Goal: Task Accomplishment & Management: Complete application form

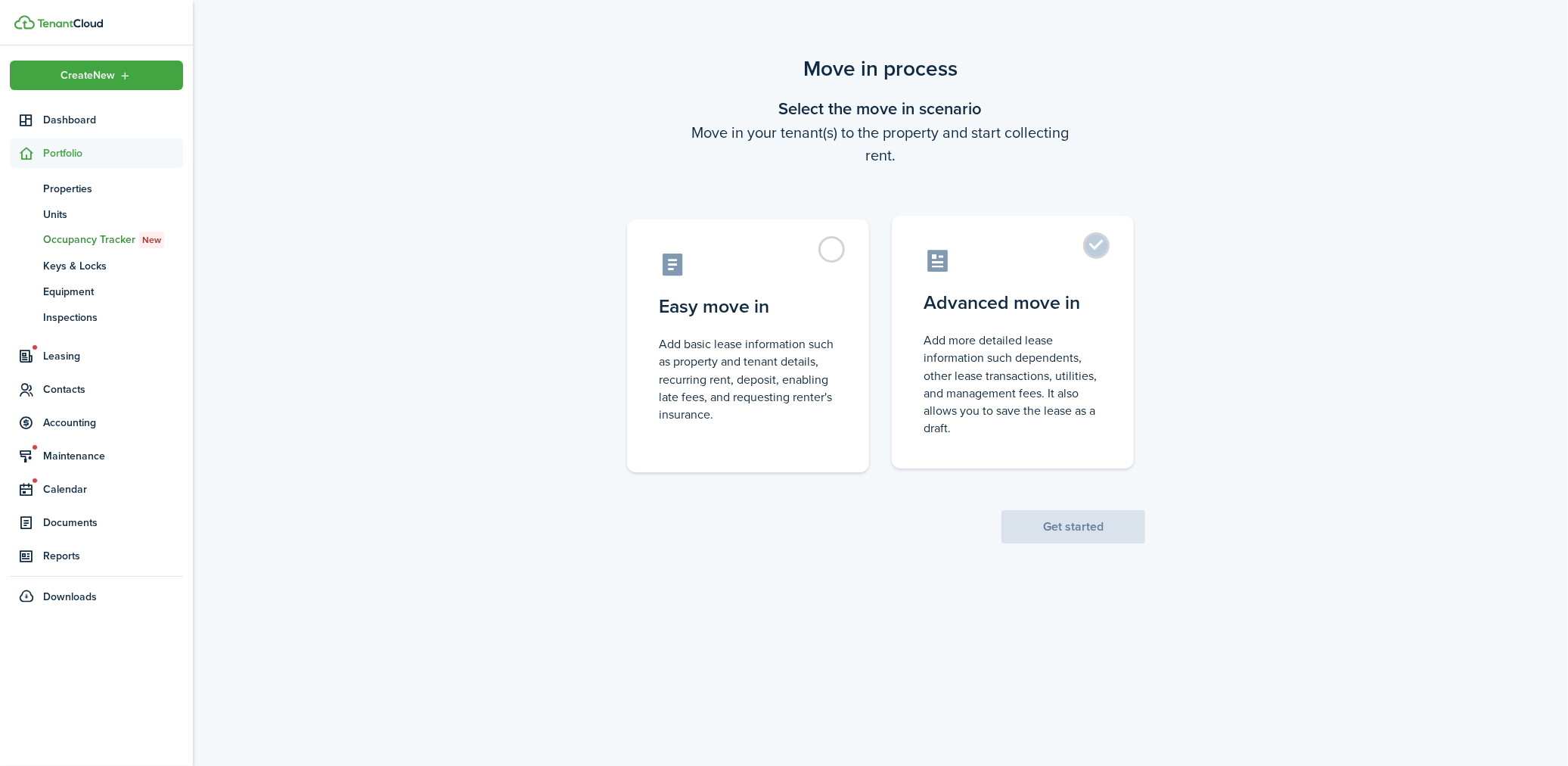
click at [981, 424] on control-radio-card-description "Add more detailed lease information such dependents, other lease transactions, …" at bounding box center [1012, 383] width 179 height 105
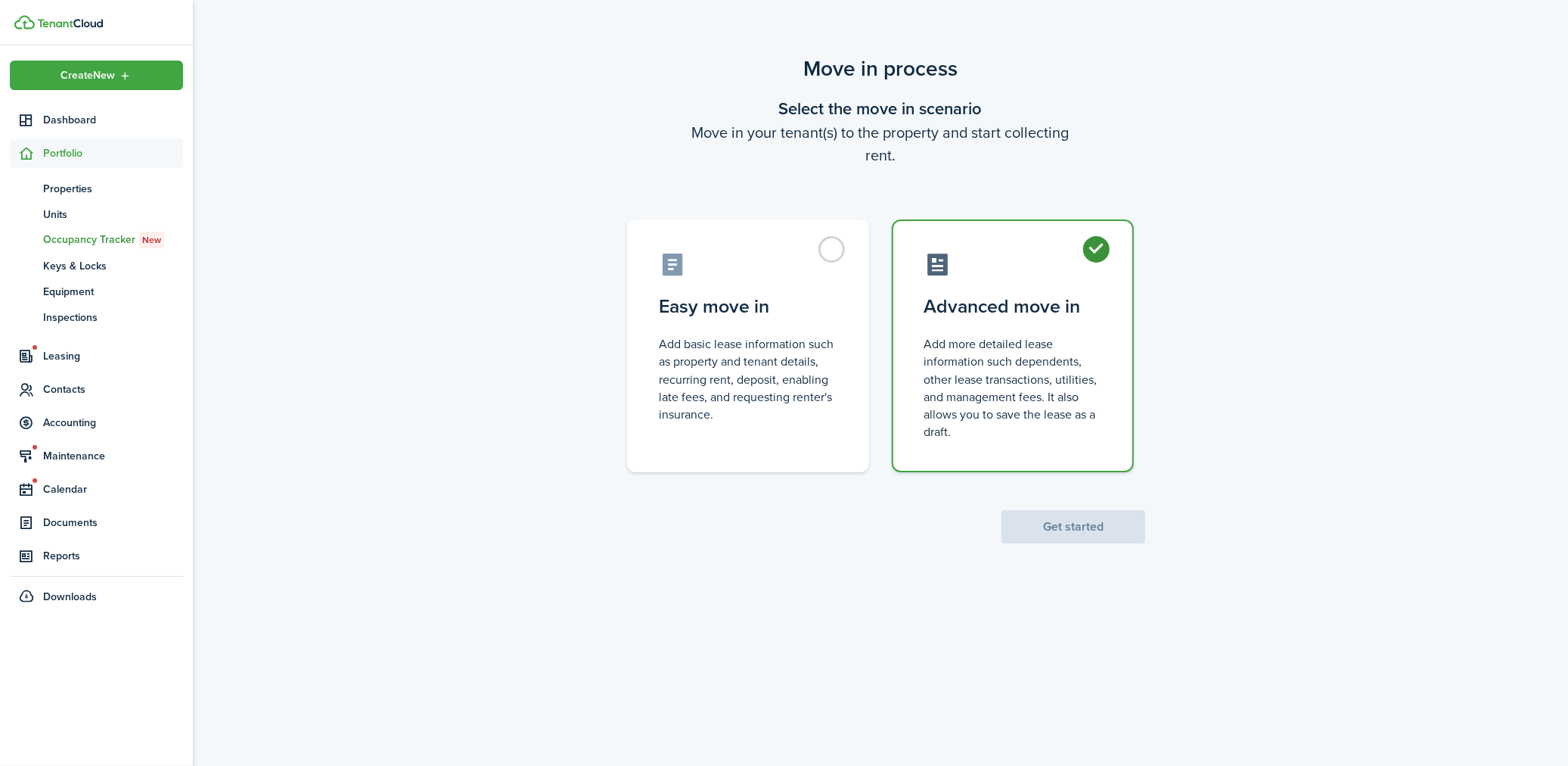
radio input "true"
click at [1051, 539] on button "Get started" at bounding box center [1073, 526] width 144 height 33
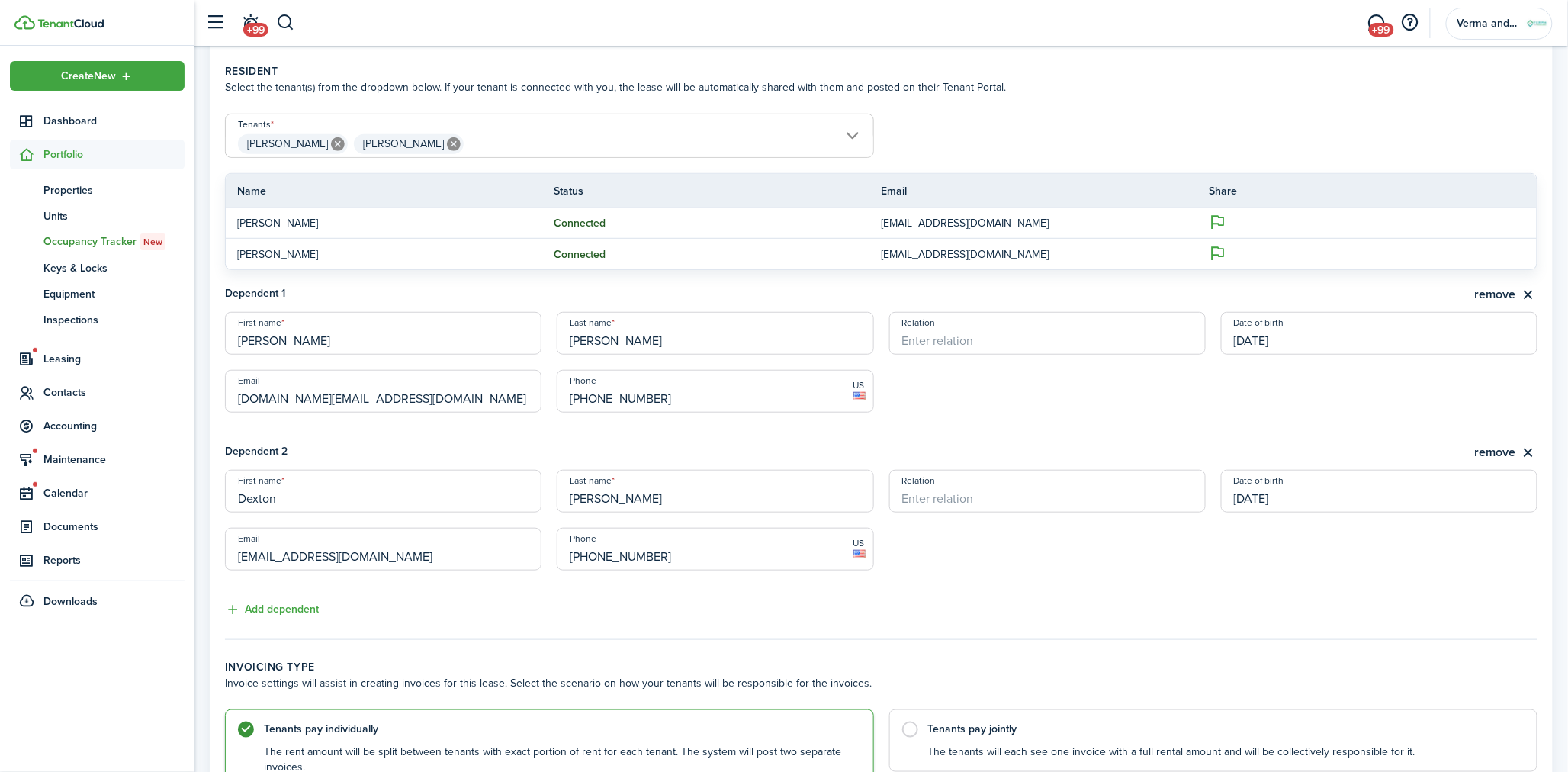
scroll to position [438, 0]
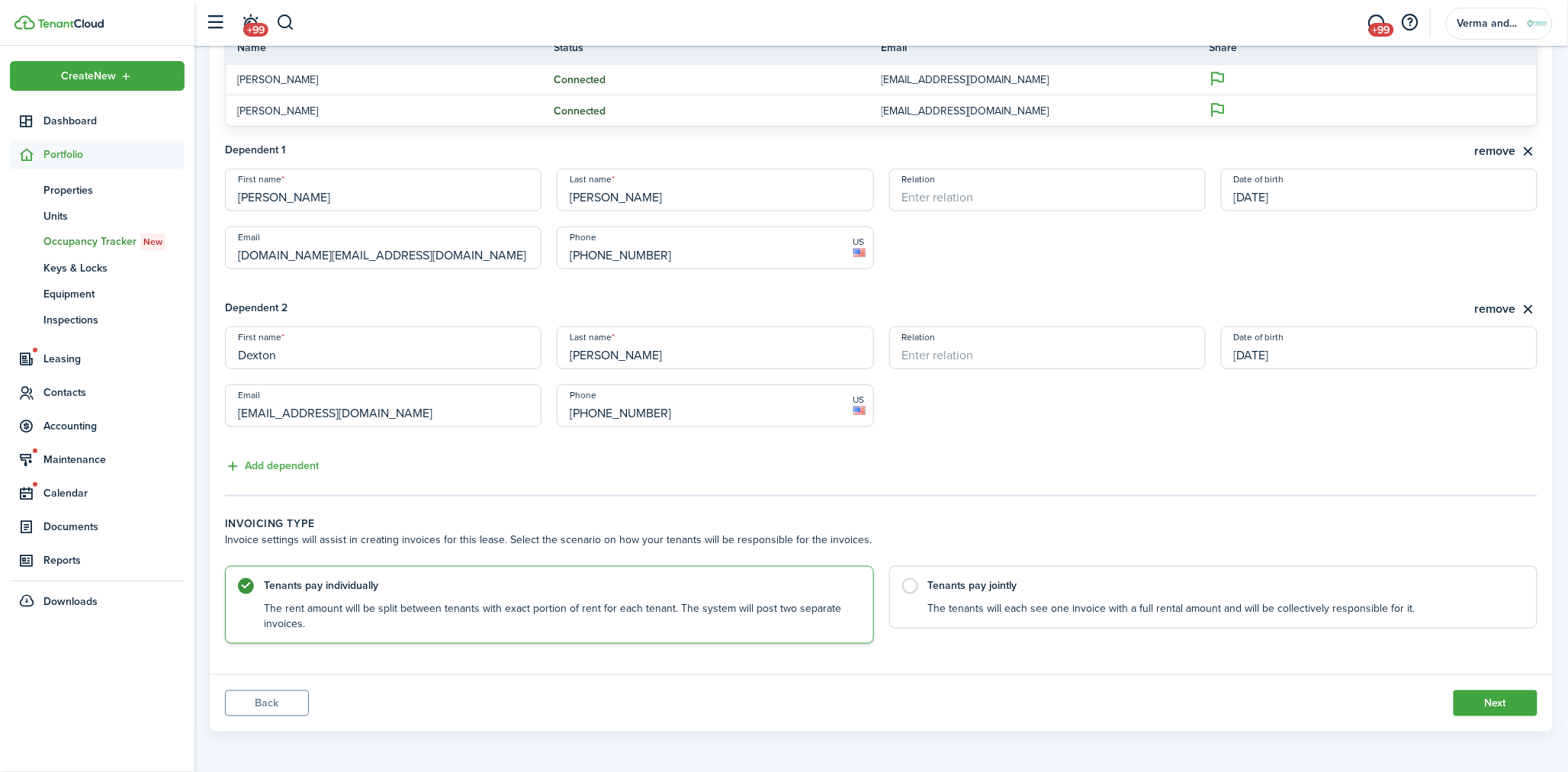
click at [972, 632] on control-radio-card "Tenants pay jointly The tenants will each see one invoice with a full rental am…" at bounding box center [1213, 605] width 650 height 79
radio input "false"
radio input "true"
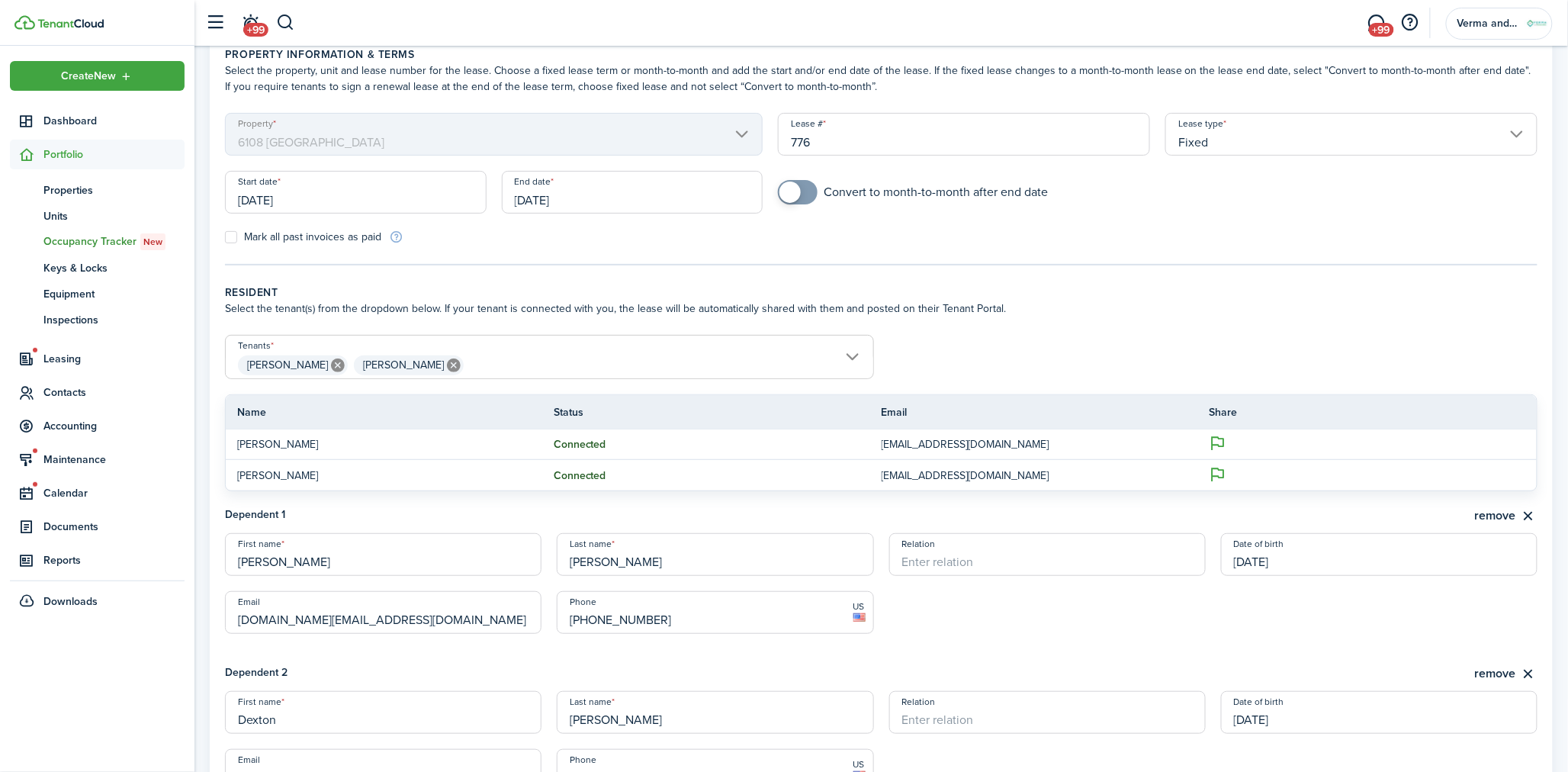
scroll to position [0, 0]
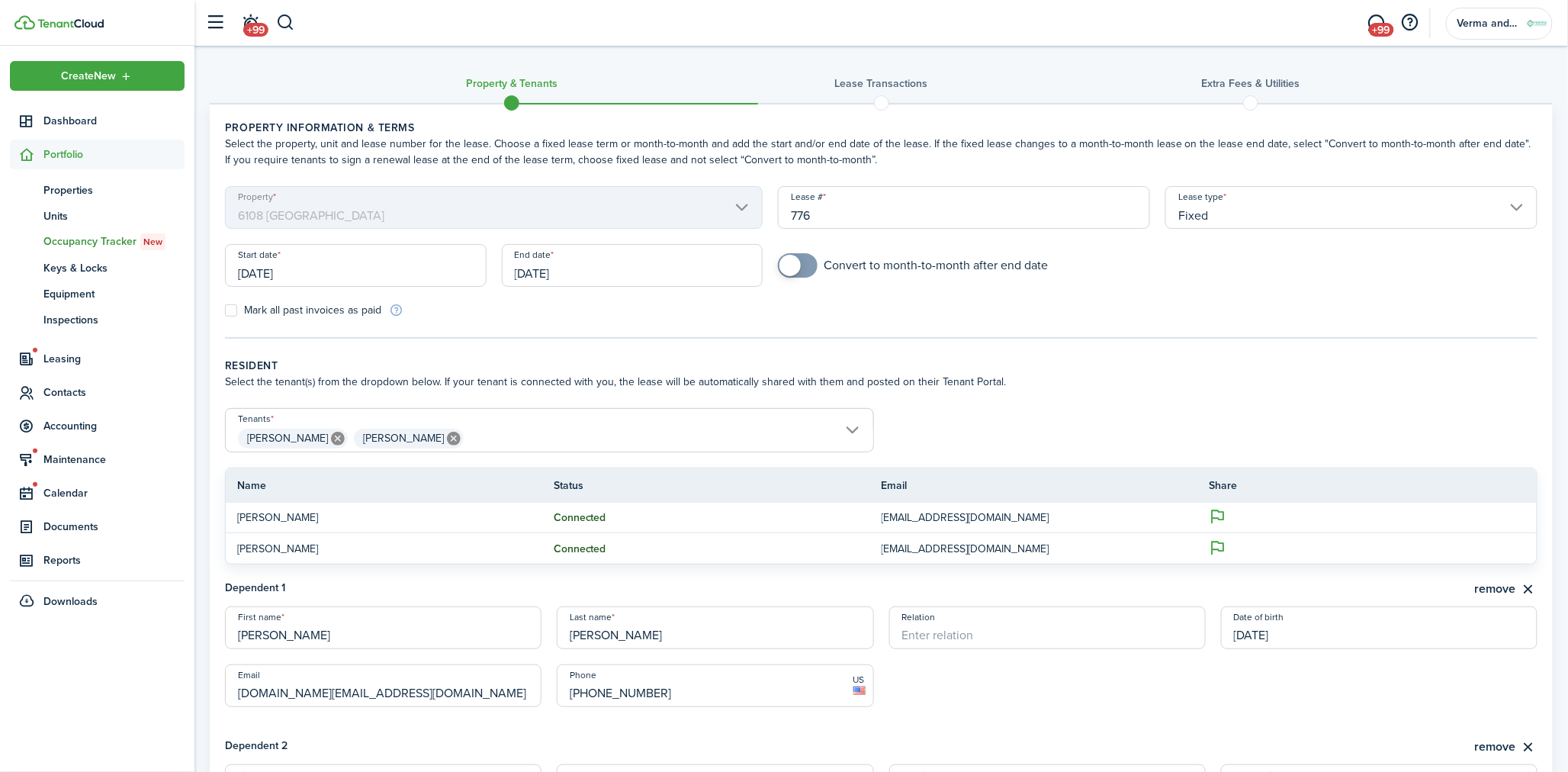
click at [396, 272] on input "[DATE]" at bounding box center [355, 266] width 262 height 43
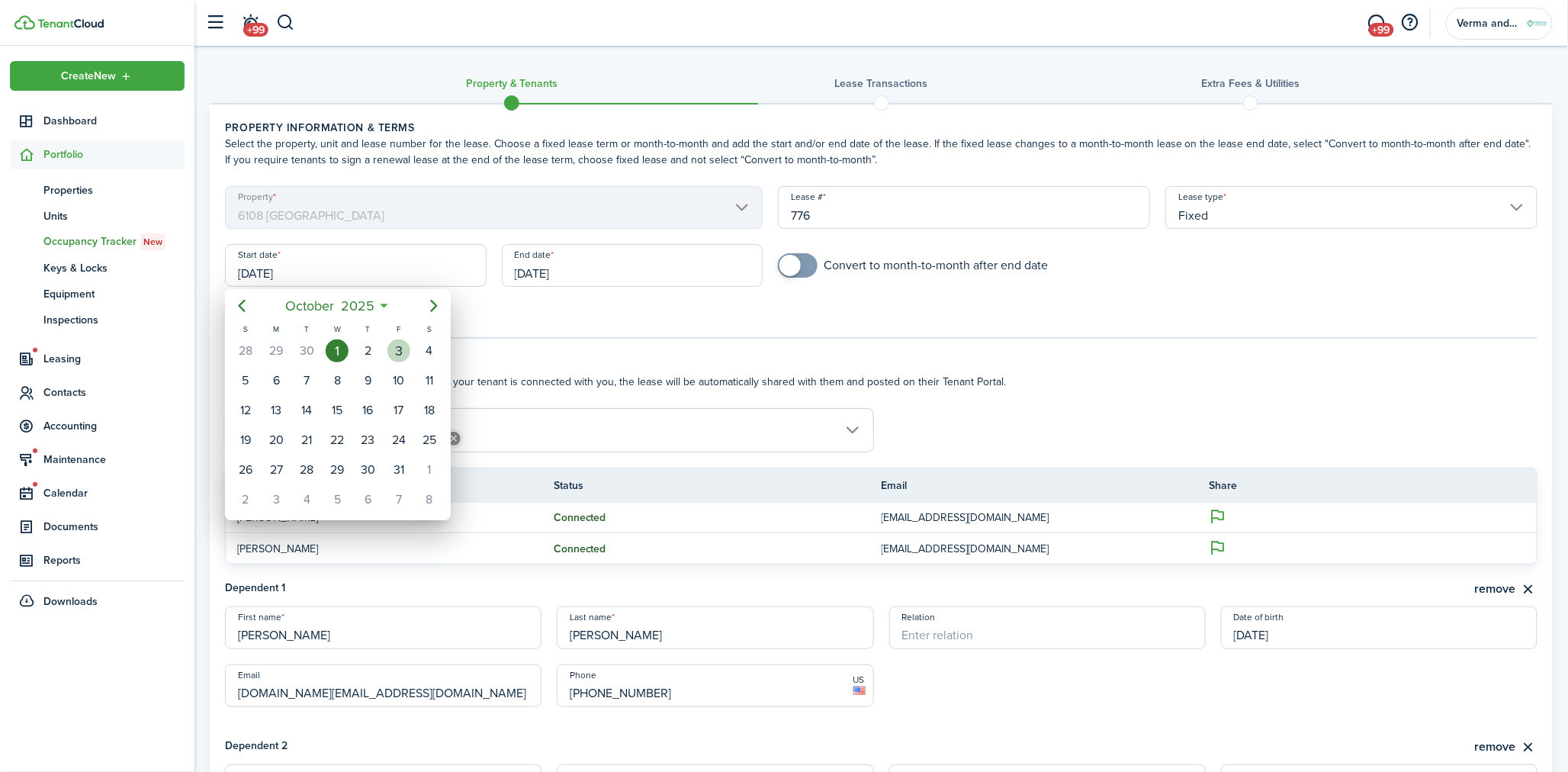
click at [396, 349] on div "3" at bounding box center [398, 350] width 22 height 22
type input "[DATE]"
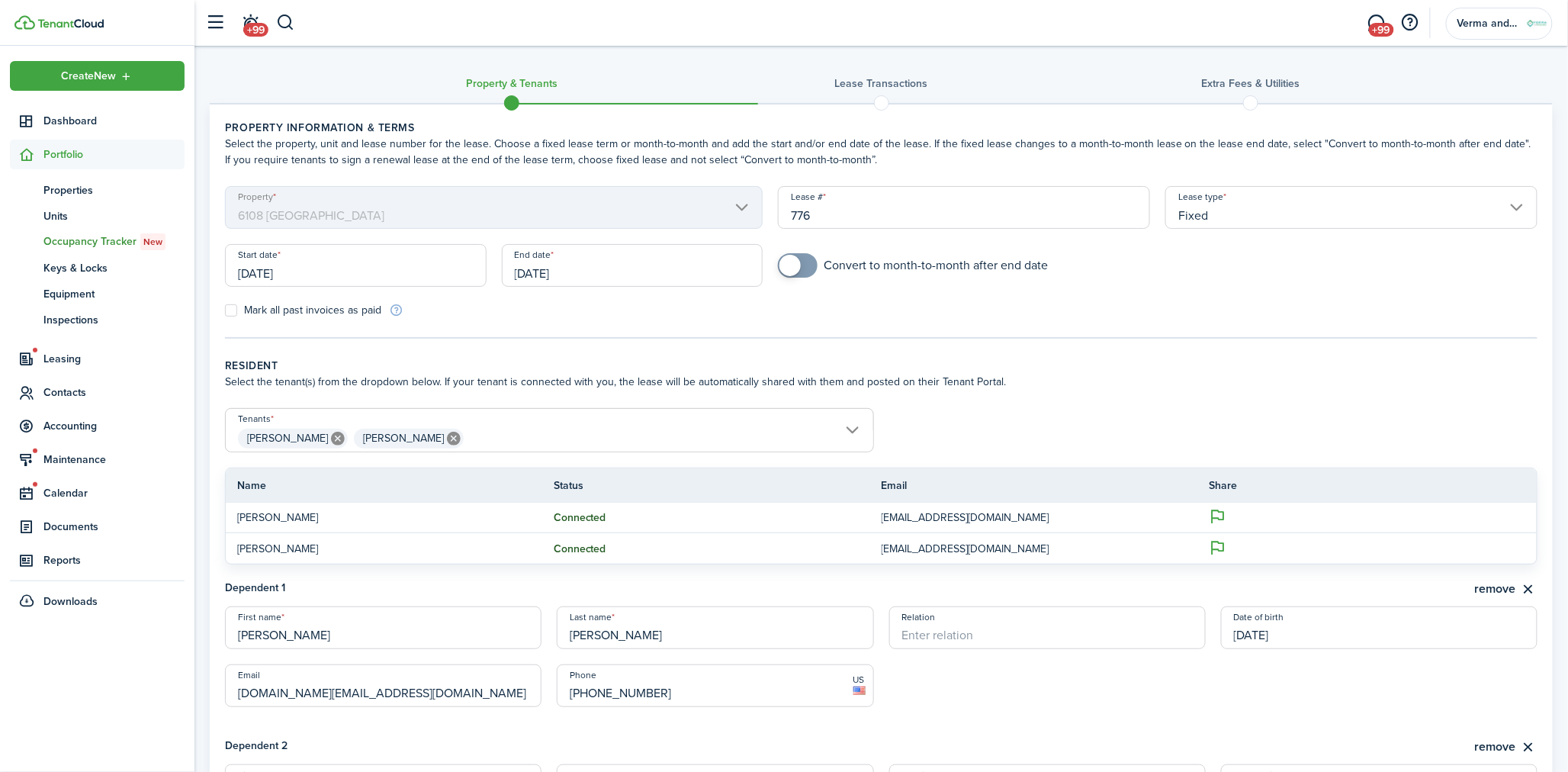
click at [555, 284] on input "[DATE]" at bounding box center [632, 266] width 262 height 43
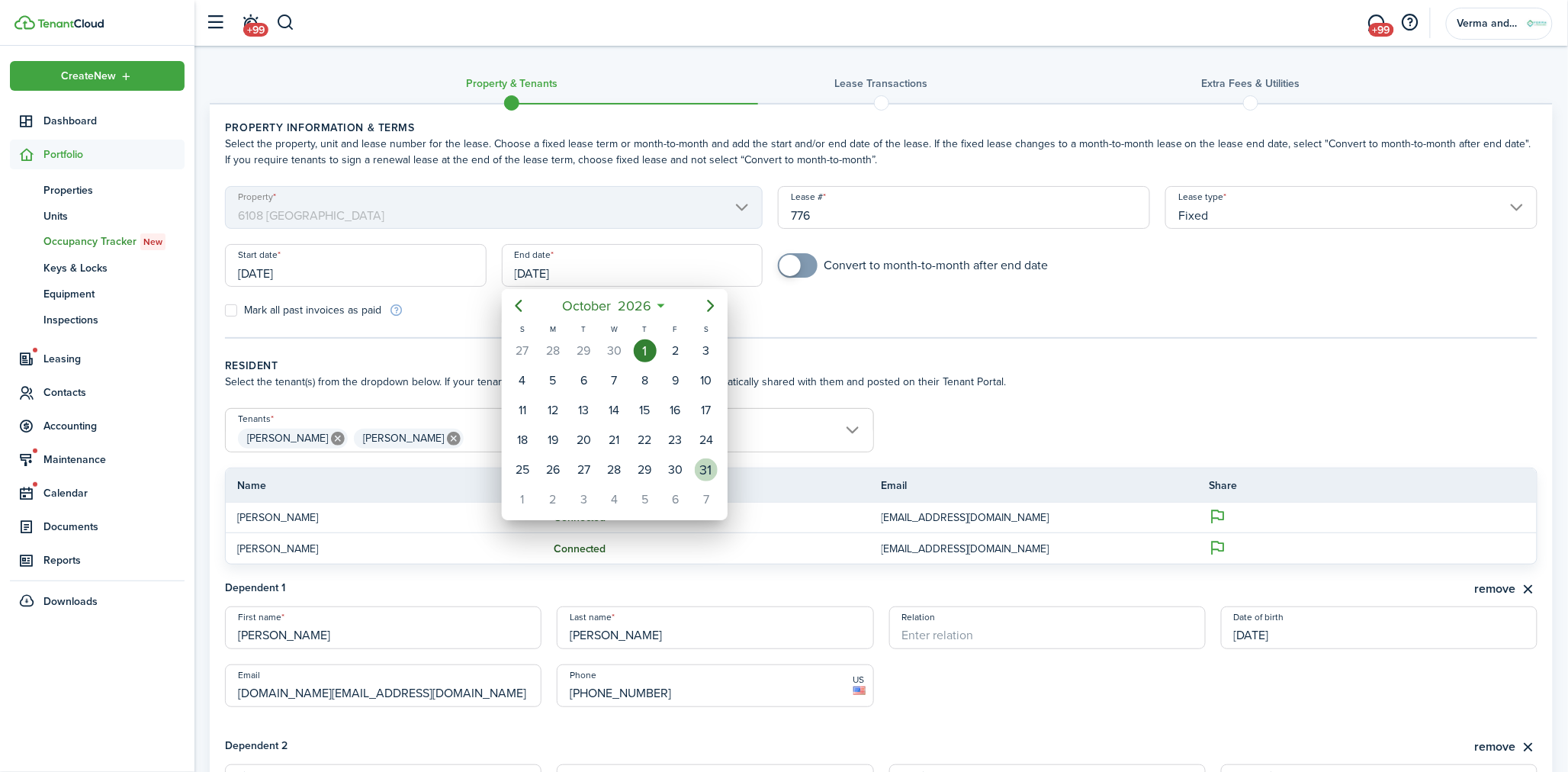
click at [715, 467] on div "31" at bounding box center [706, 469] width 22 height 22
type input "[DATE]"
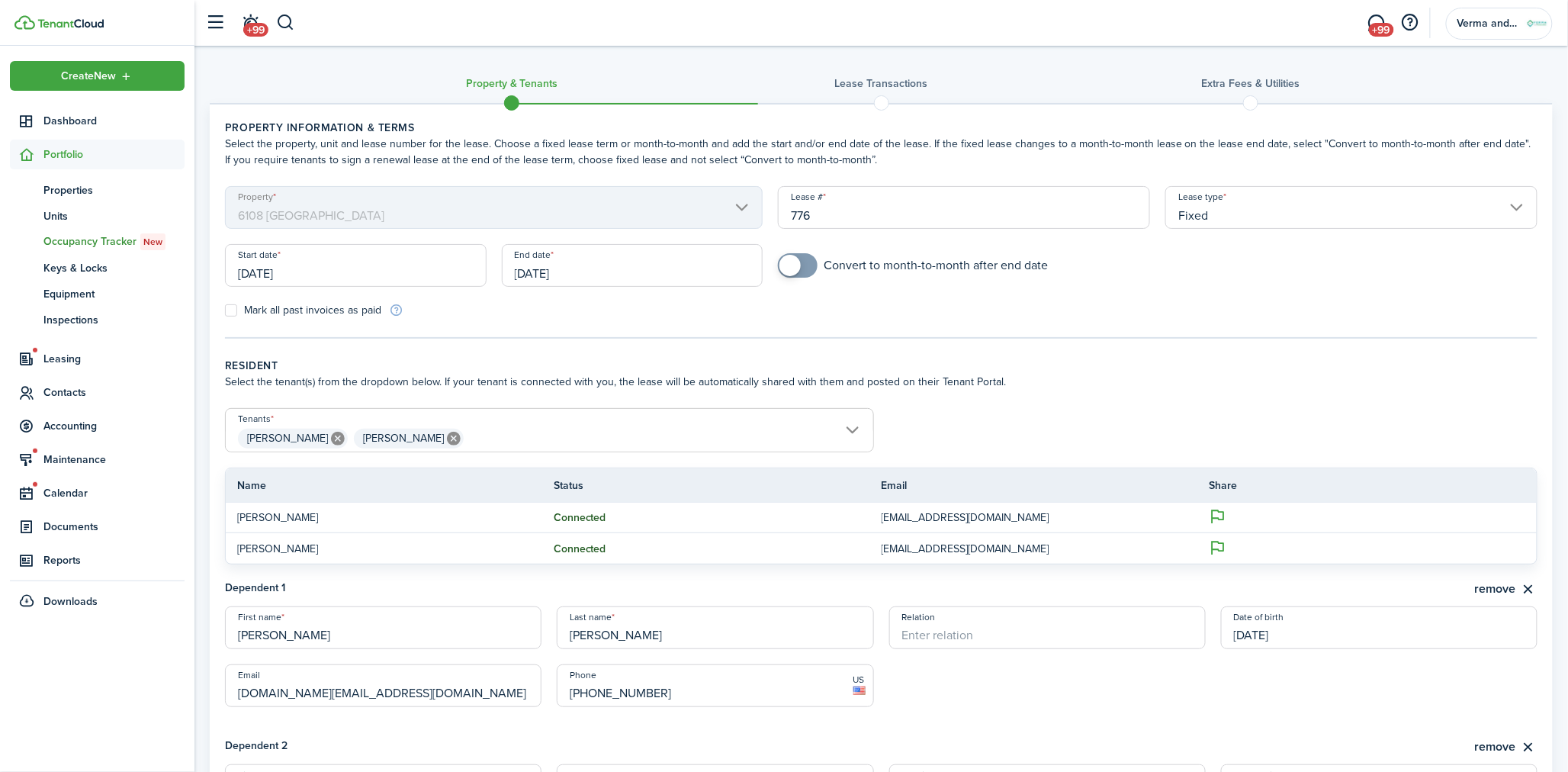
click at [1377, 299] on form "Property 6108 Warrington Lease # 776 Lease type Fixed Start date [DATE] End dat…" at bounding box center [881, 251] width 1328 height 131
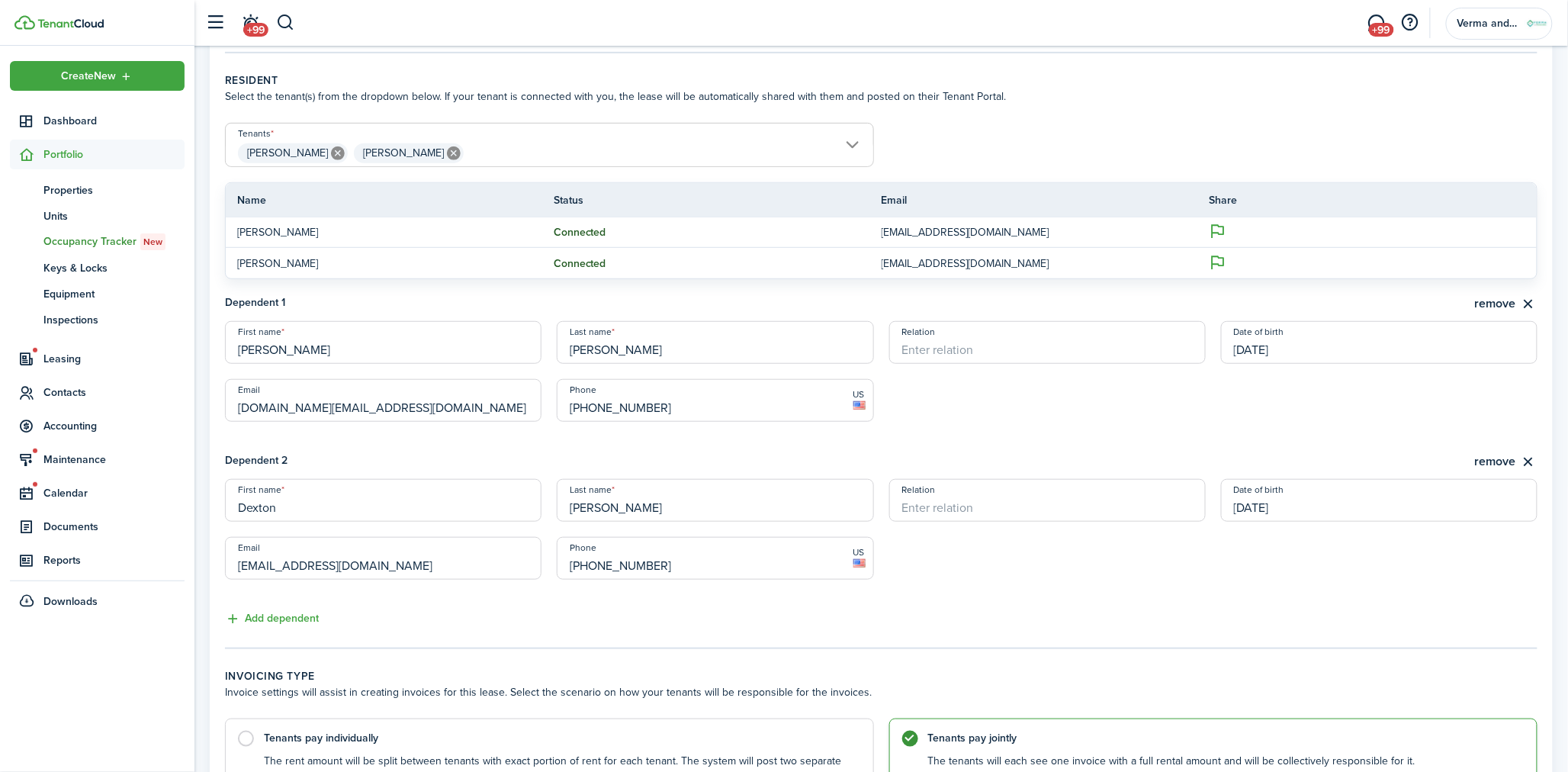
scroll to position [438, 0]
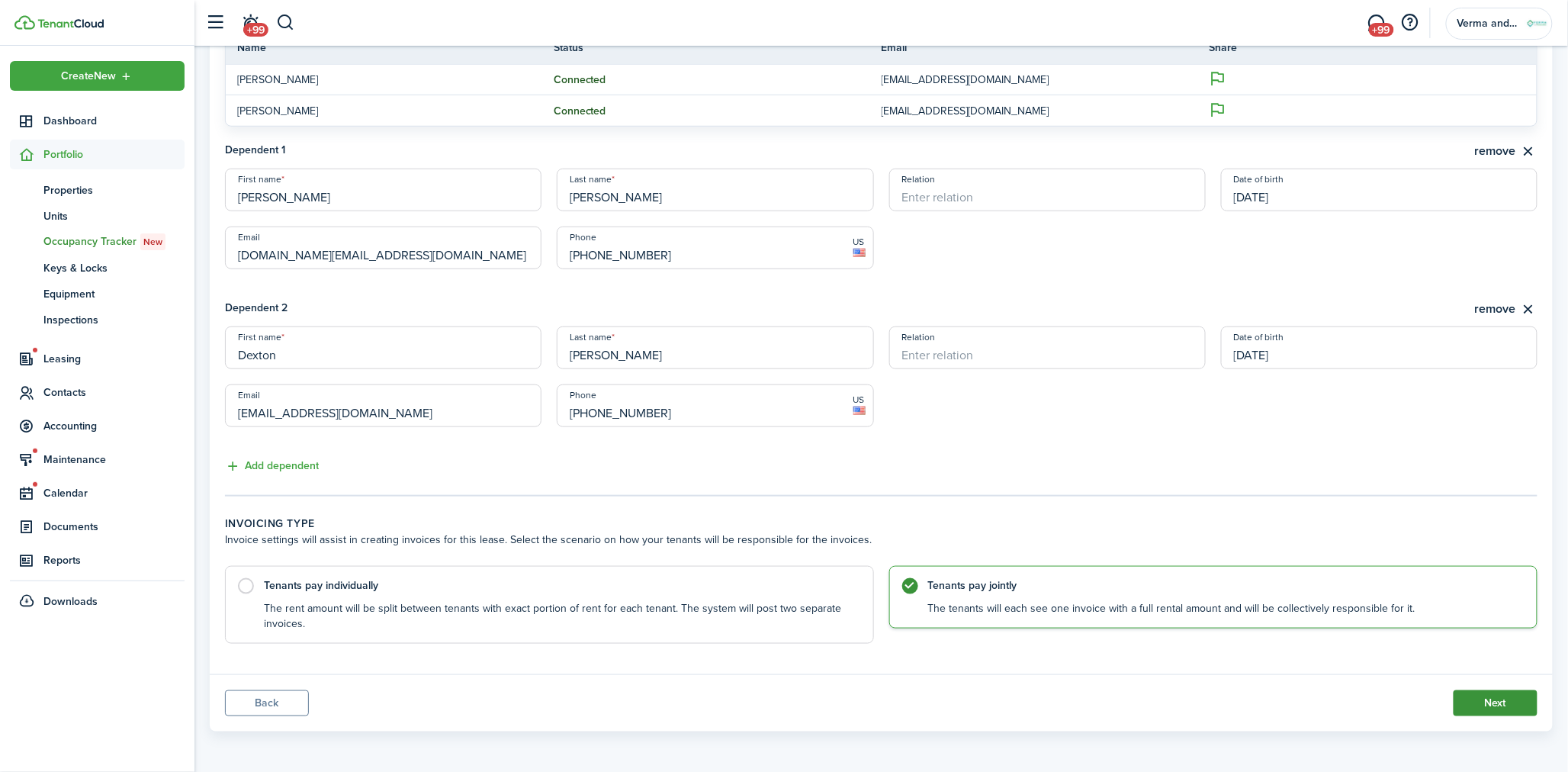
click at [1487, 690] on button "Next" at bounding box center [1496, 703] width 84 height 26
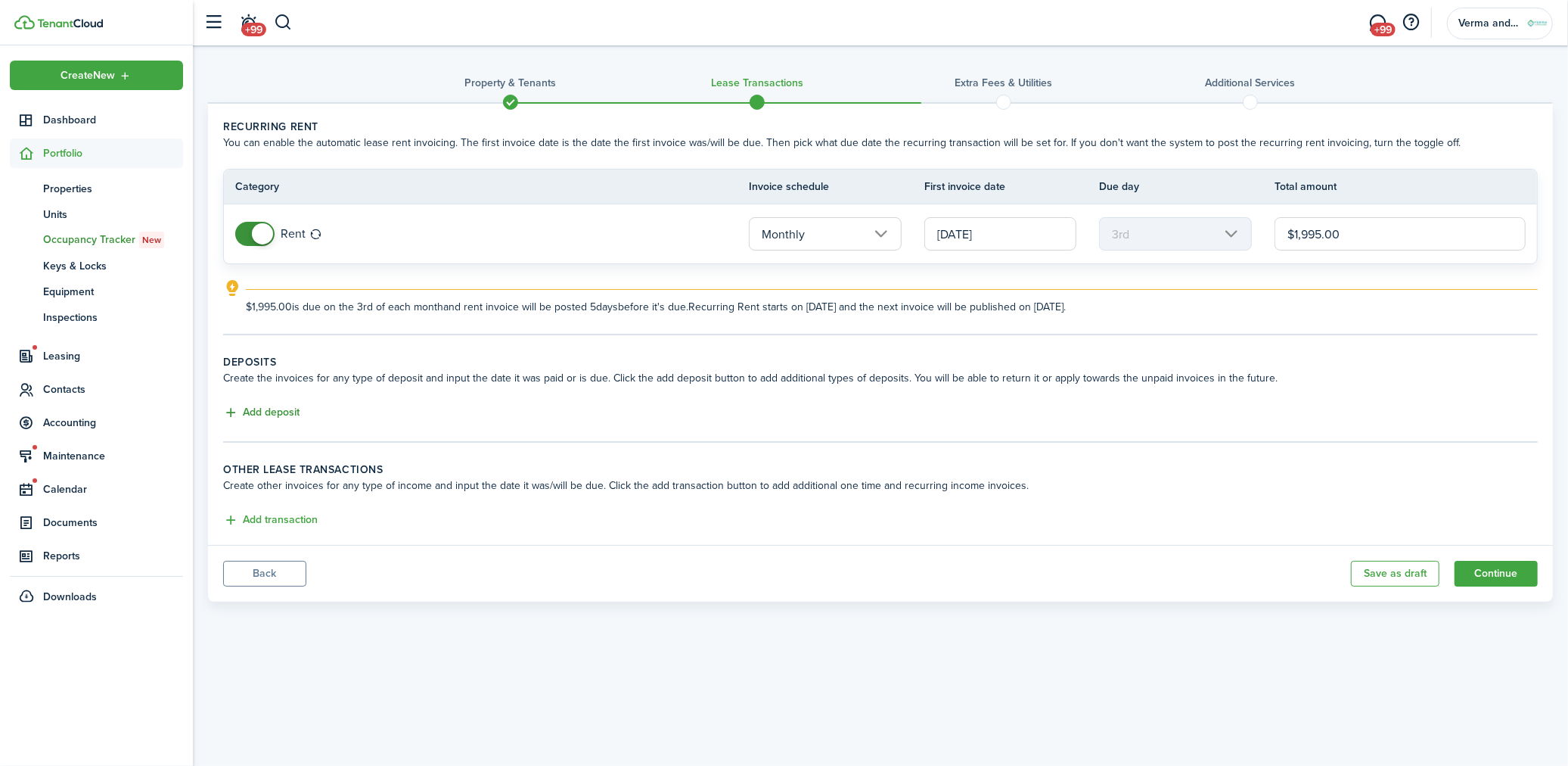
click at [290, 404] on button "Add deposit" at bounding box center [261, 412] width 76 height 17
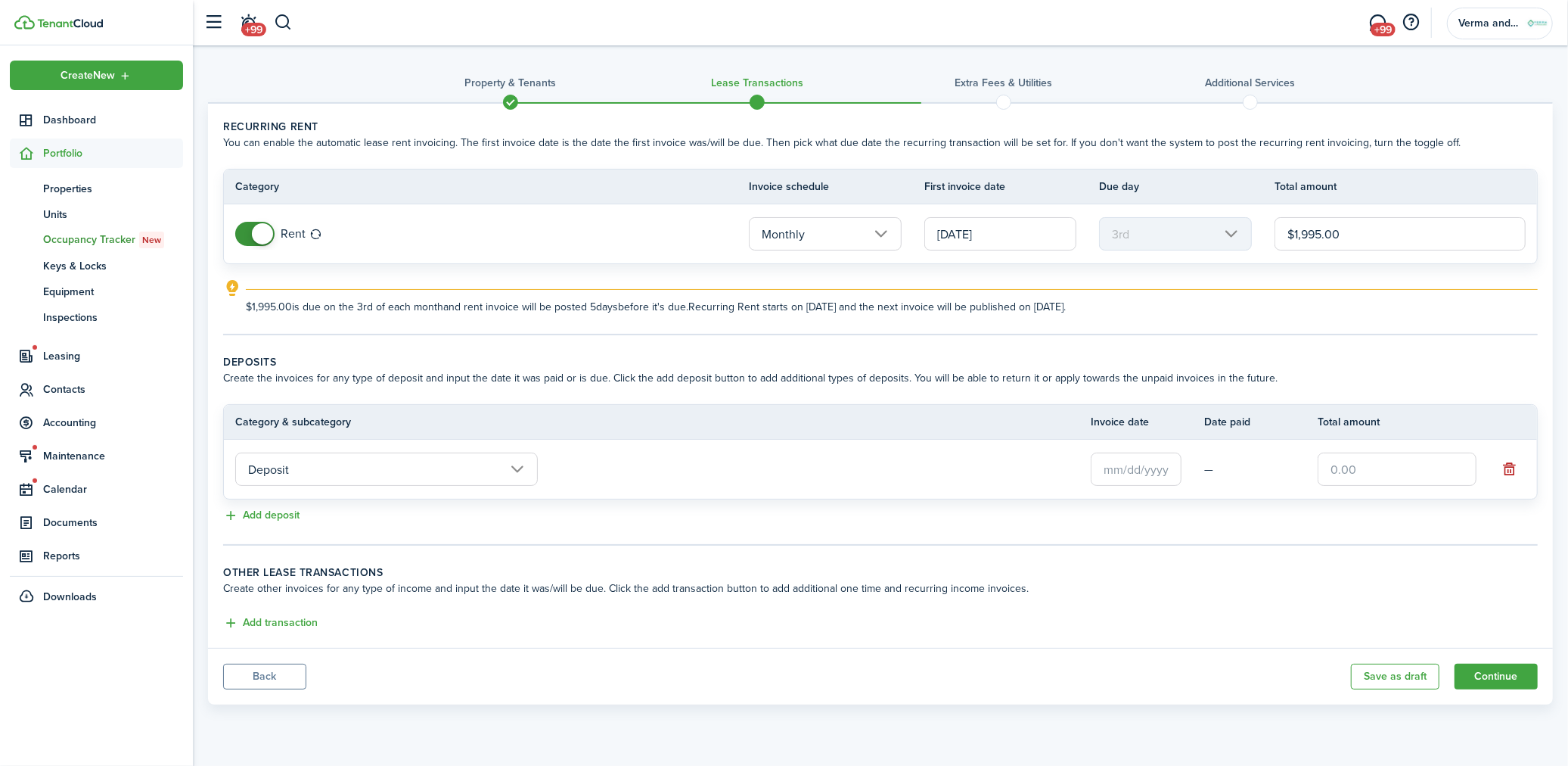
click at [389, 472] on input "Deposit" at bounding box center [386, 468] width 302 height 33
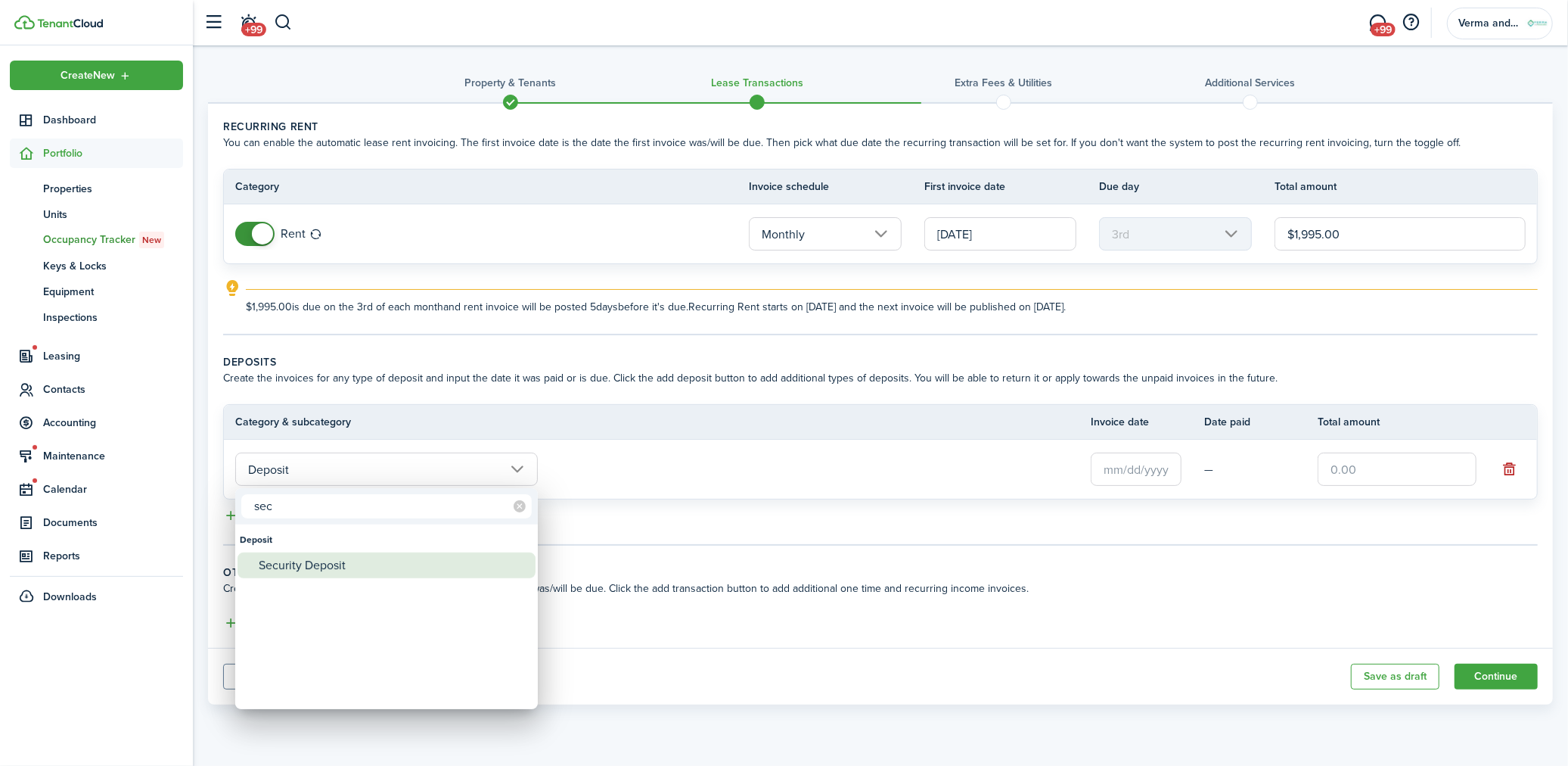
type input "sec"
click at [366, 553] on div "Security Deposit" at bounding box center [392, 565] width 267 height 26
type input "Deposit / Security Deposit"
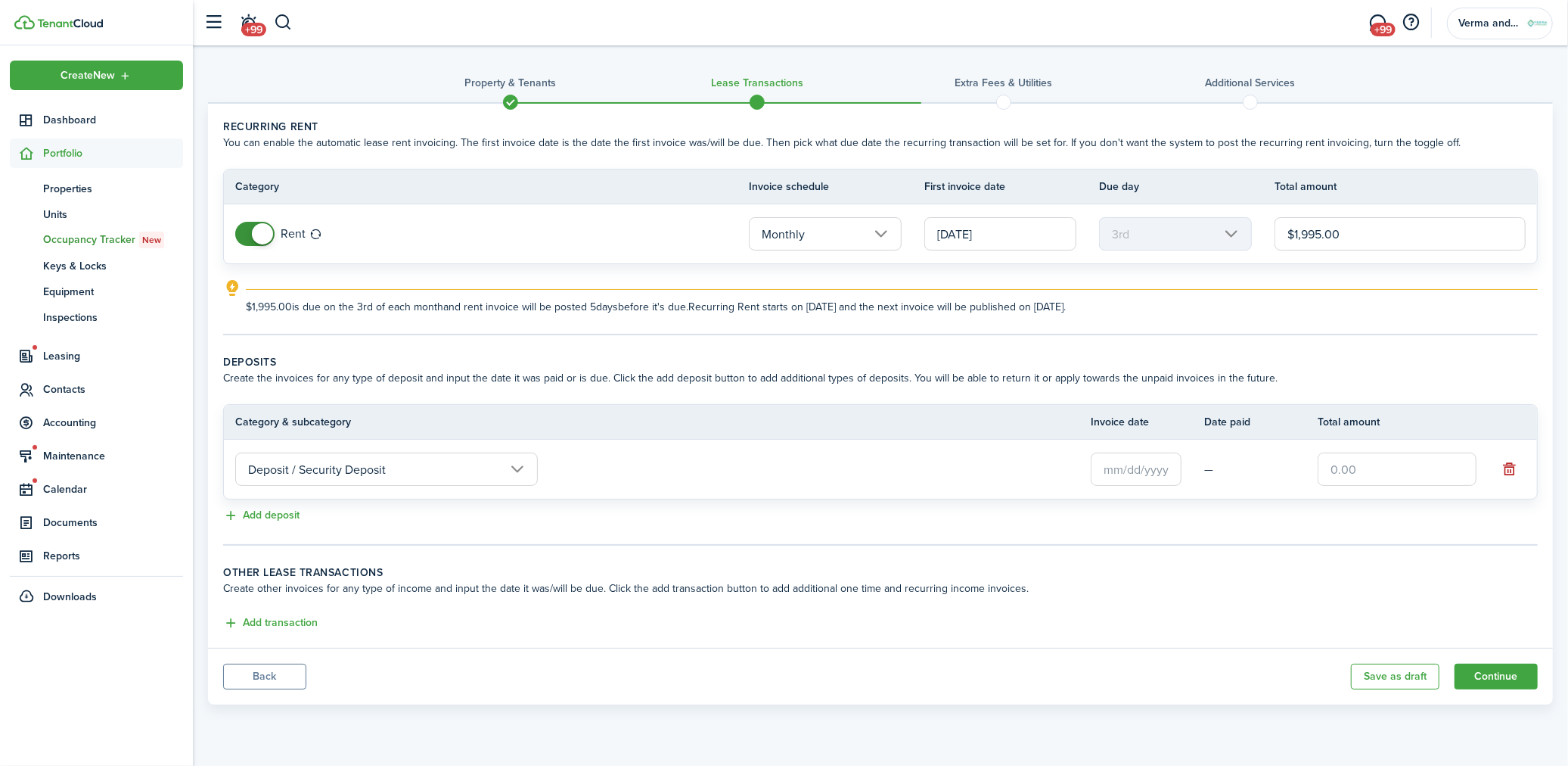
click at [1114, 466] on input "text" at bounding box center [1135, 468] width 91 height 33
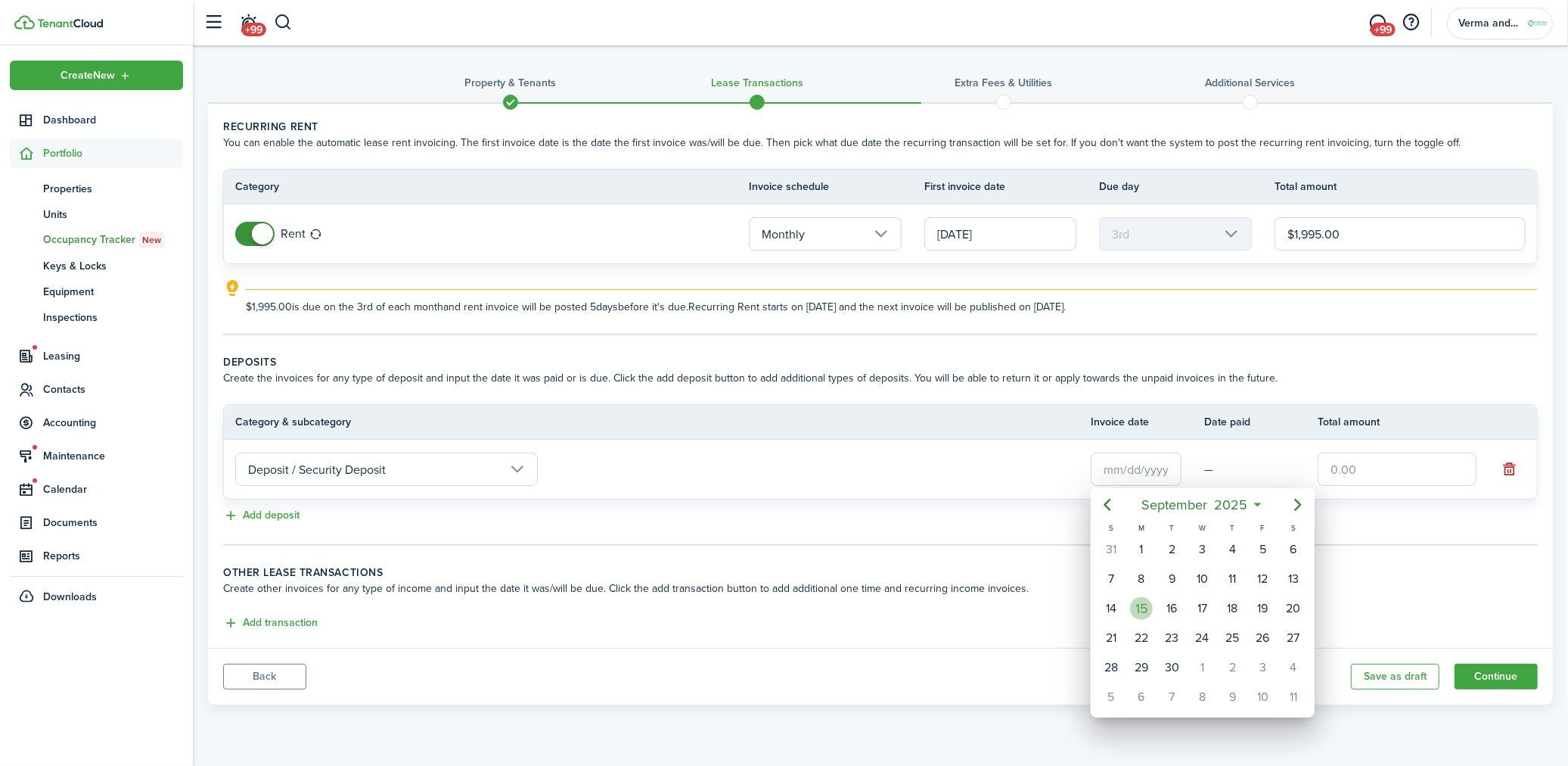
click at [1148, 613] on div "15" at bounding box center [1140, 609] width 30 height 29
type input "[DATE]"
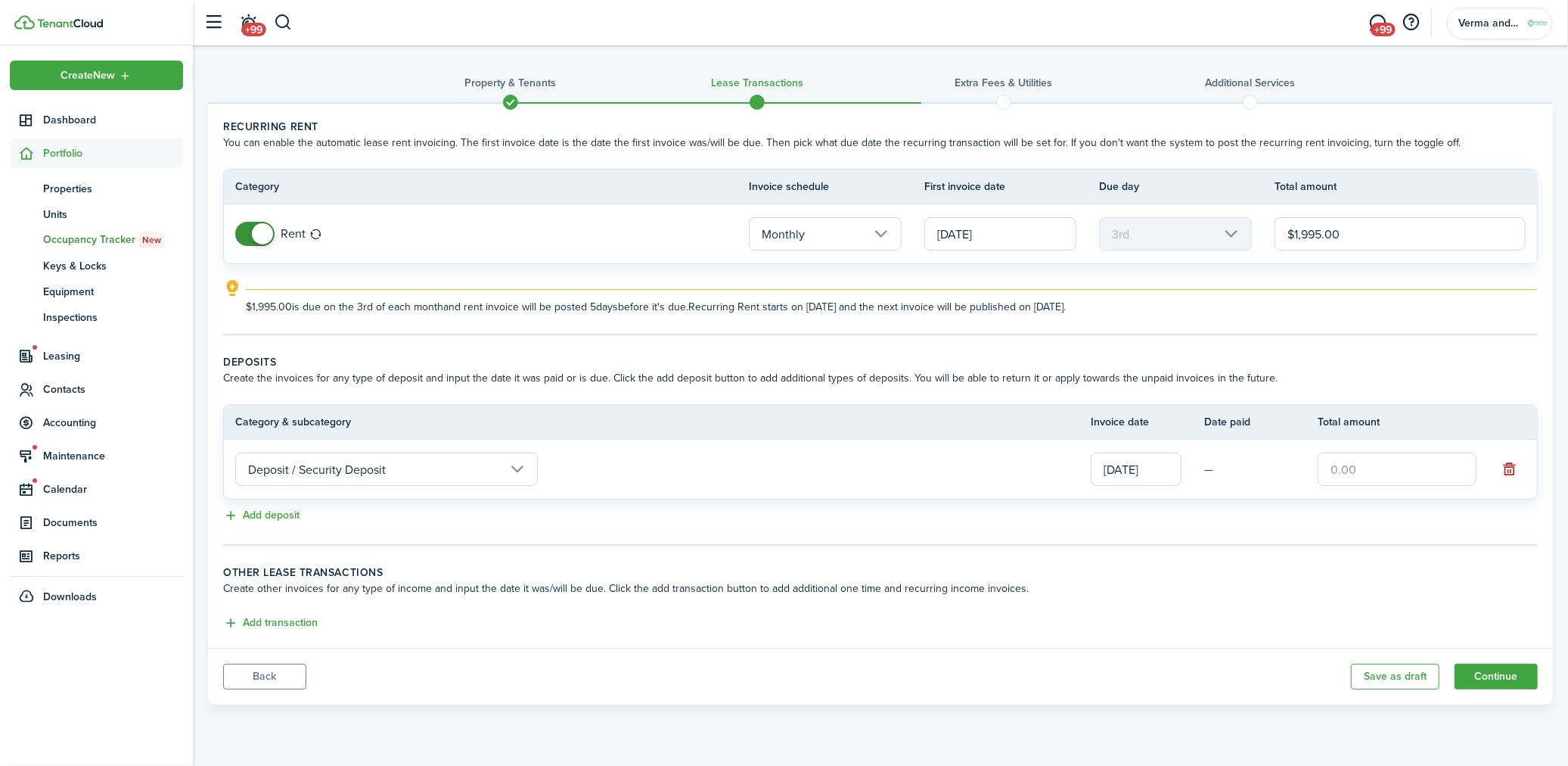
click at [1354, 460] on input "text" at bounding box center [1396, 468] width 158 height 33
type input "$1,995.00"
click at [256, 515] on button "Add deposit" at bounding box center [261, 516] width 76 height 17
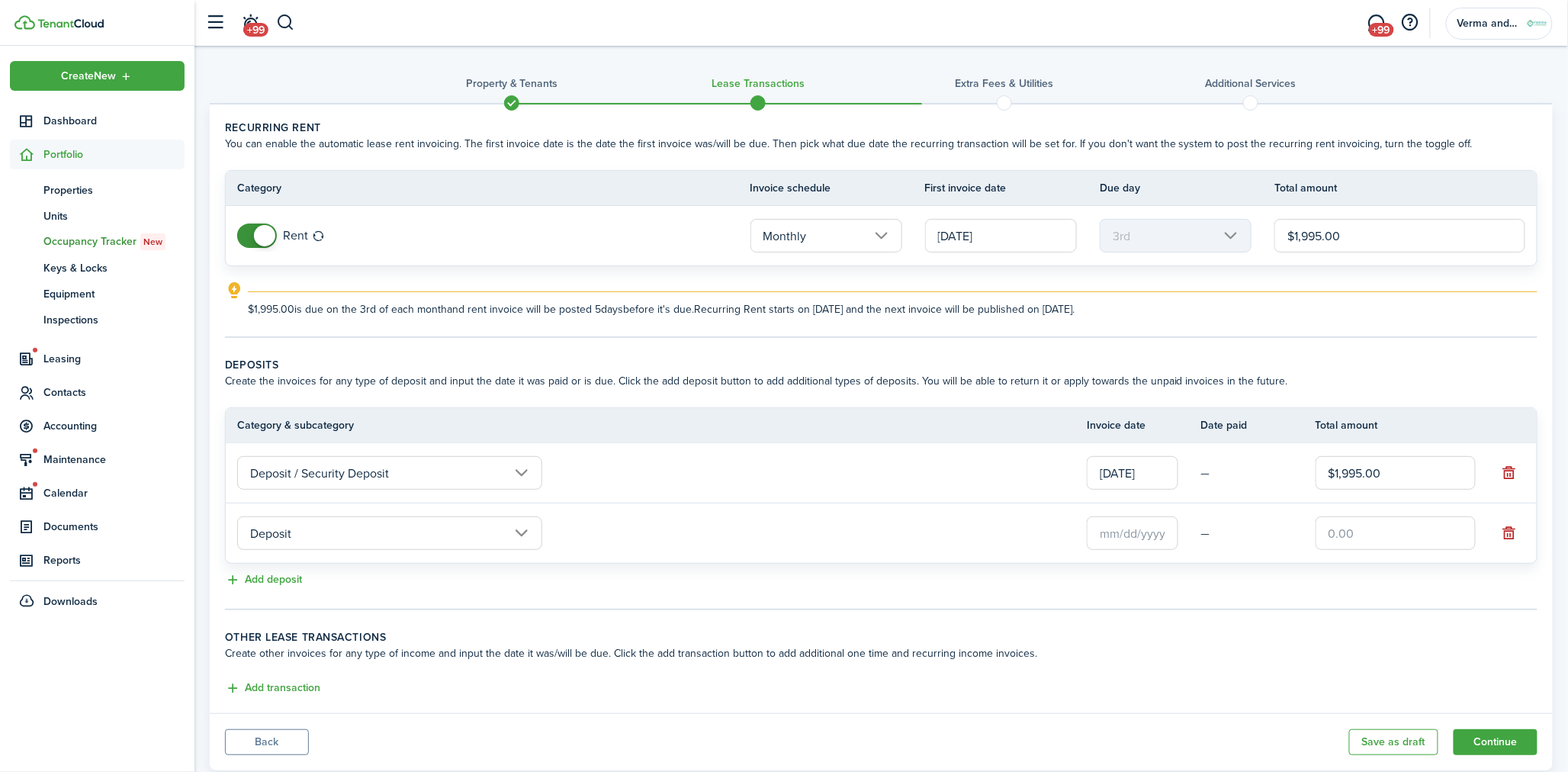
click at [447, 523] on input "Deposit" at bounding box center [390, 533] width 305 height 33
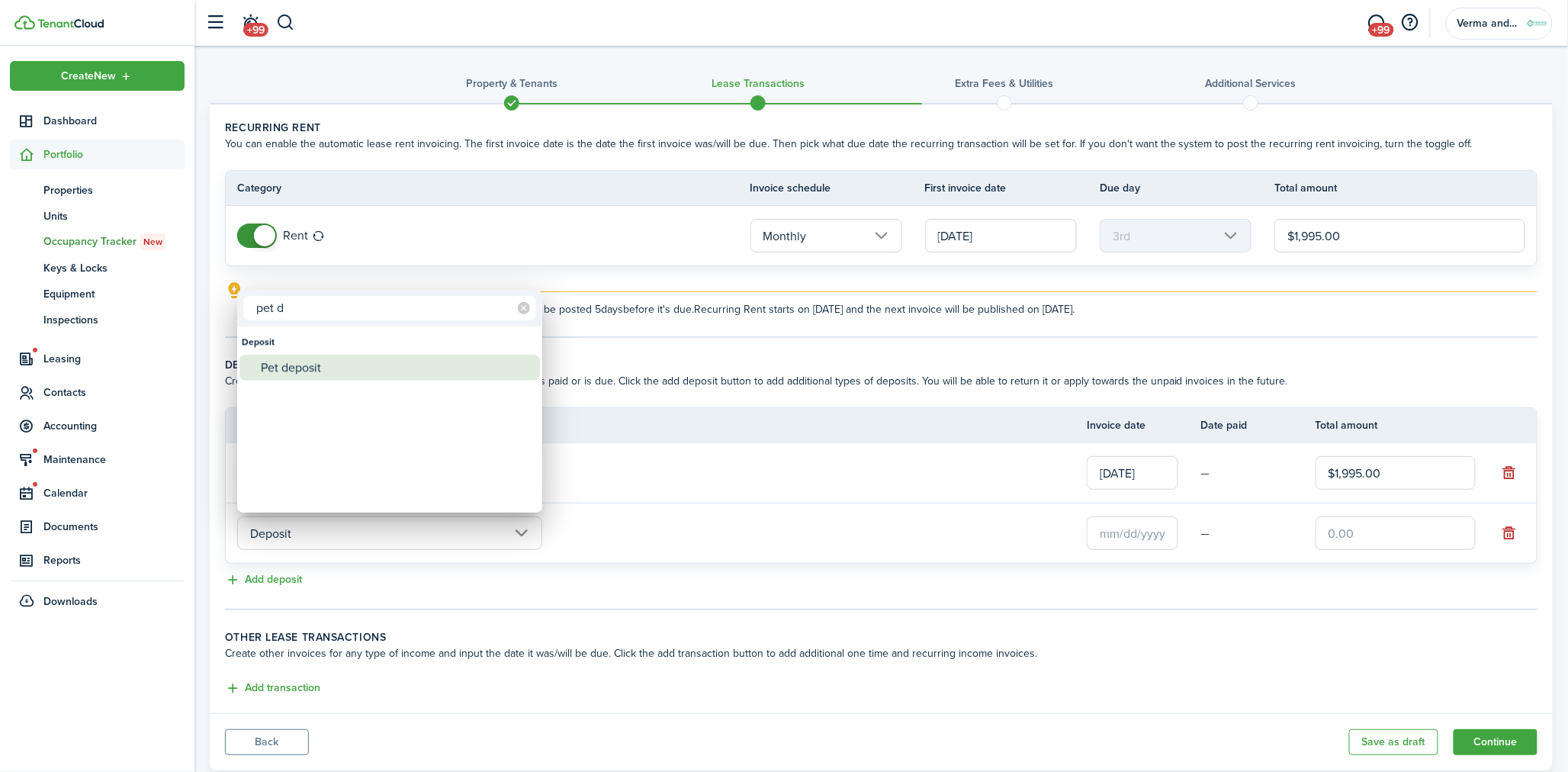
type input "pet d"
click at [332, 368] on div "Pet deposit" at bounding box center [395, 367] width 270 height 26
type input "Deposit / Pet deposit"
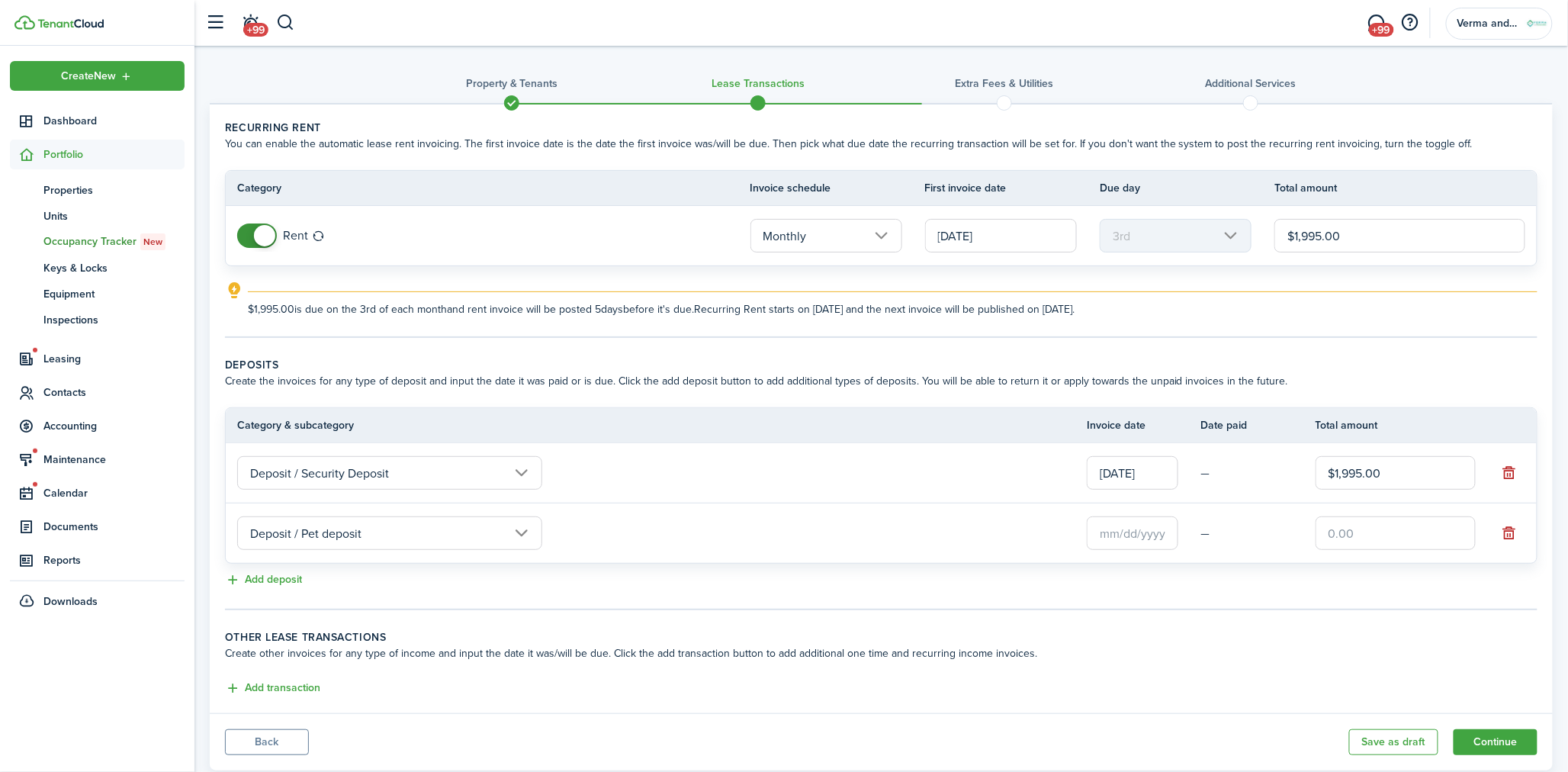
click at [1140, 523] on input "text" at bounding box center [1133, 533] width 92 height 33
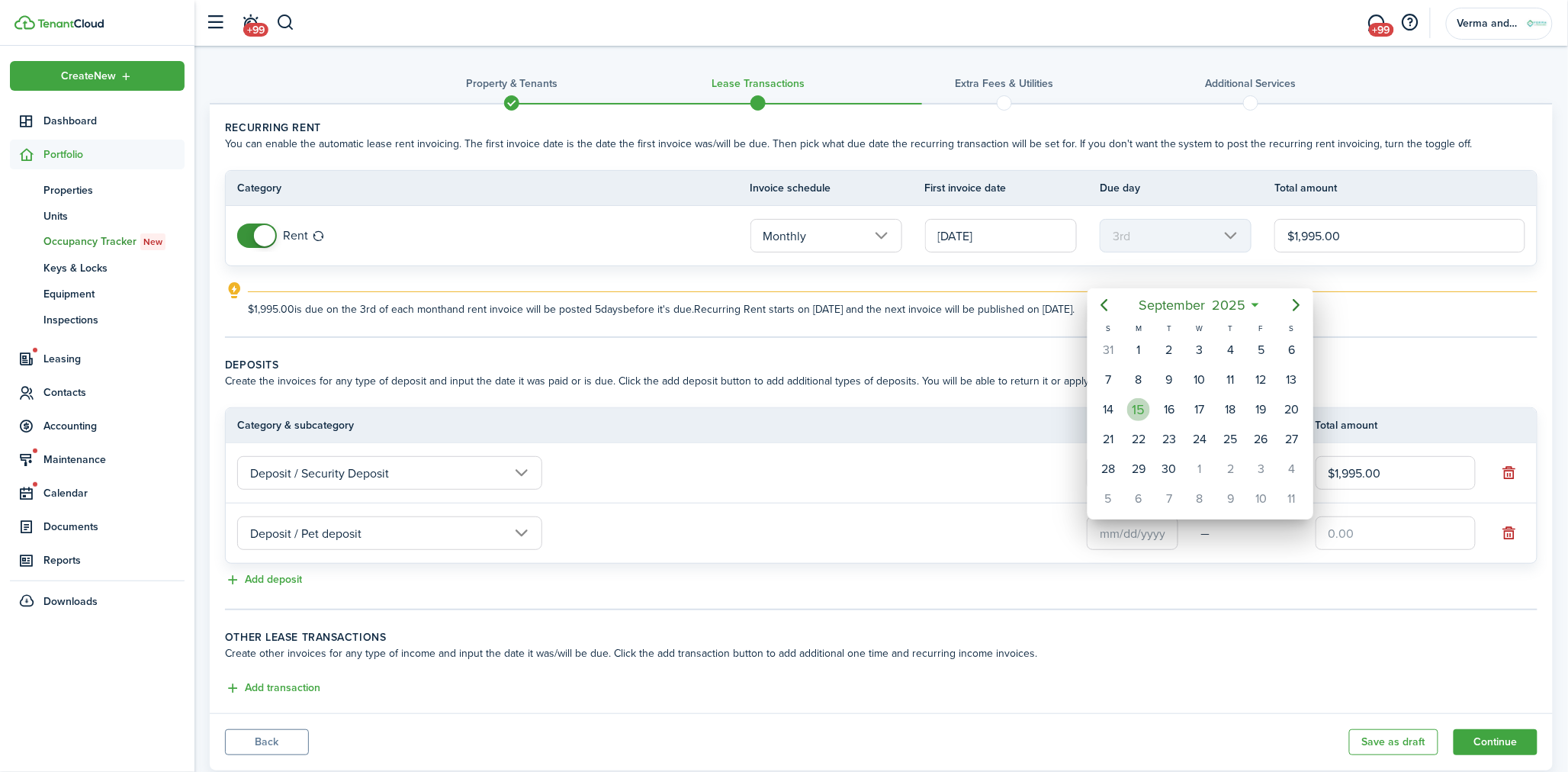
click at [1141, 398] on div "15" at bounding box center [1139, 409] width 22 height 22
type input "[DATE]"
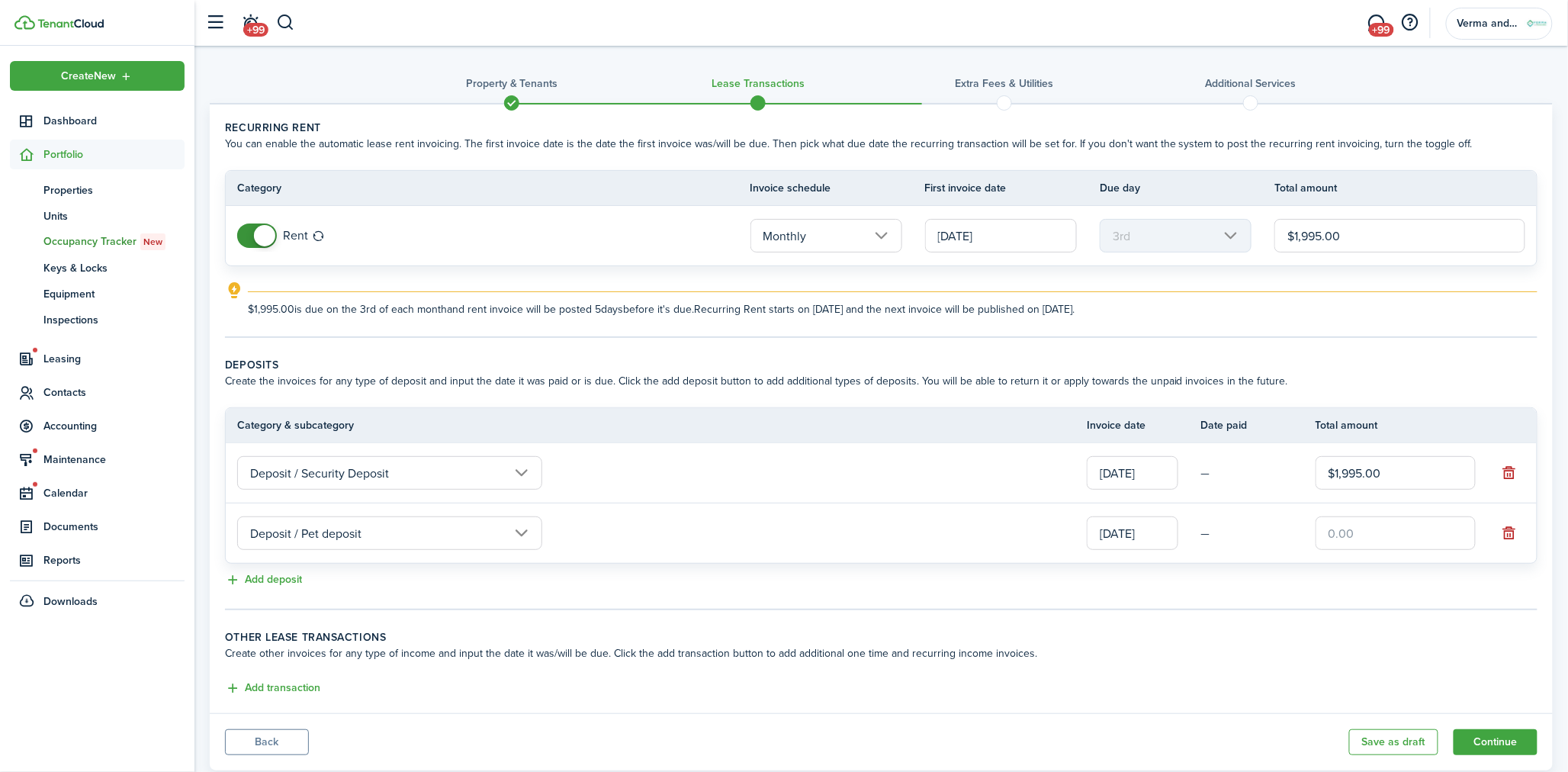
click at [1390, 536] on input "text" at bounding box center [1396, 533] width 160 height 33
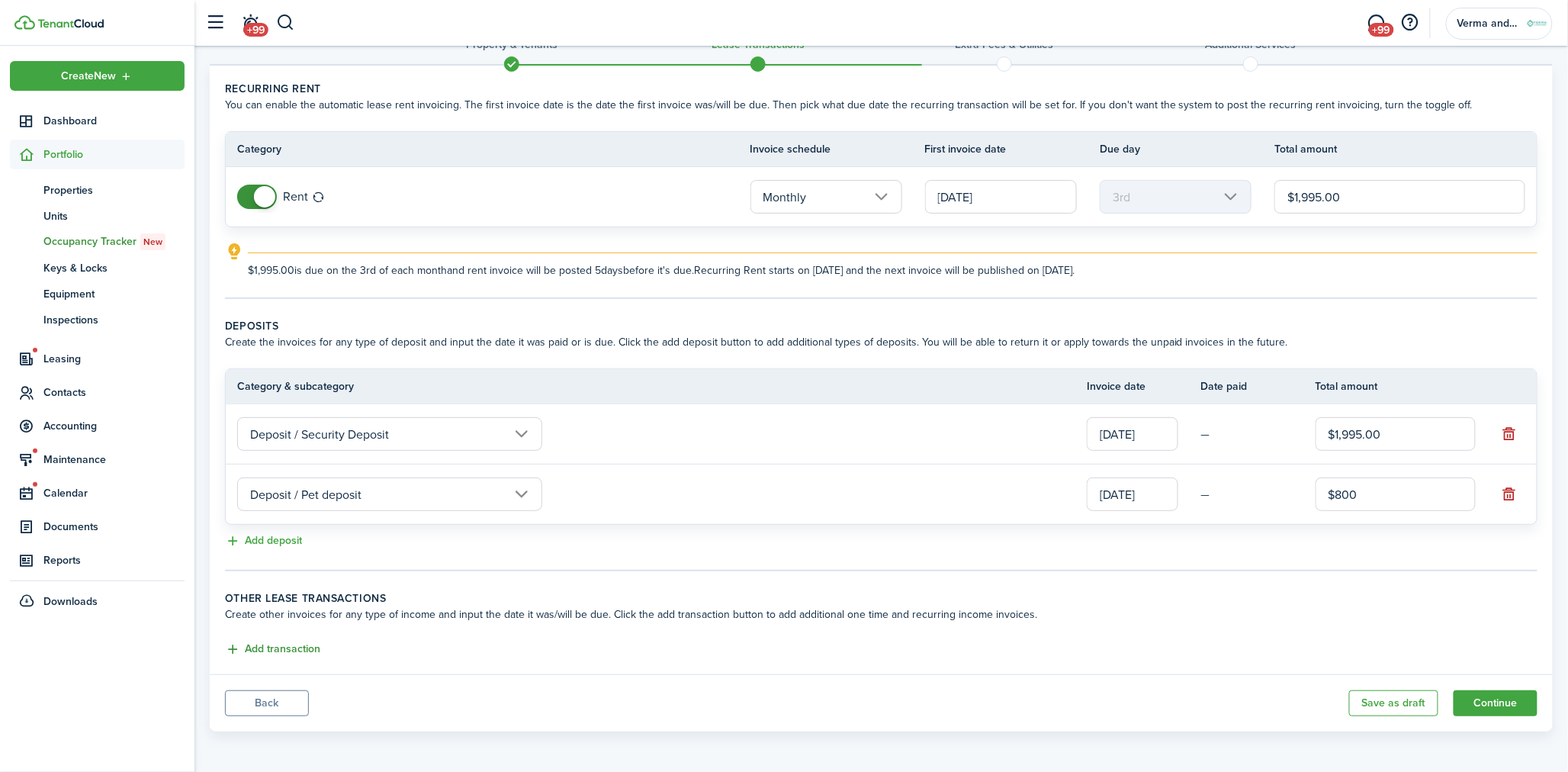
type input "$800.00"
click at [288, 641] on button "Add transaction" at bounding box center [273, 649] width 95 height 18
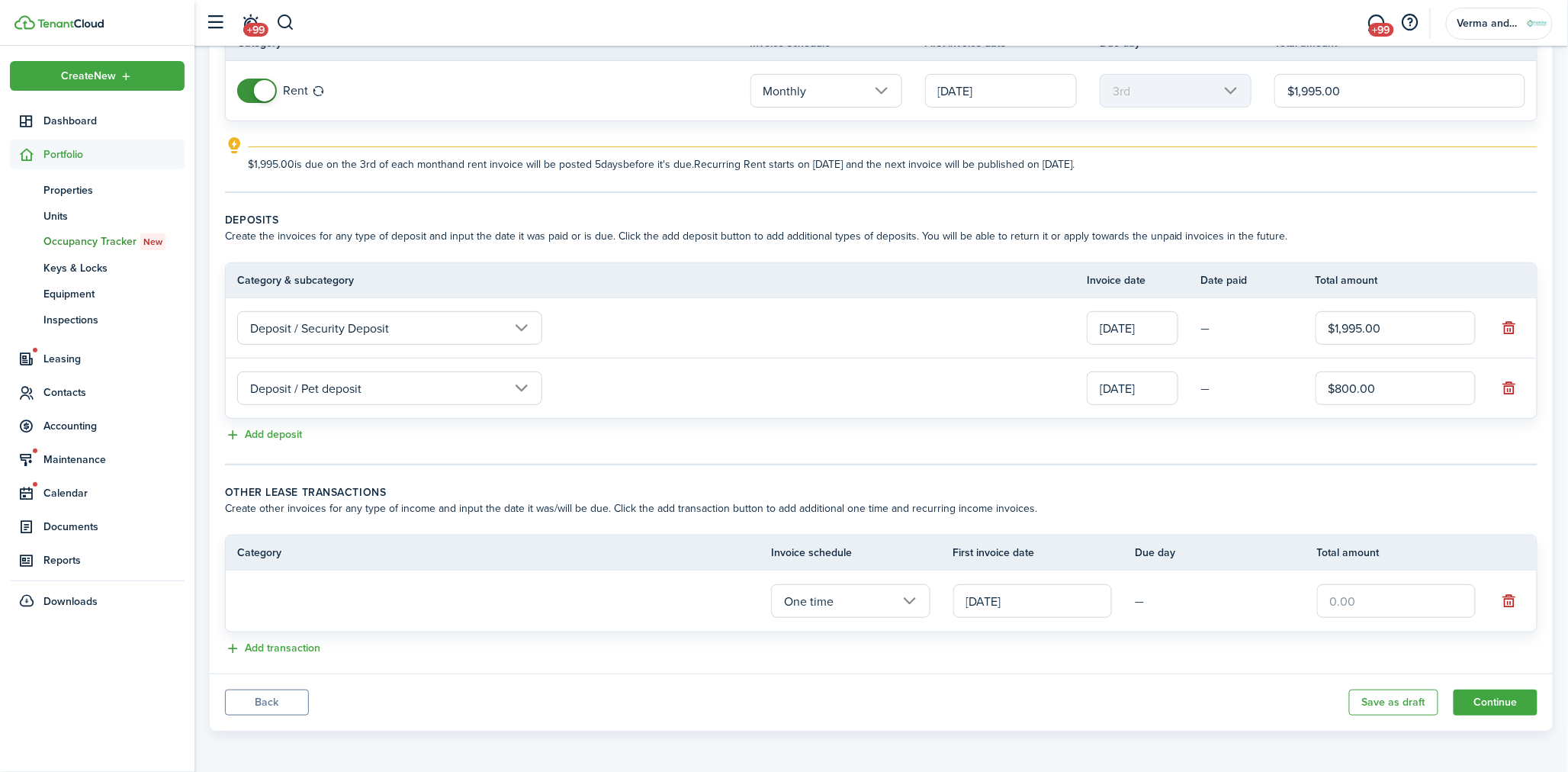
scroll to position [142, 0]
click at [478, 586] on input "text" at bounding box center [390, 603] width 305 height 33
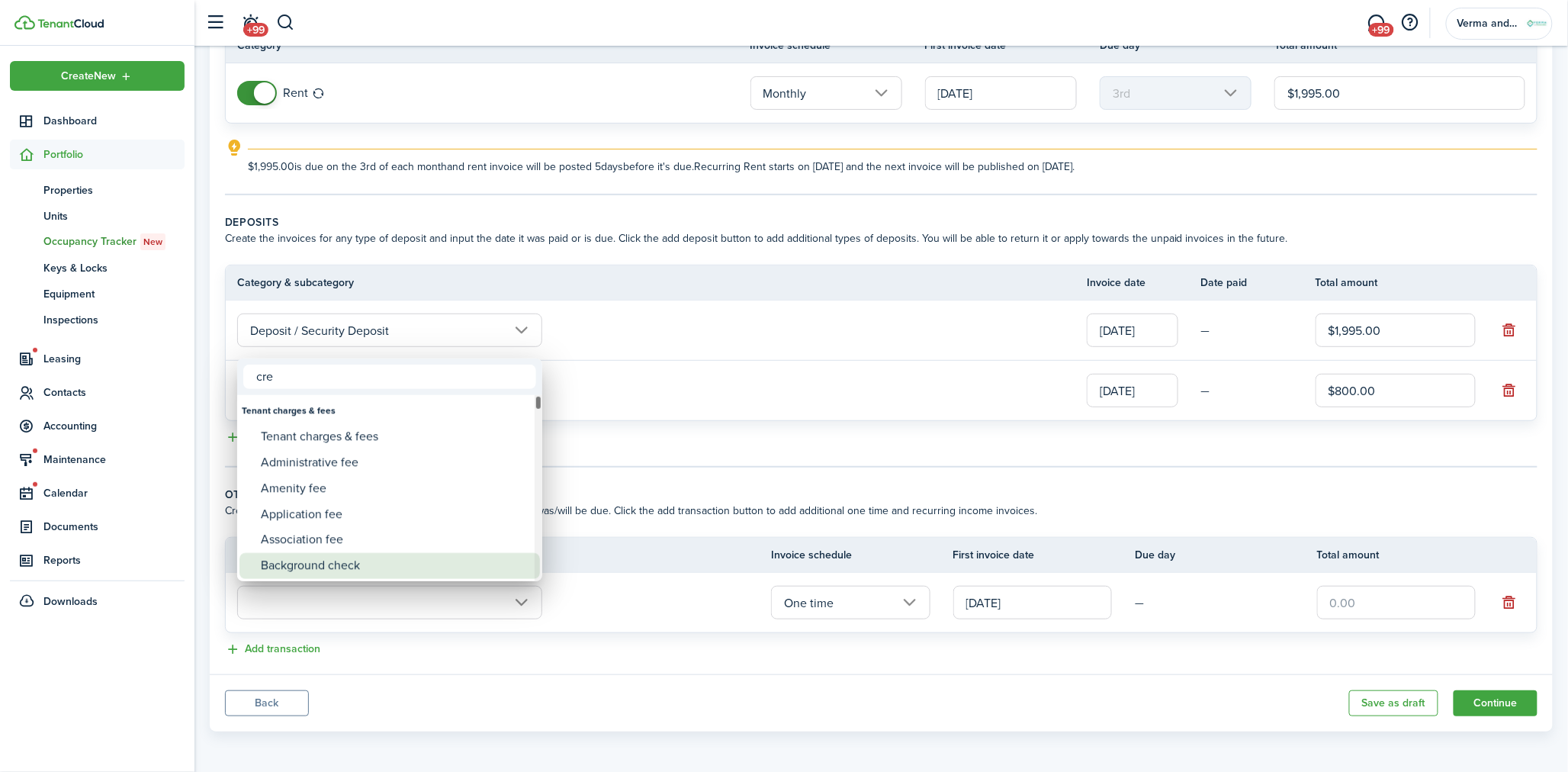
type input "cred"
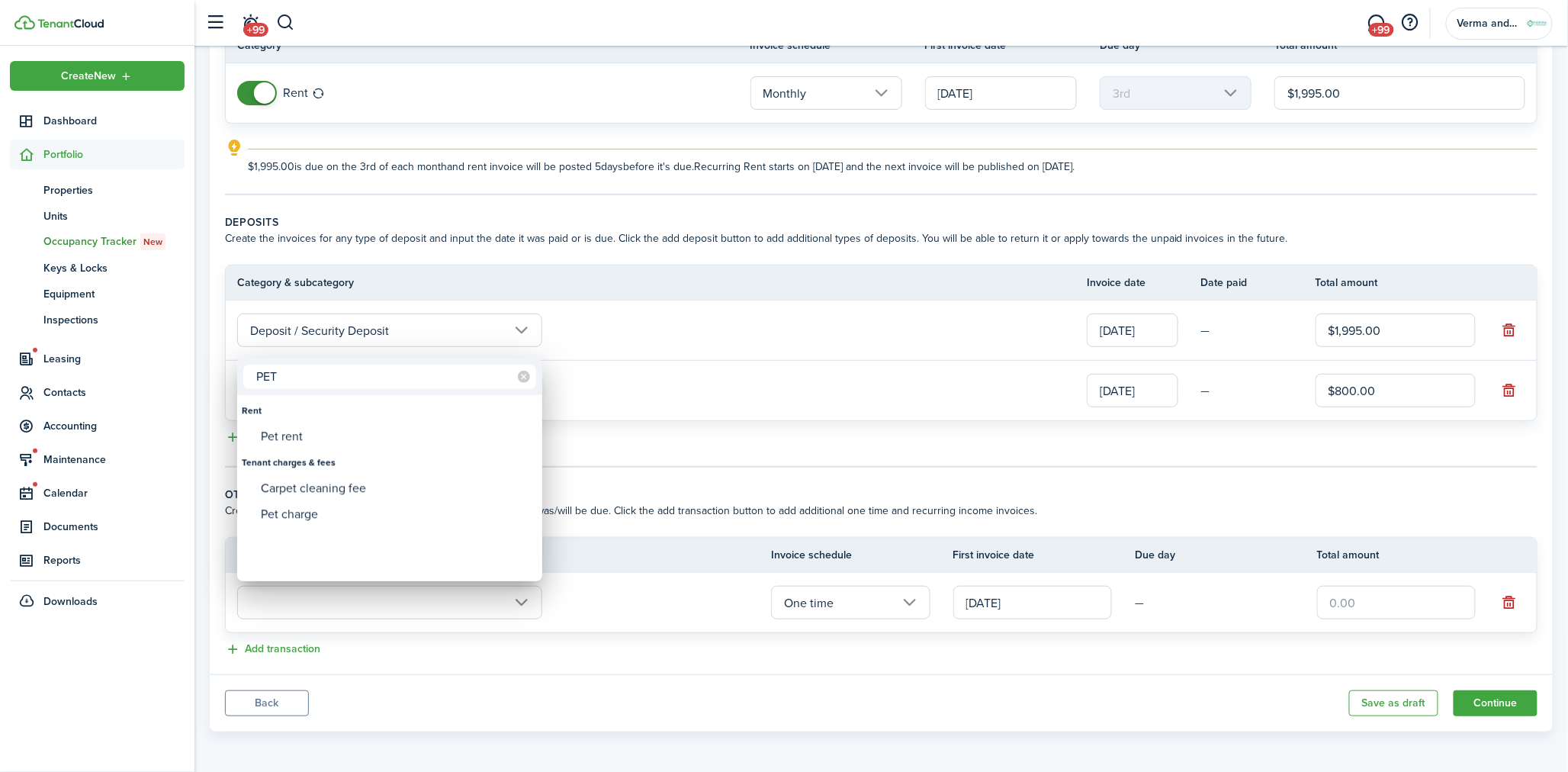
type input "PET"
click at [332, 442] on div "Pet rent" at bounding box center [395, 436] width 270 height 26
type input "Rent / Pet rent"
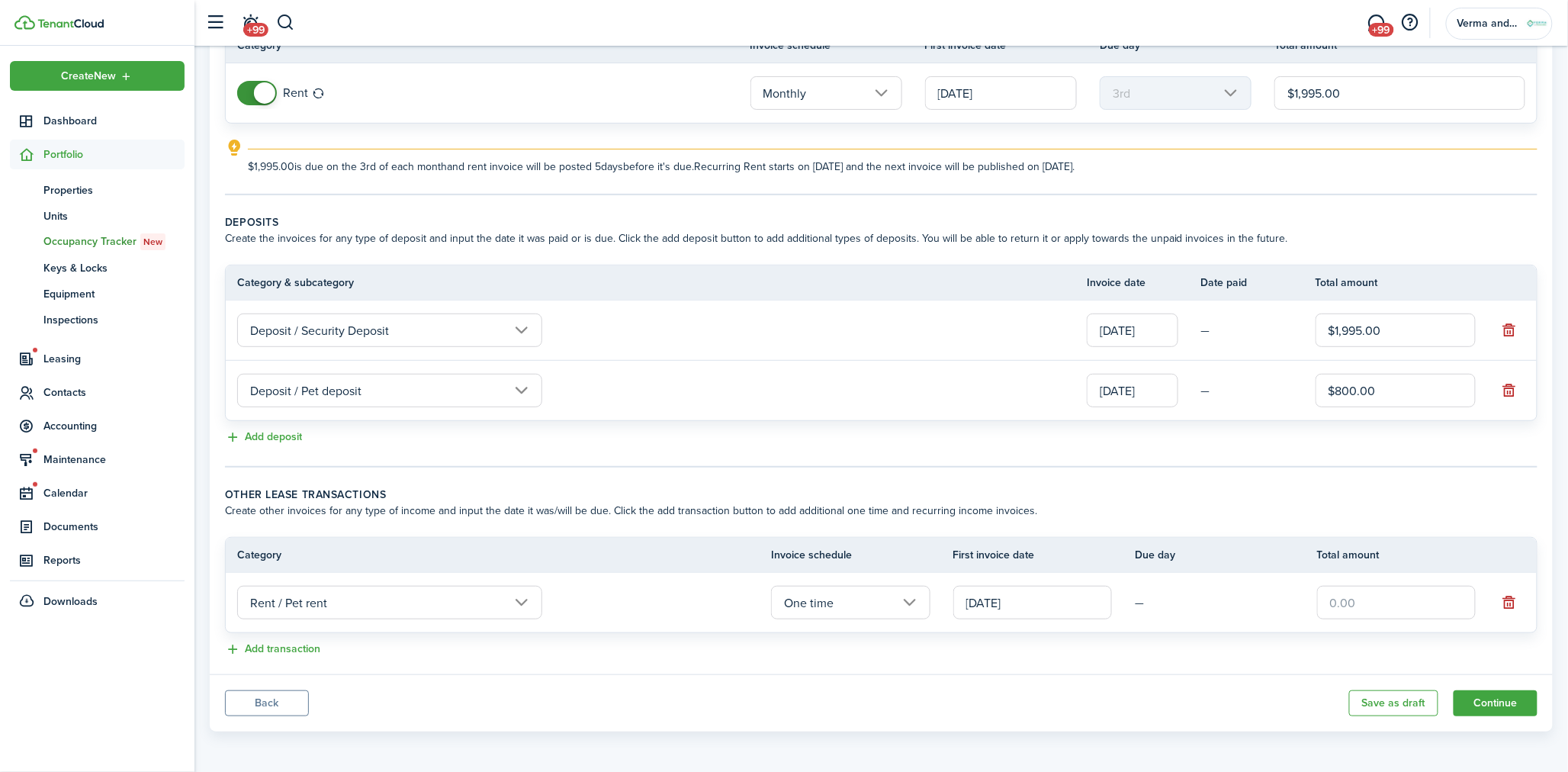
click at [615, 432] on div "Add deposit" at bounding box center [881, 437] width 1313 height 18
click at [902, 596] on input "One time" at bounding box center [850, 603] width 159 height 33
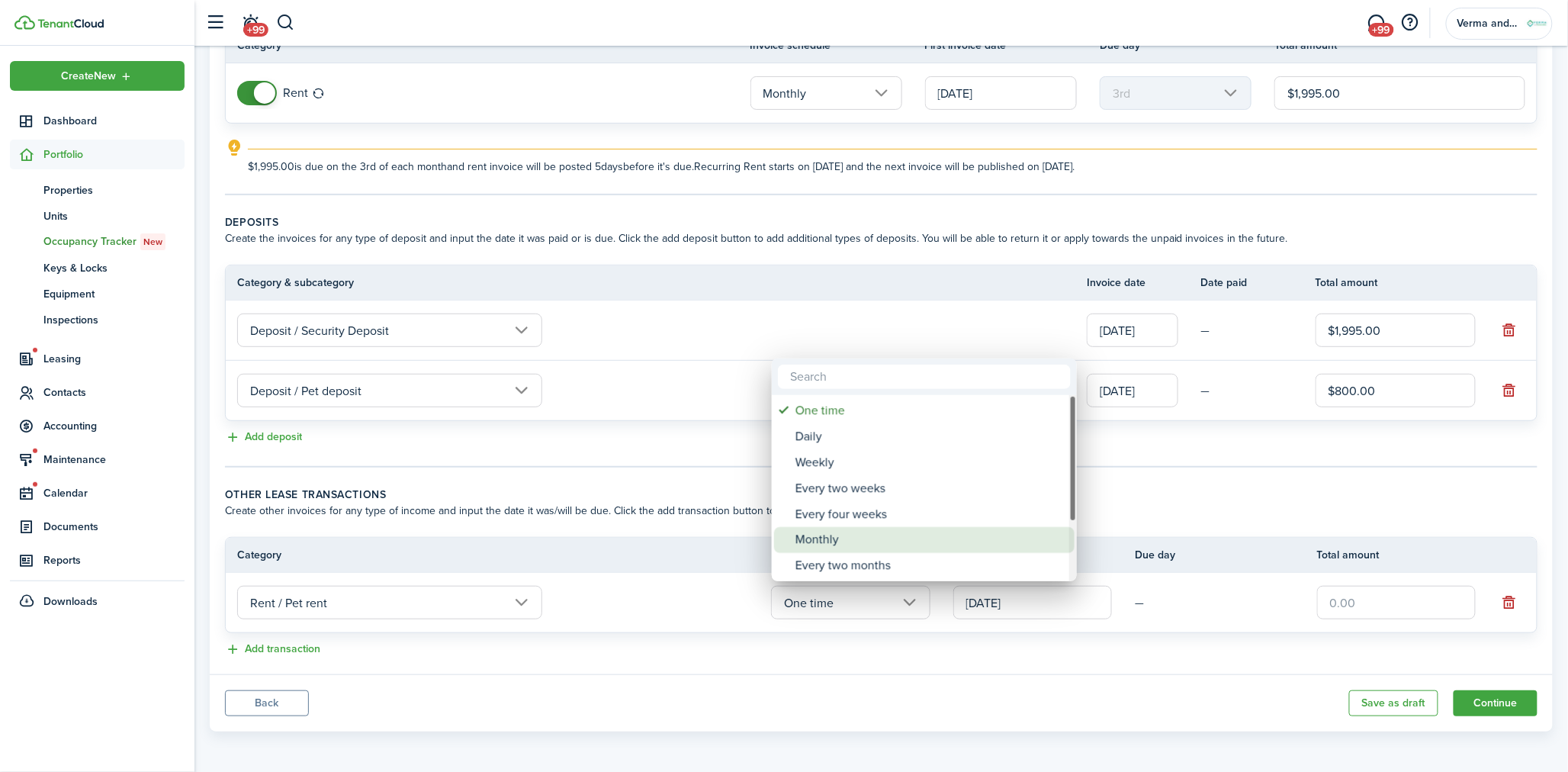
click at [877, 533] on div "Monthly" at bounding box center [930, 539] width 270 height 26
type input "Monthly"
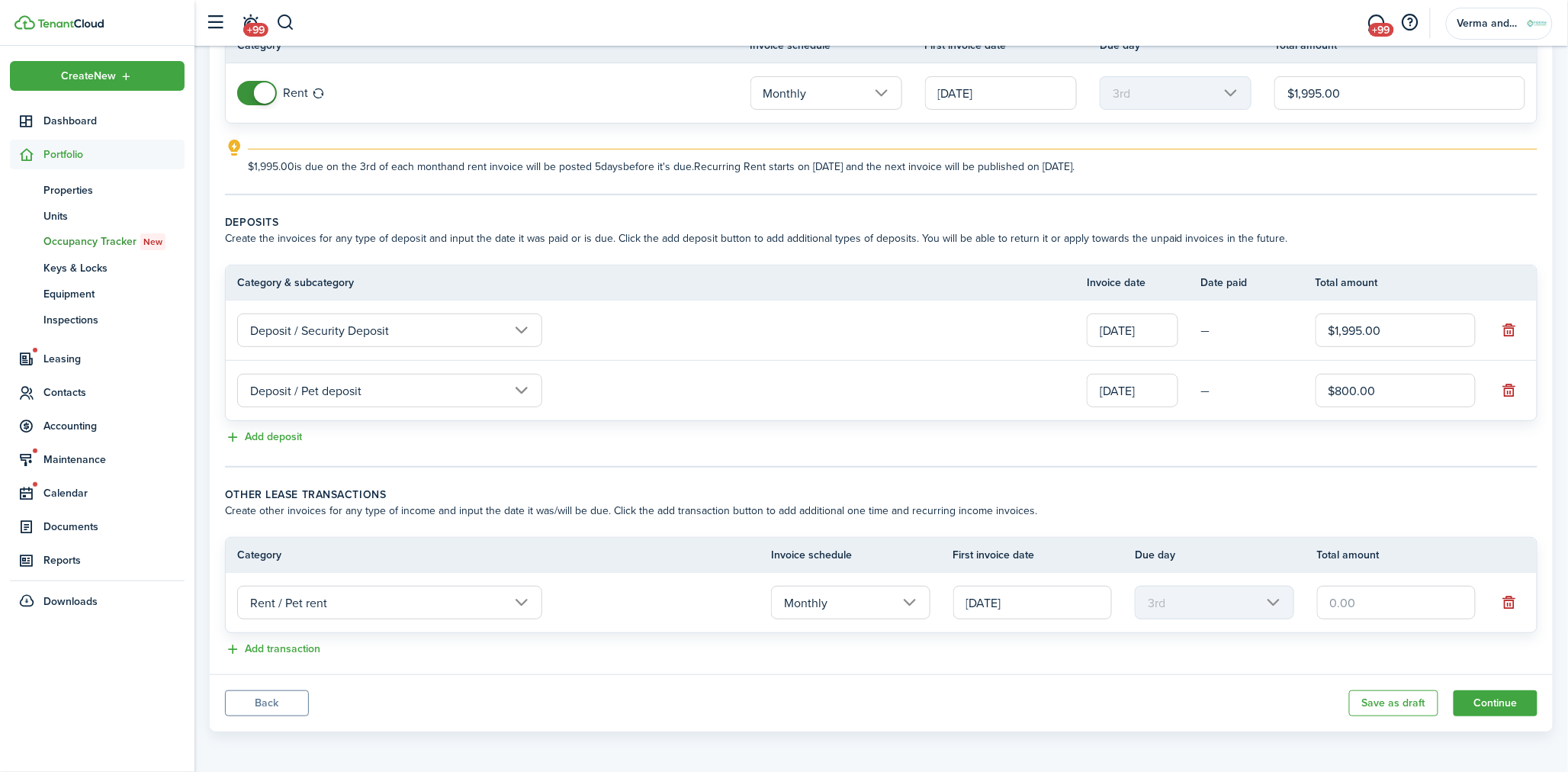
click at [1032, 596] on input "[DATE]" at bounding box center [1032, 603] width 159 height 33
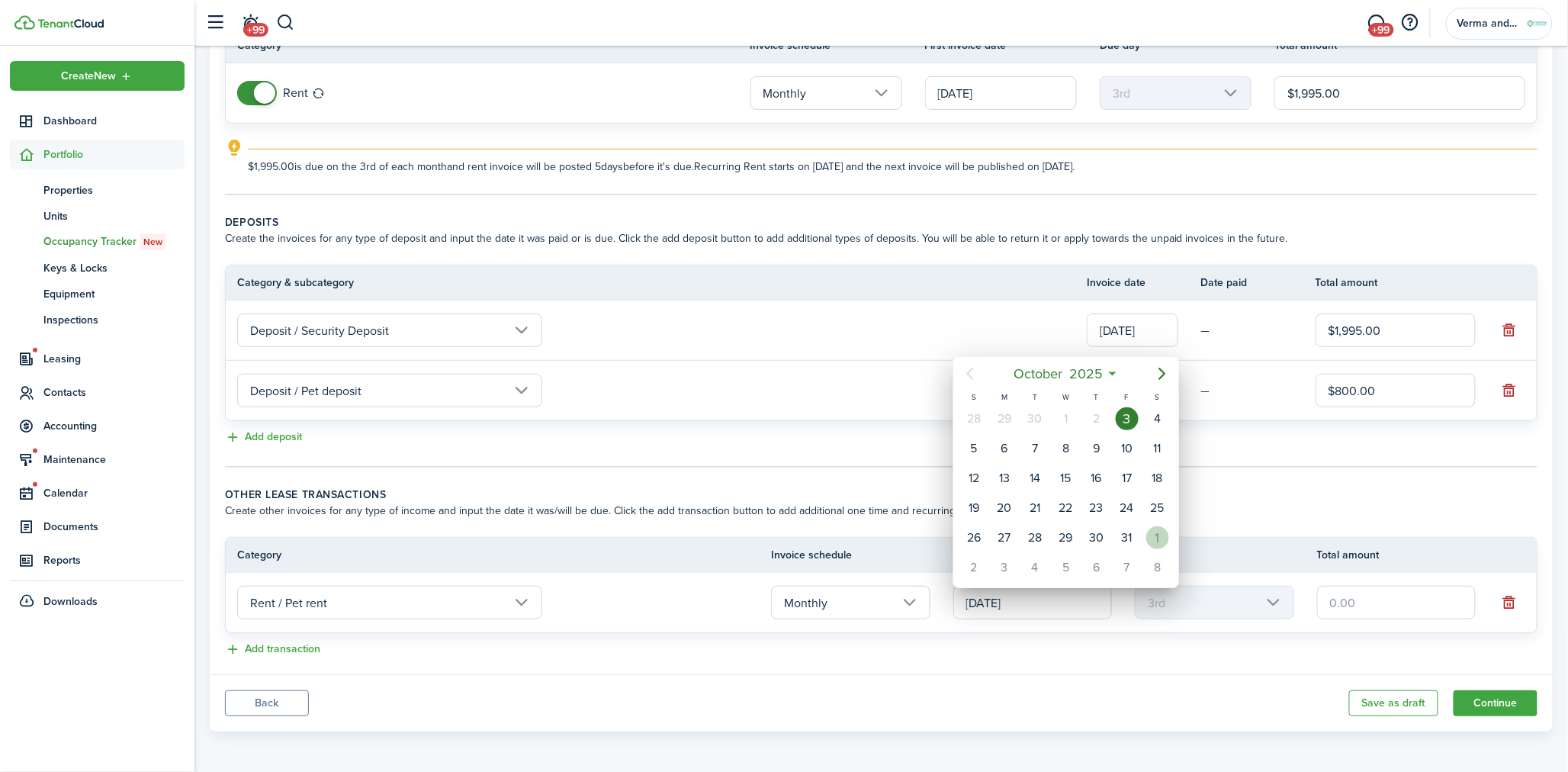
click at [1170, 536] on div "[DATE]" at bounding box center [1157, 537] width 30 height 29
type input "[DATE]"
type input "1st"
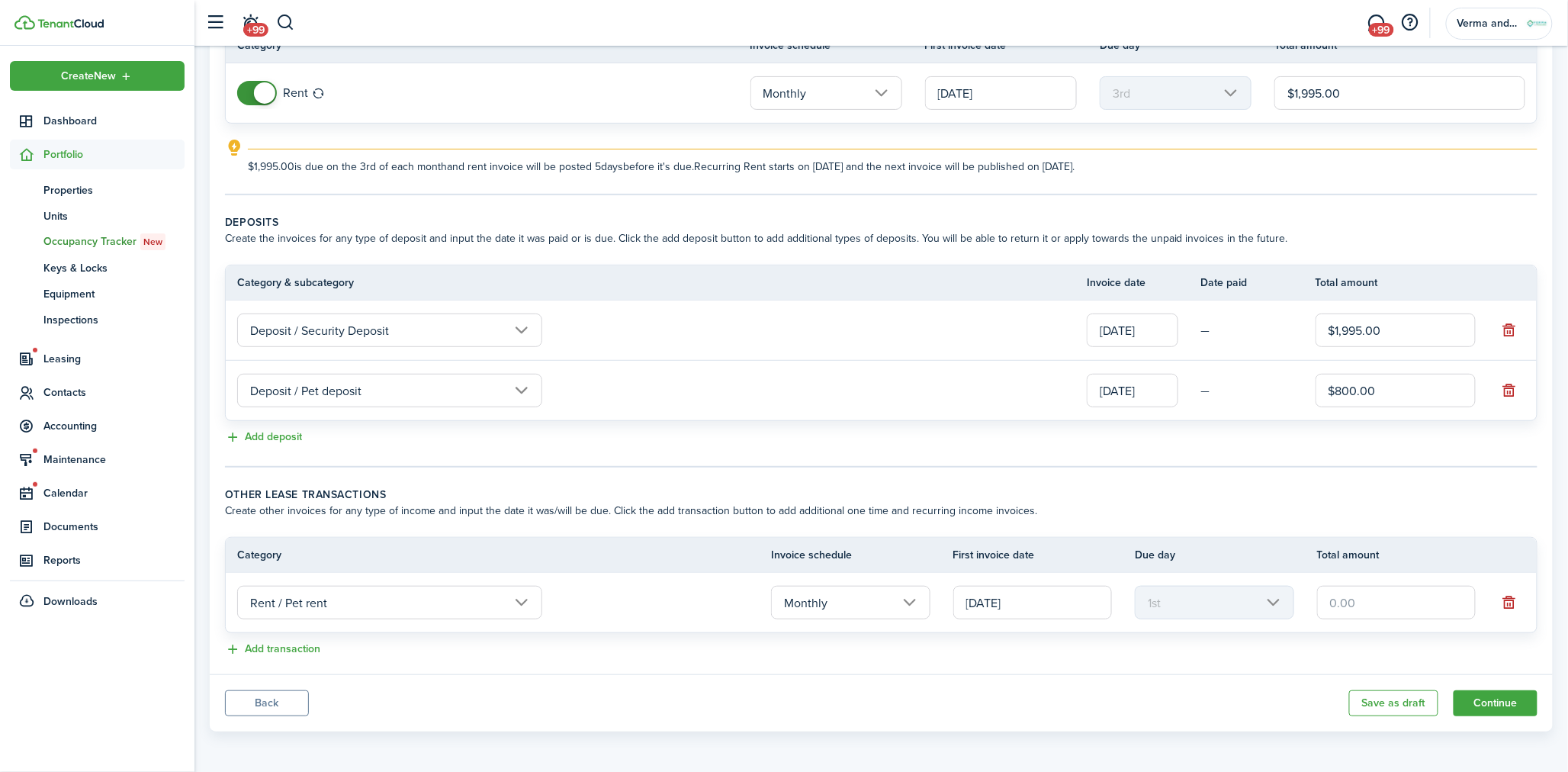
click at [1170, 508] on wizard-step-header-description "Create other invoices for any type of income and input the date it was/will be …" at bounding box center [881, 510] width 1313 height 16
click at [1377, 604] on input "text" at bounding box center [1397, 603] width 159 height 33
click at [1286, 437] on div "Add deposit" at bounding box center [881, 437] width 1313 height 18
click at [1363, 597] on input "text" at bounding box center [1397, 603] width 159 height 33
type input "$70.00"
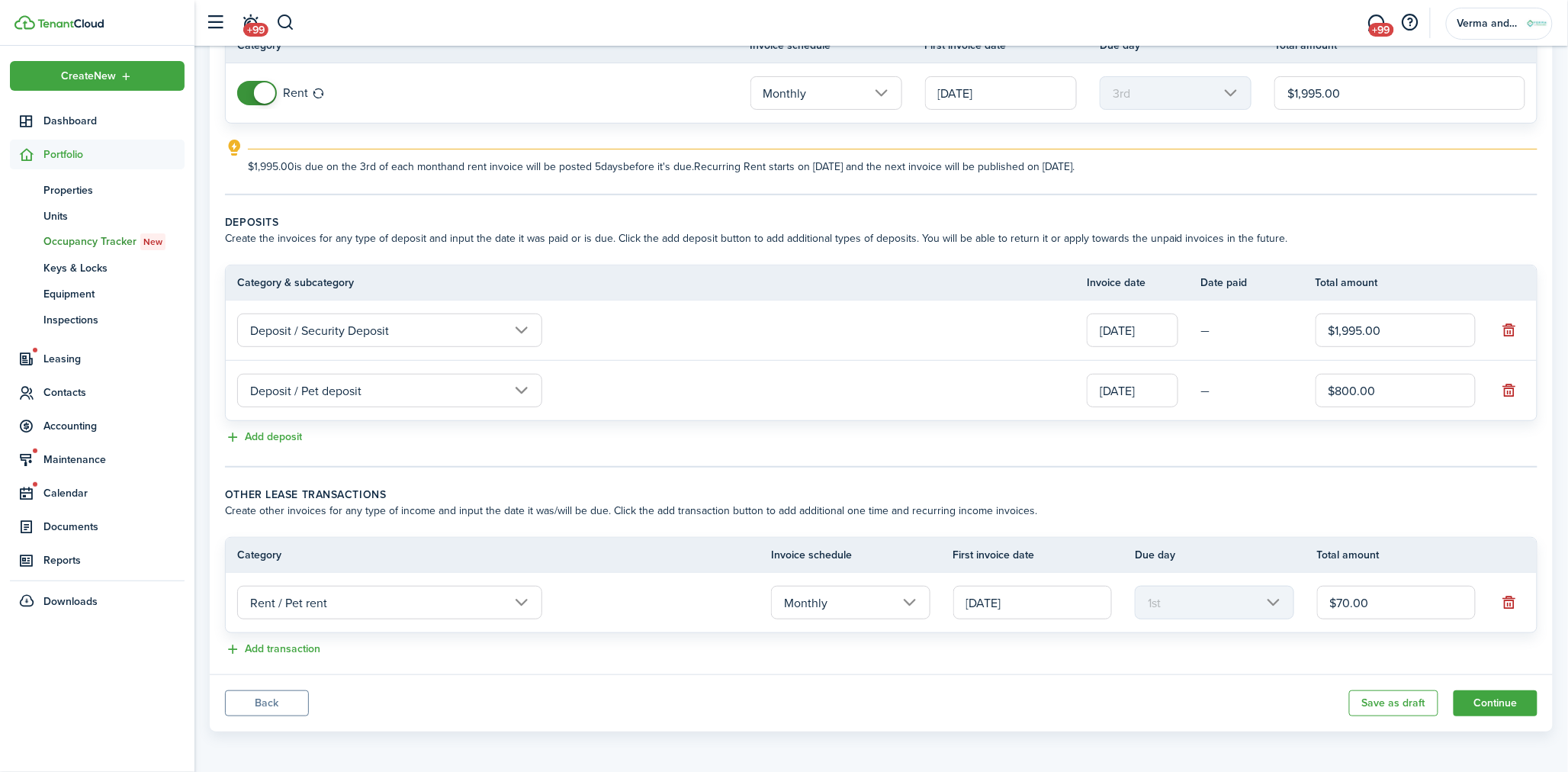
click at [1309, 490] on wizard-step-header-title "Other lease transactions" at bounding box center [881, 495] width 1313 height 16
click at [273, 645] on button "Add transaction" at bounding box center [273, 649] width 95 height 18
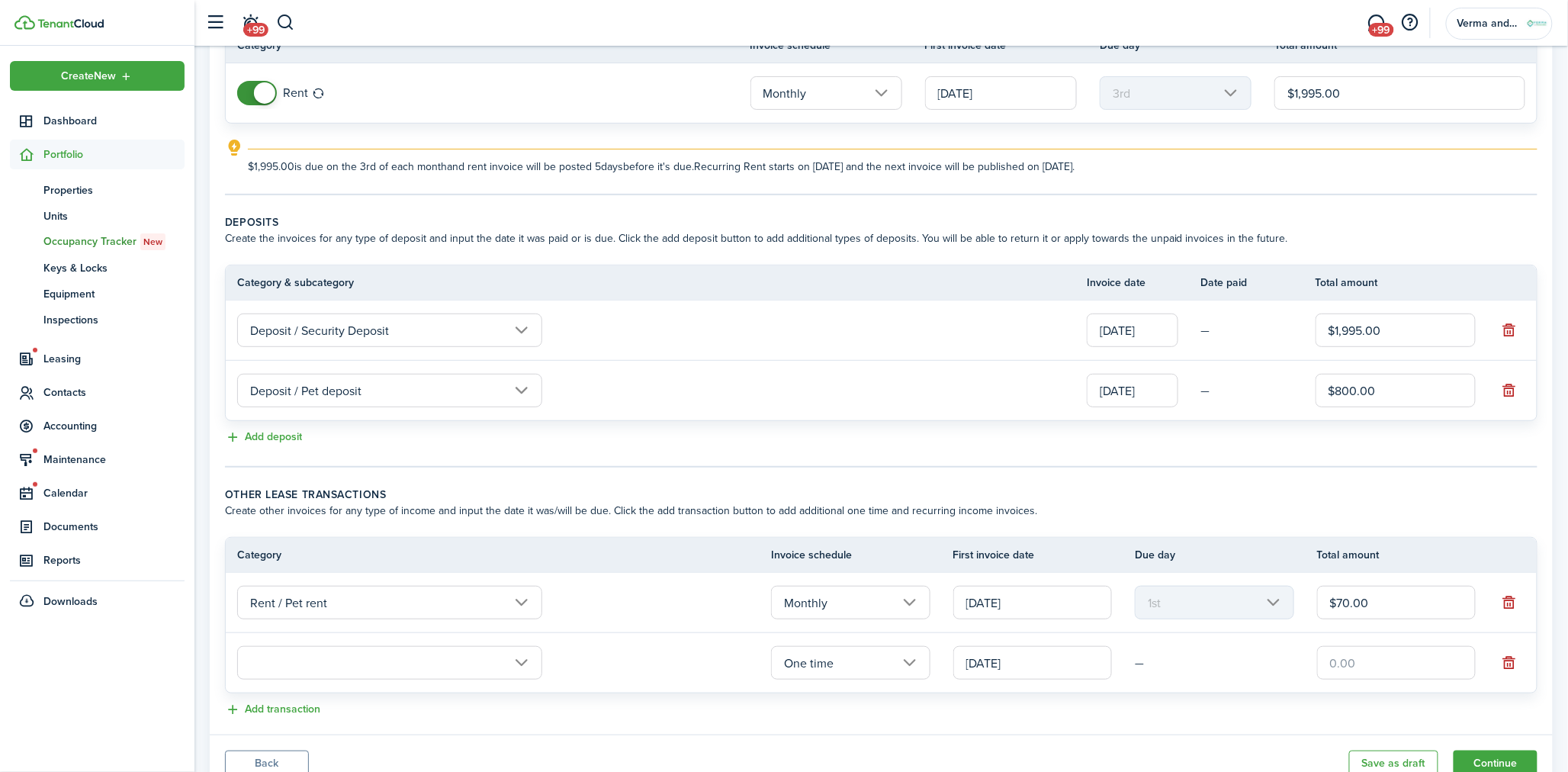
click at [316, 653] on input "text" at bounding box center [390, 662] width 305 height 33
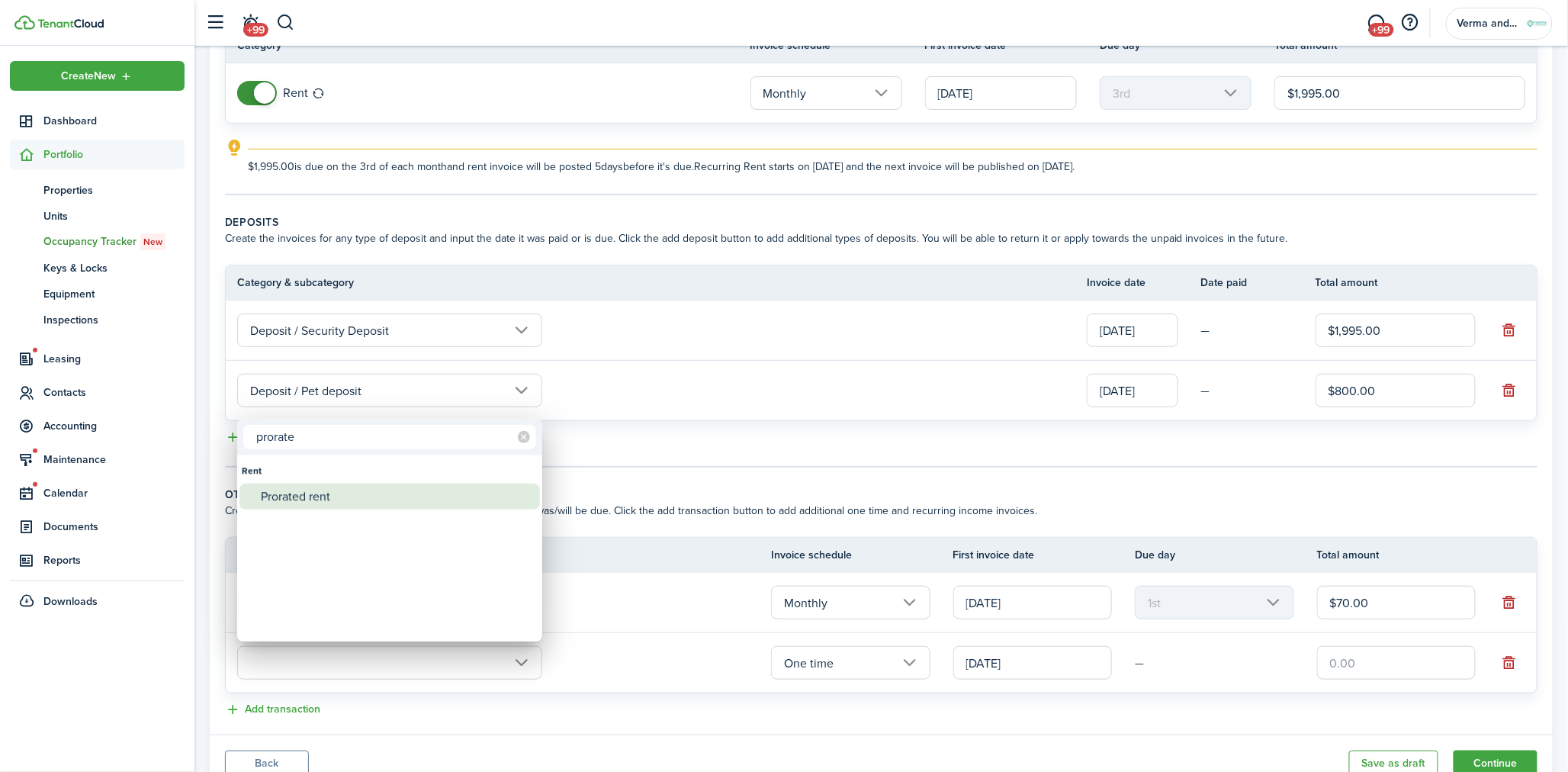
type input "prorate"
click at [355, 491] on div "Prorated rent" at bounding box center [395, 496] width 270 height 26
type input "Rent / Prorated rent"
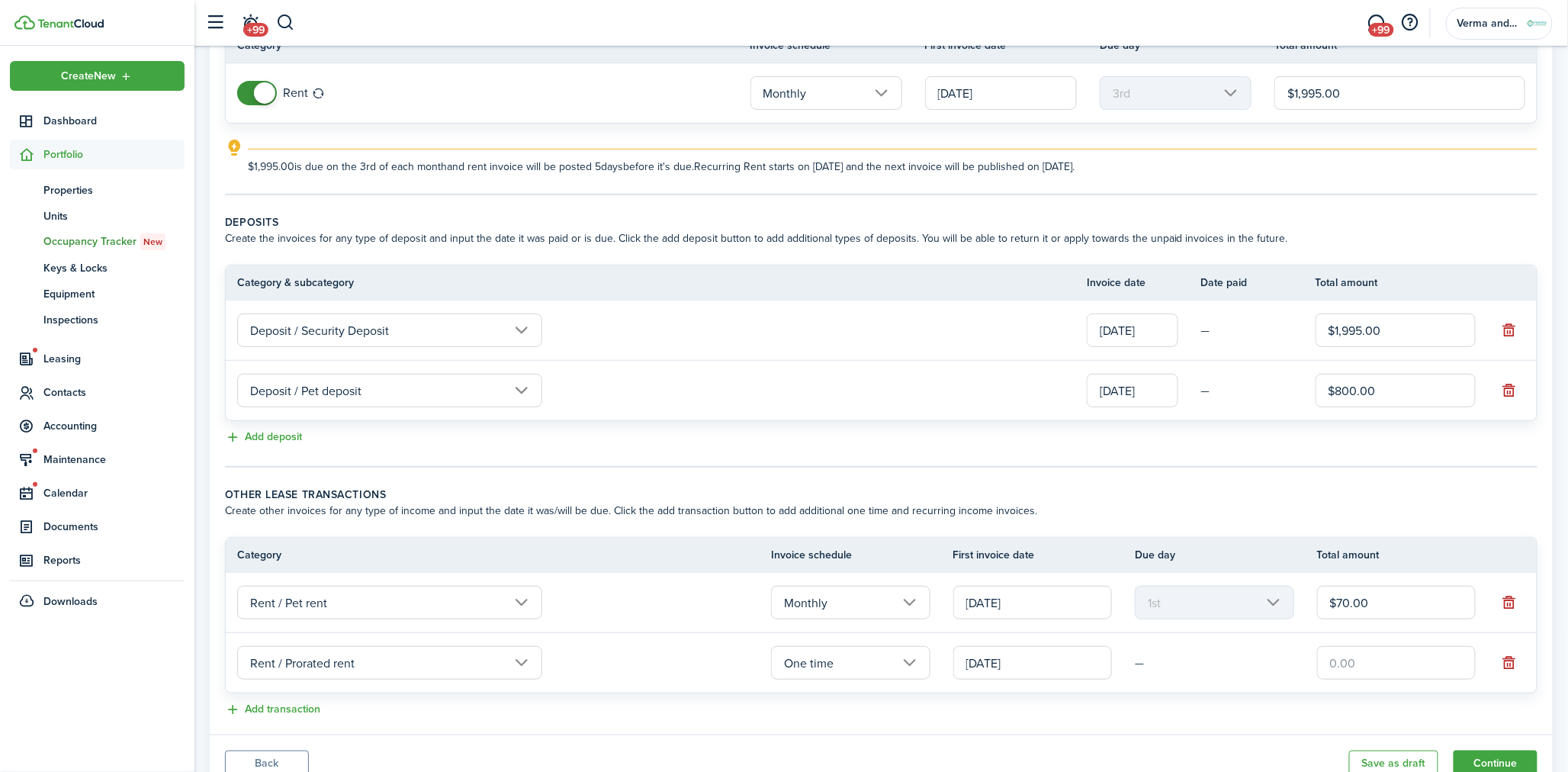
click at [1358, 659] on input "text" at bounding box center [1397, 662] width 159 height 33
type input "$1,931.77"
click at [1184, 721] on panel-main-body "Recurring rent You can enable the automatic lease rent invoicing. The first inv…" at bounding box center [880, 348] width 1343 height 772
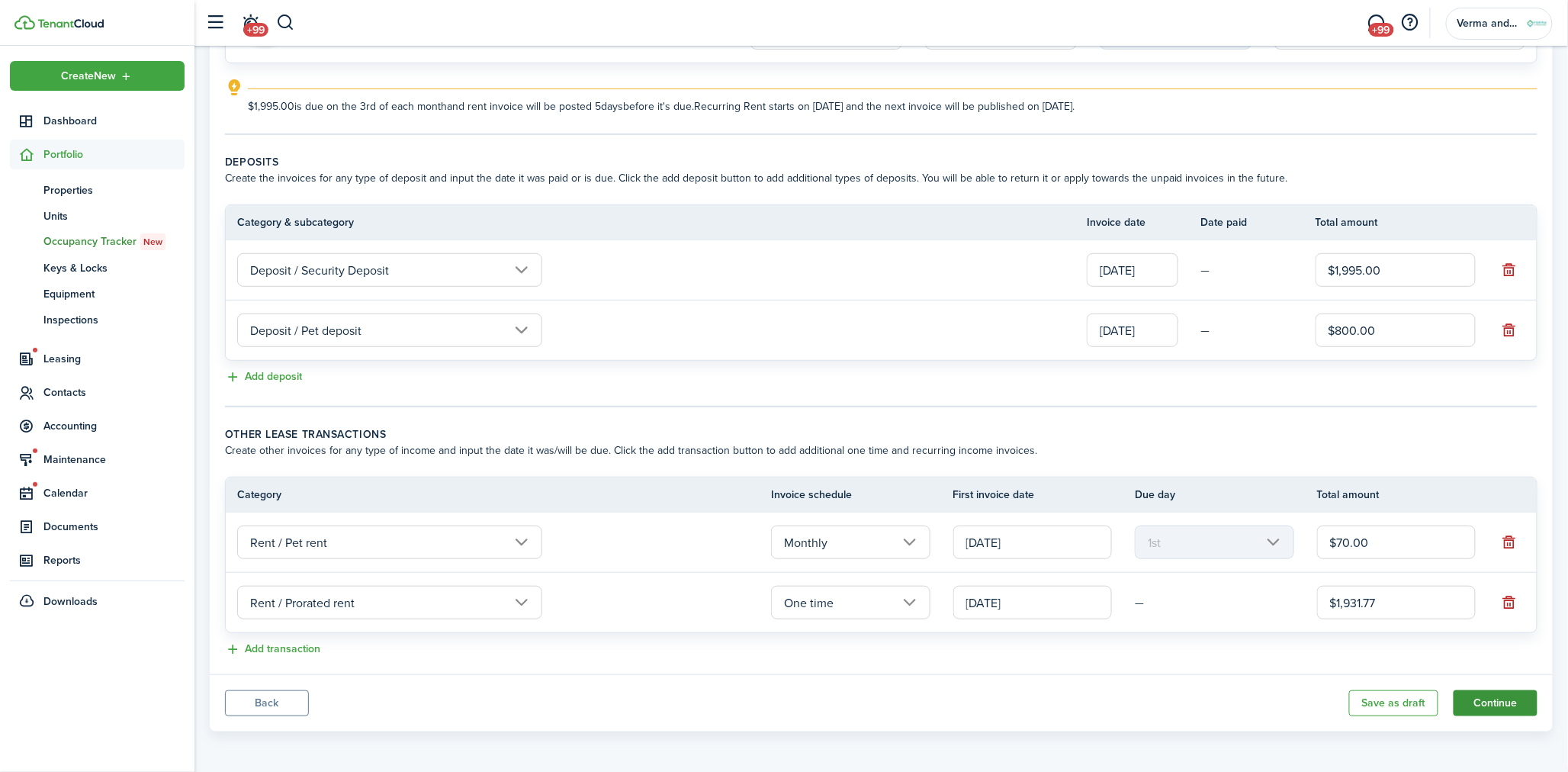
click at [1495, 702] on button "Continue" at bounding box center [1496, 703] width 84 height 26
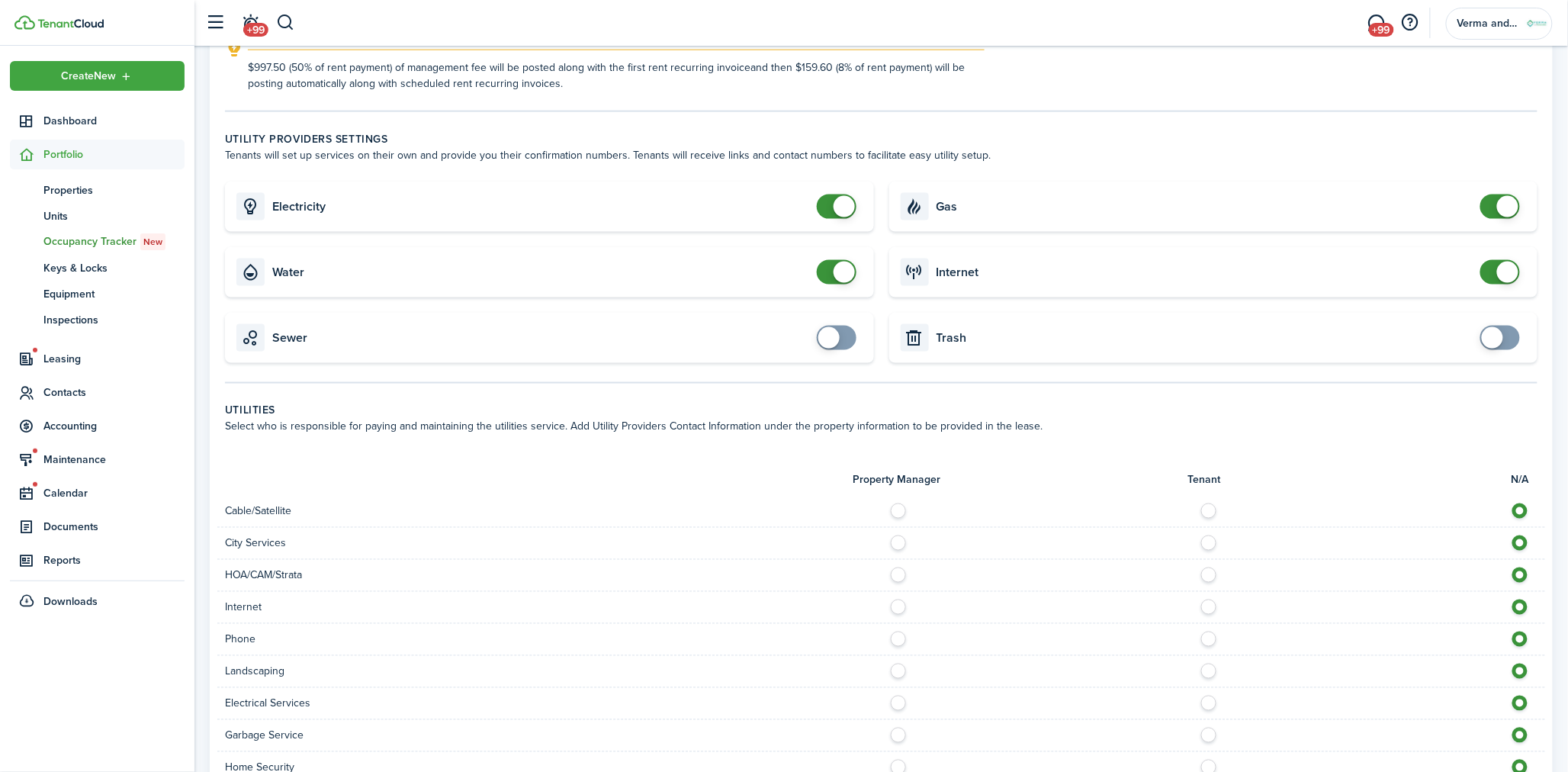
scroll to position [508, 0]
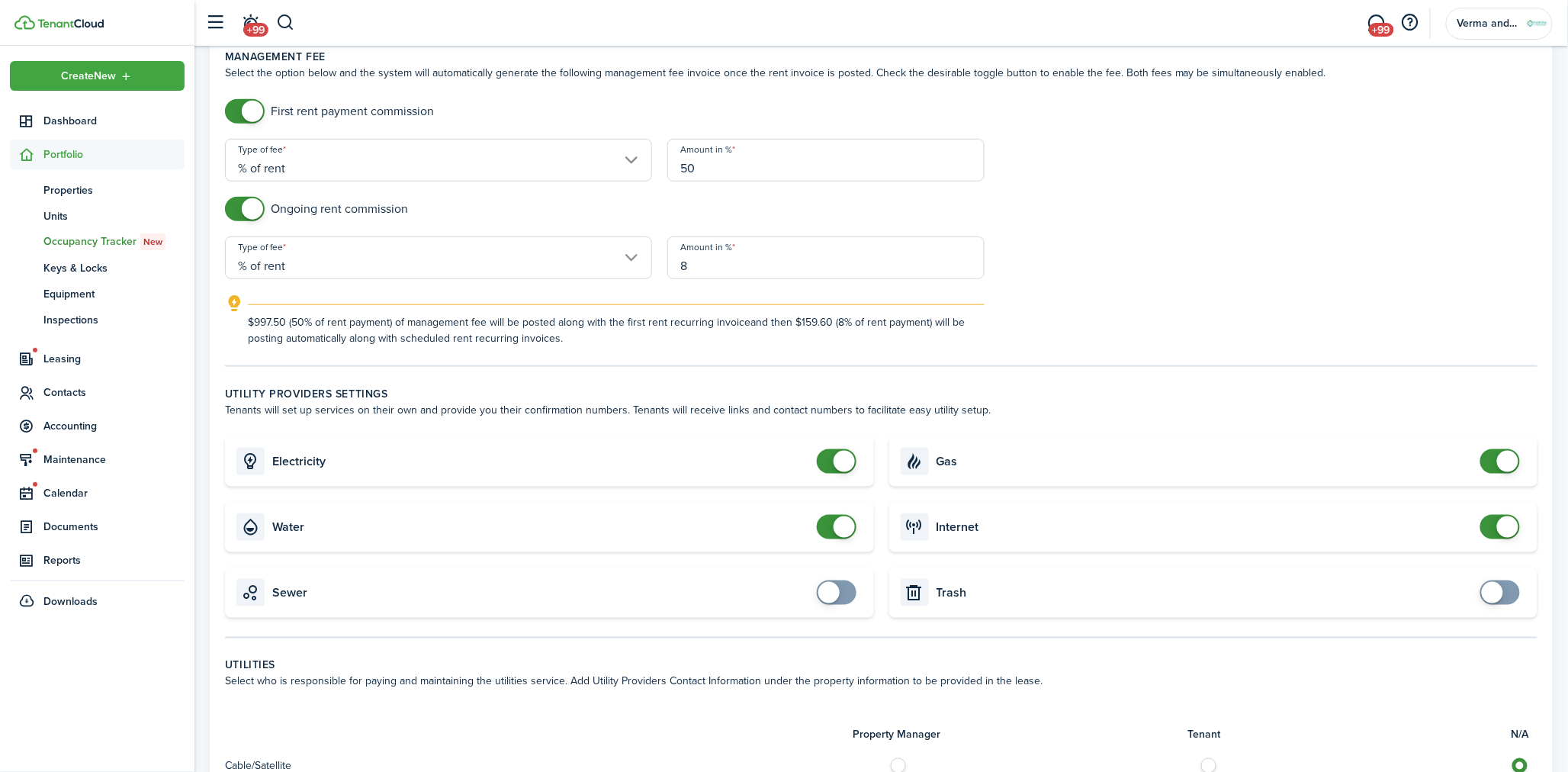
click at [1501, 378] on panel-main-body "Late fee settings Select the option below and the system will automatically gen…" at bounding box center [880, 453] width 1343 height 1712
click at [1439, 394] on wizard-step-header-title "Utility providers settings" at bounding box center [881, 393] width 1313 height 16
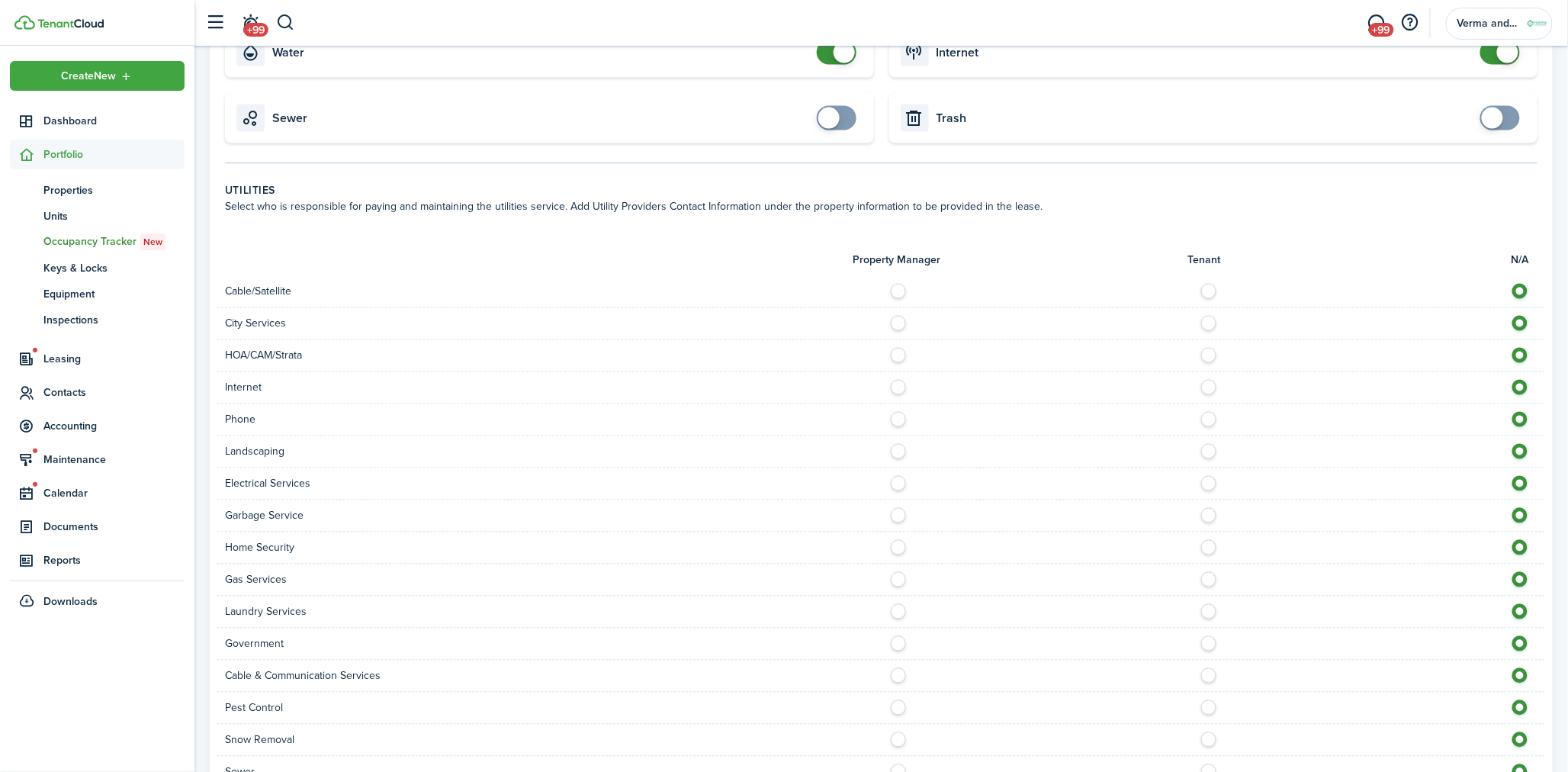
scroll to position [1142, 0]
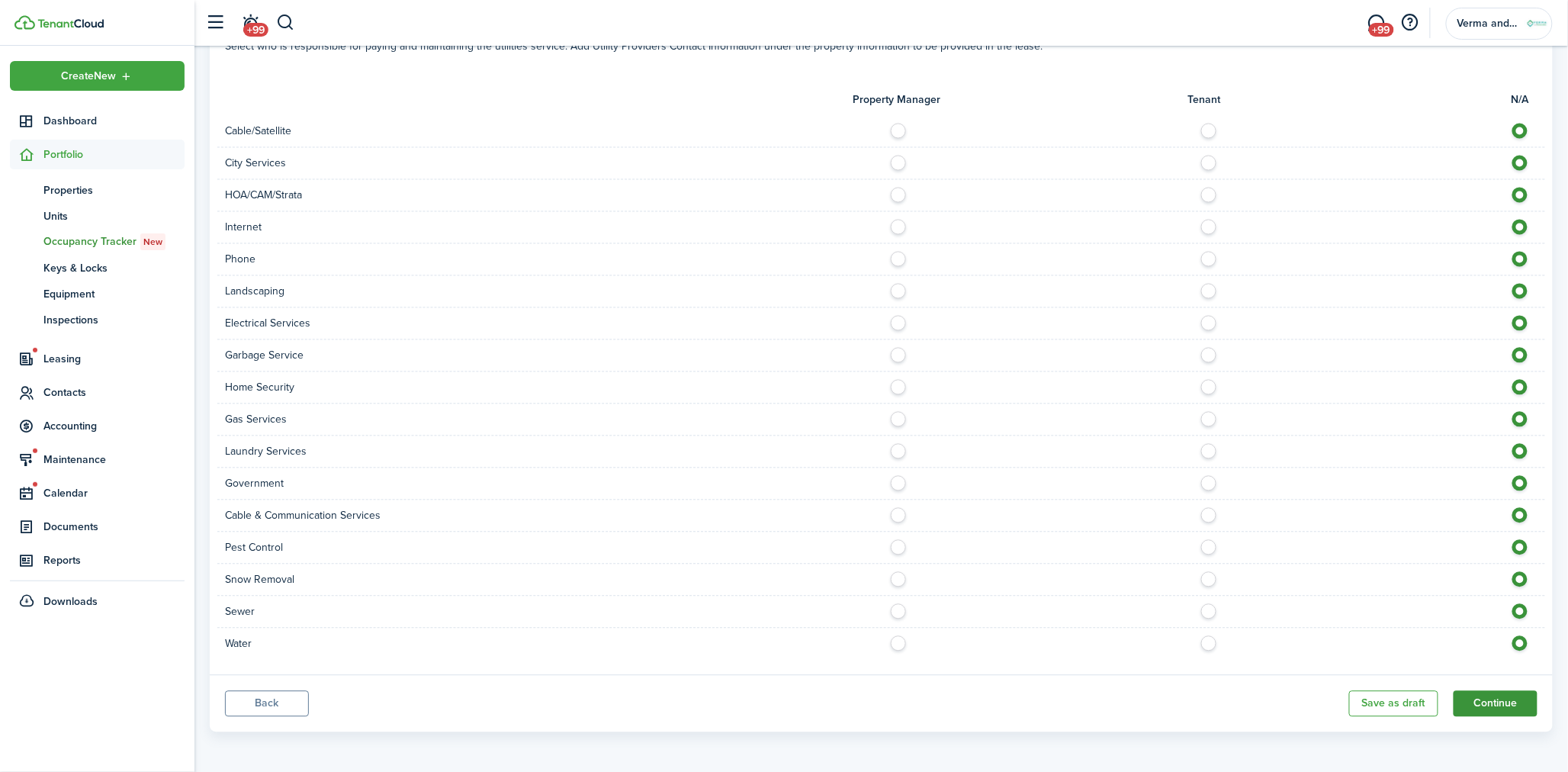
click at [1477, 705] on button "Continue" at bounding box center [1496, 704] width 84 height 26
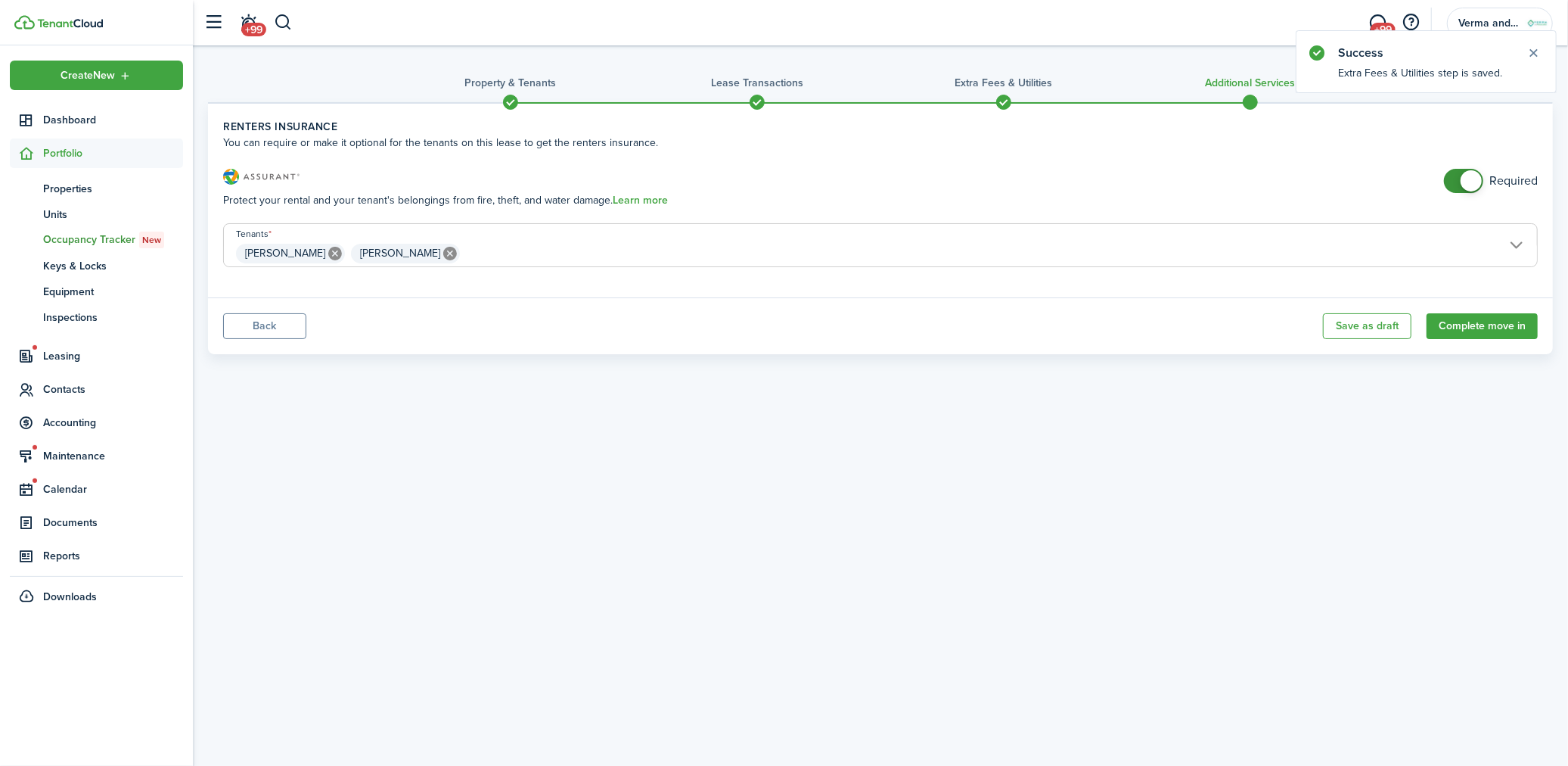
checkbox input "false"
click at [1465, 184] on span at bounding box center [1470, 181] width 21 height 21
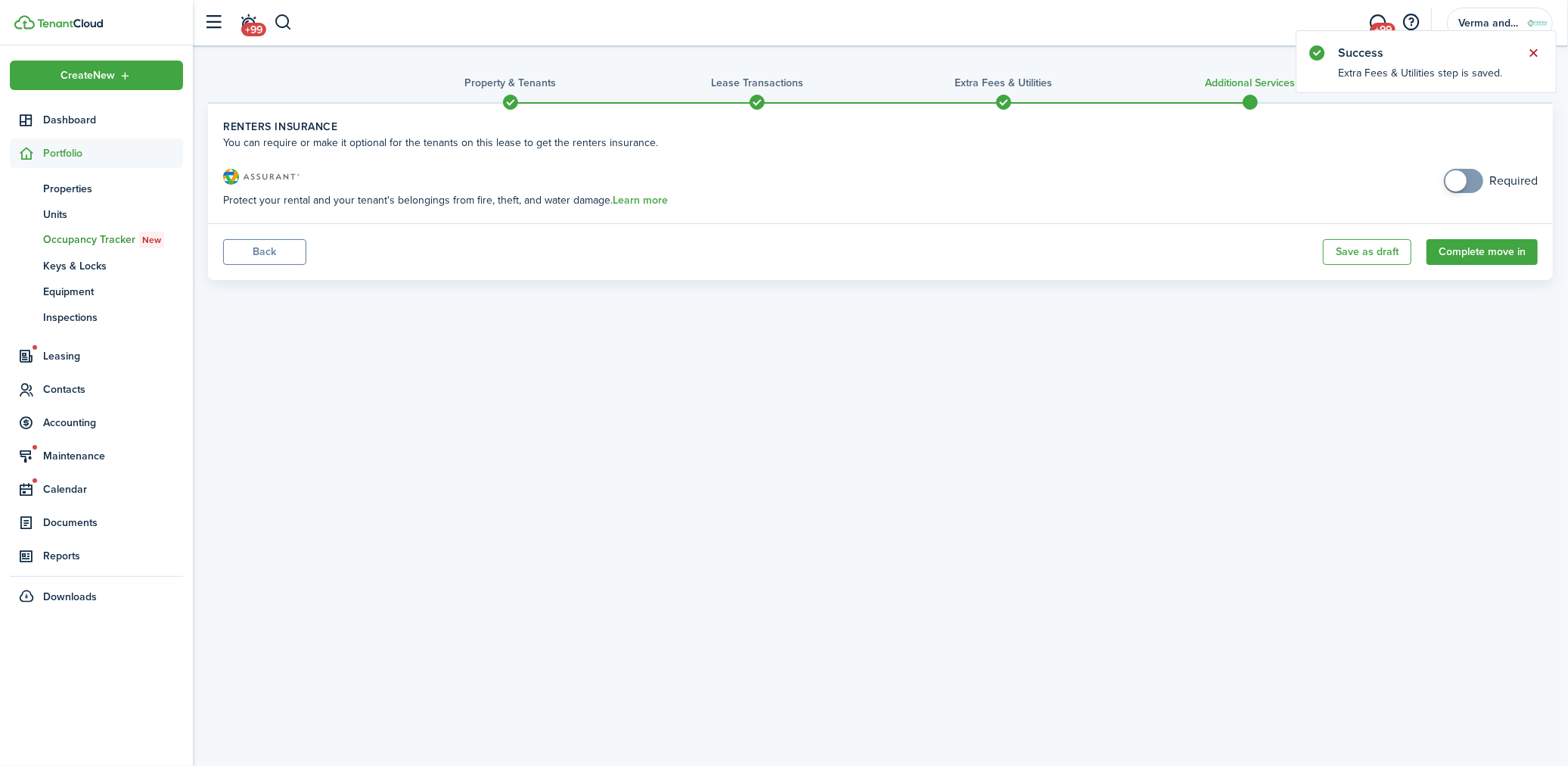
click at [1541, 56] on button "Close notify" at bounding box center [1533, 53] width 21 height 21
click at [1495, 252] on button "Complete move in" at bounding box center [1481, 251] width 111 height 26
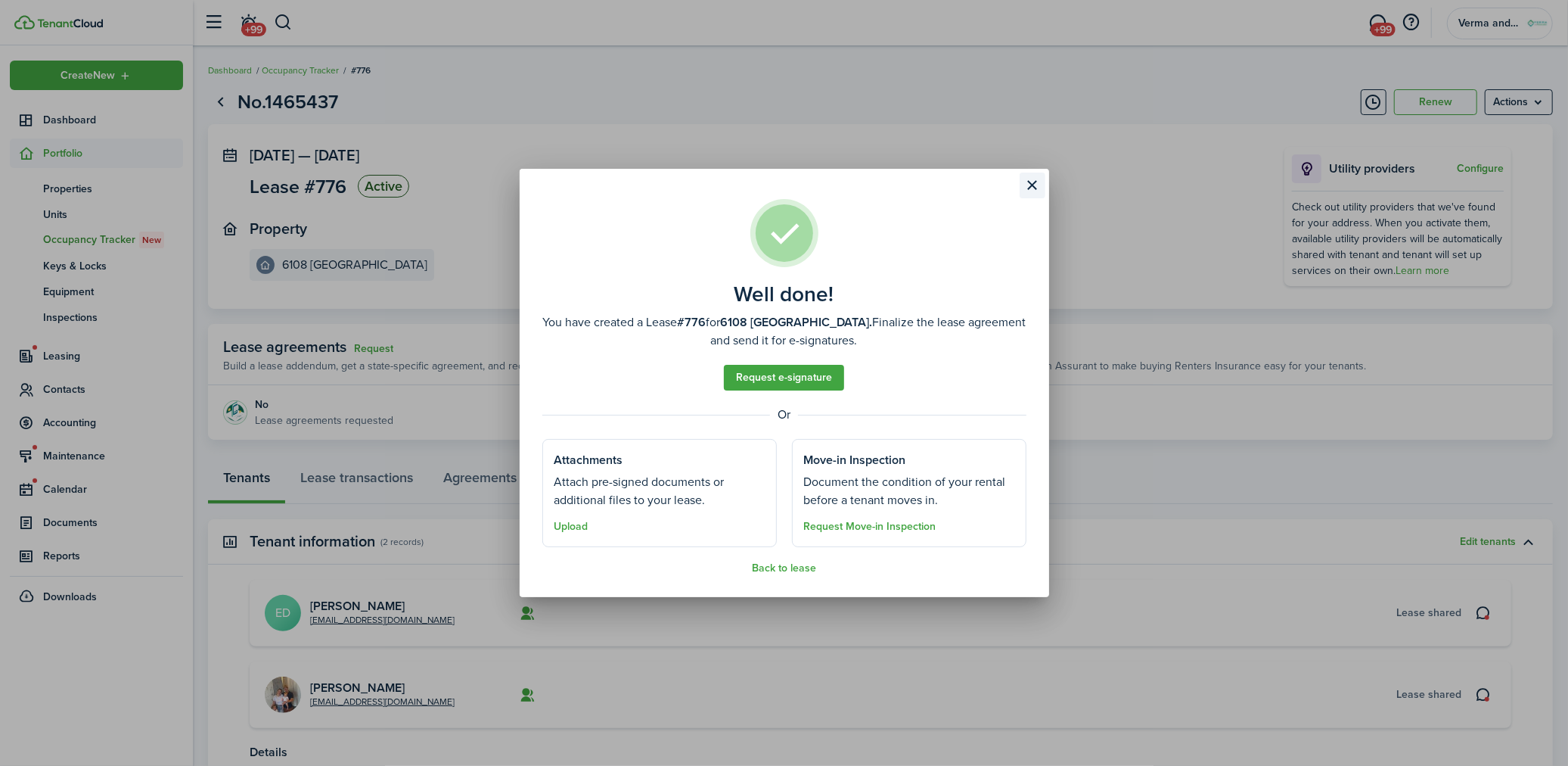
click at [1021, 183] on button "Close modal" at bounding box center [1032, 185] width 26 height 26
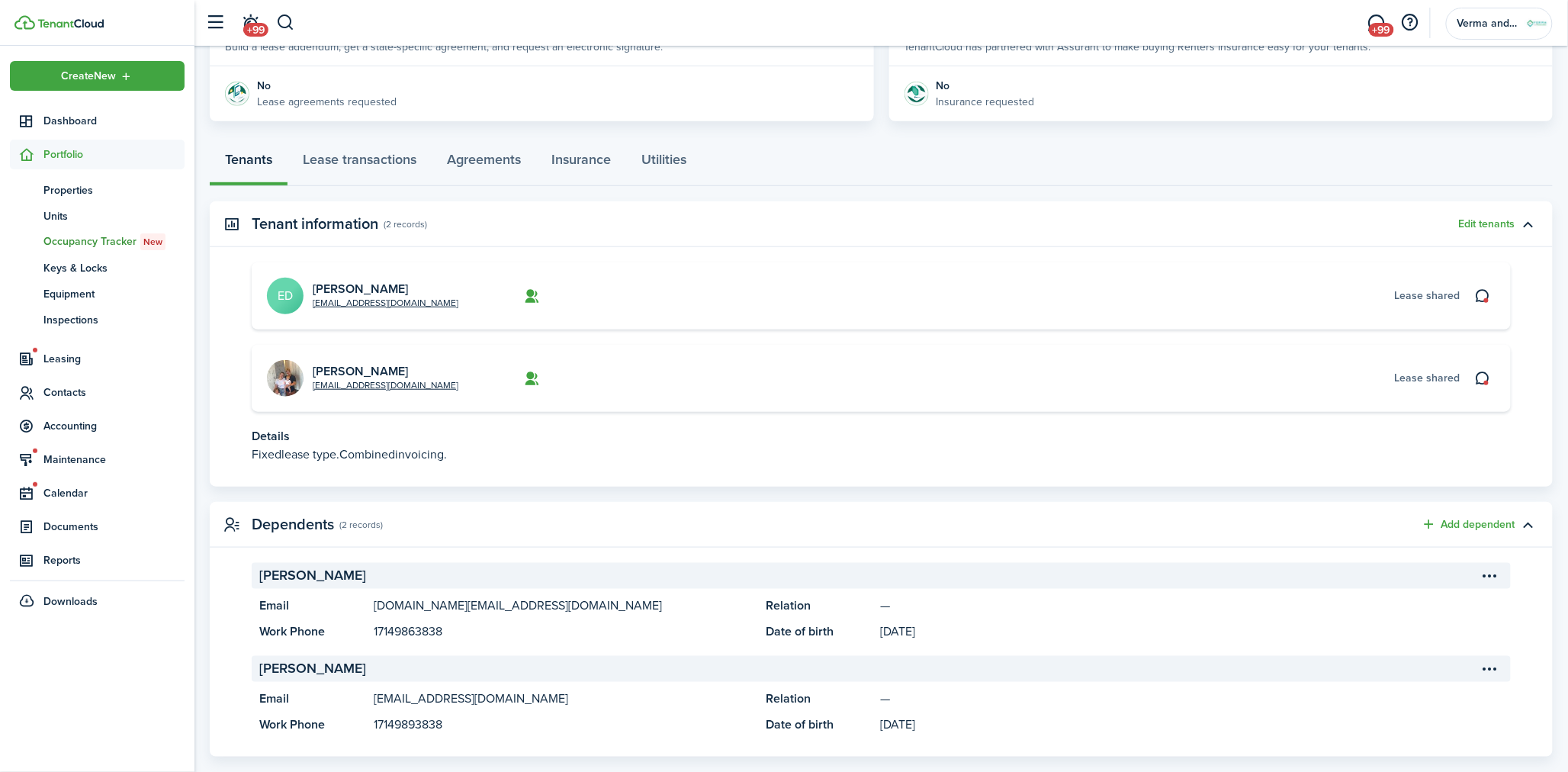
scroll to position [339, 0]
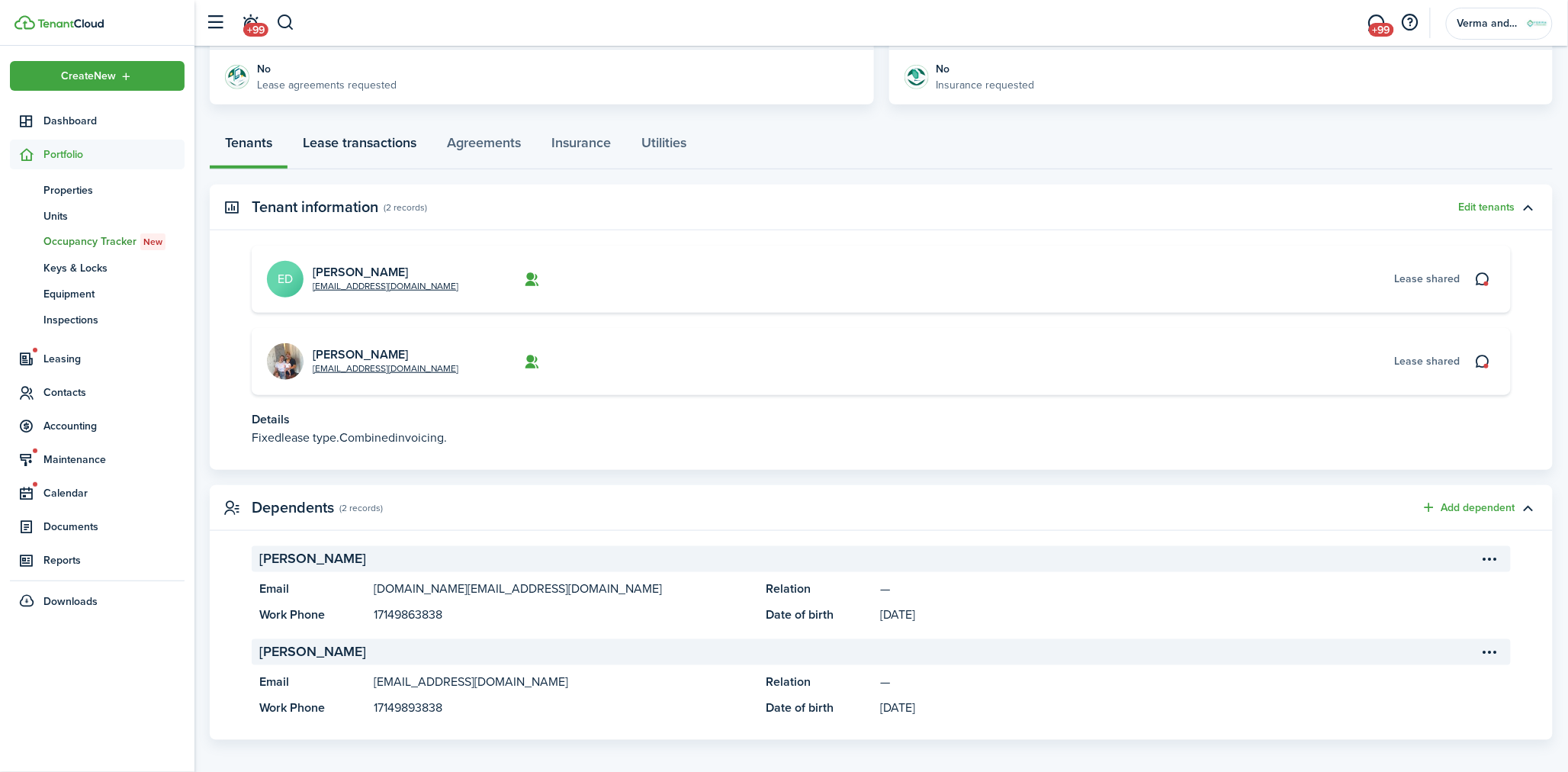
click at [322, 154] on link "Lease transactions" at bounding box center [359, 146] width 144 height 46
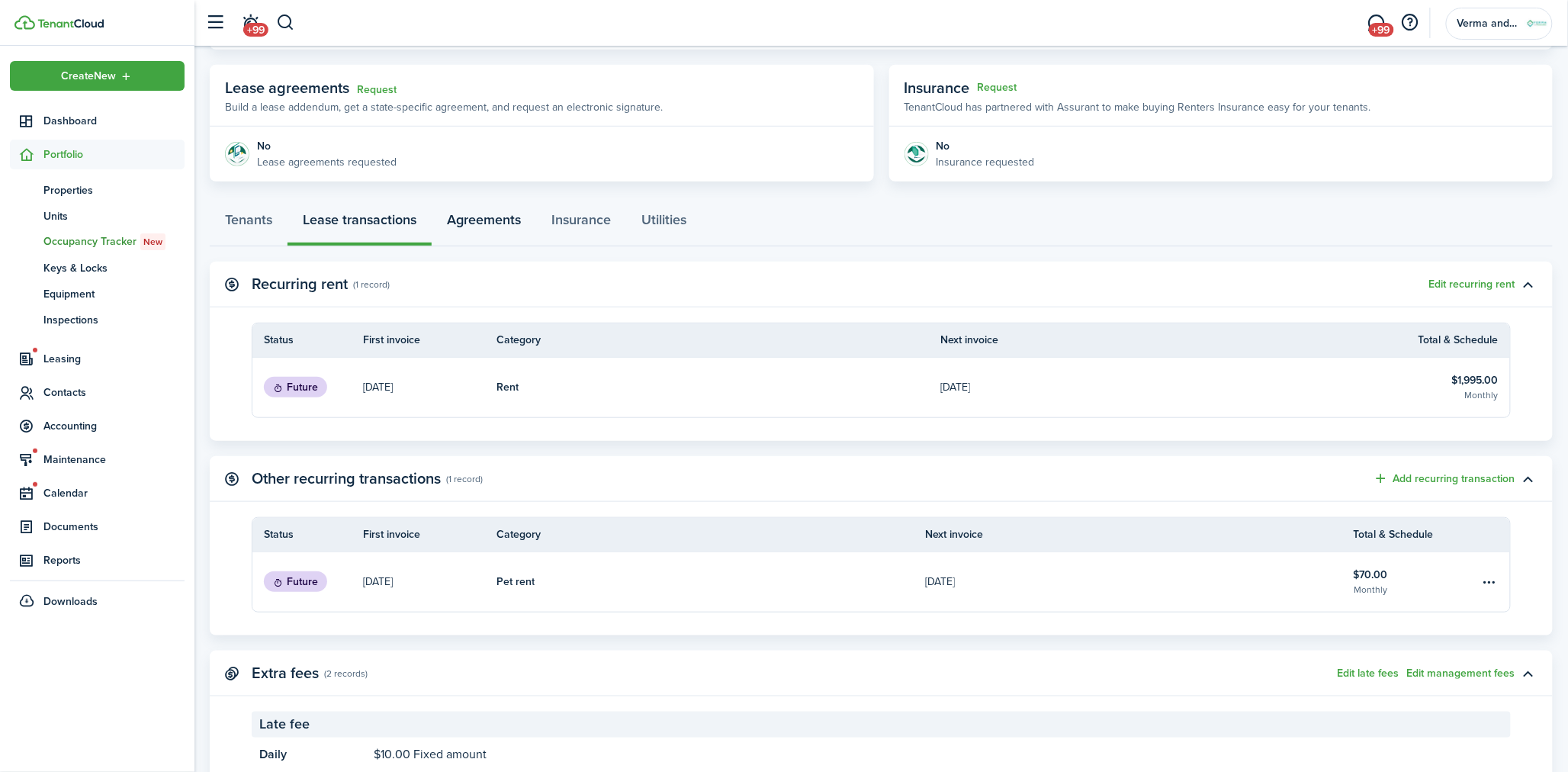
scroll to position [259, 0]
click at [440, 216] on link "Agreements" at bounding box center [483, 225] width 104 height 46
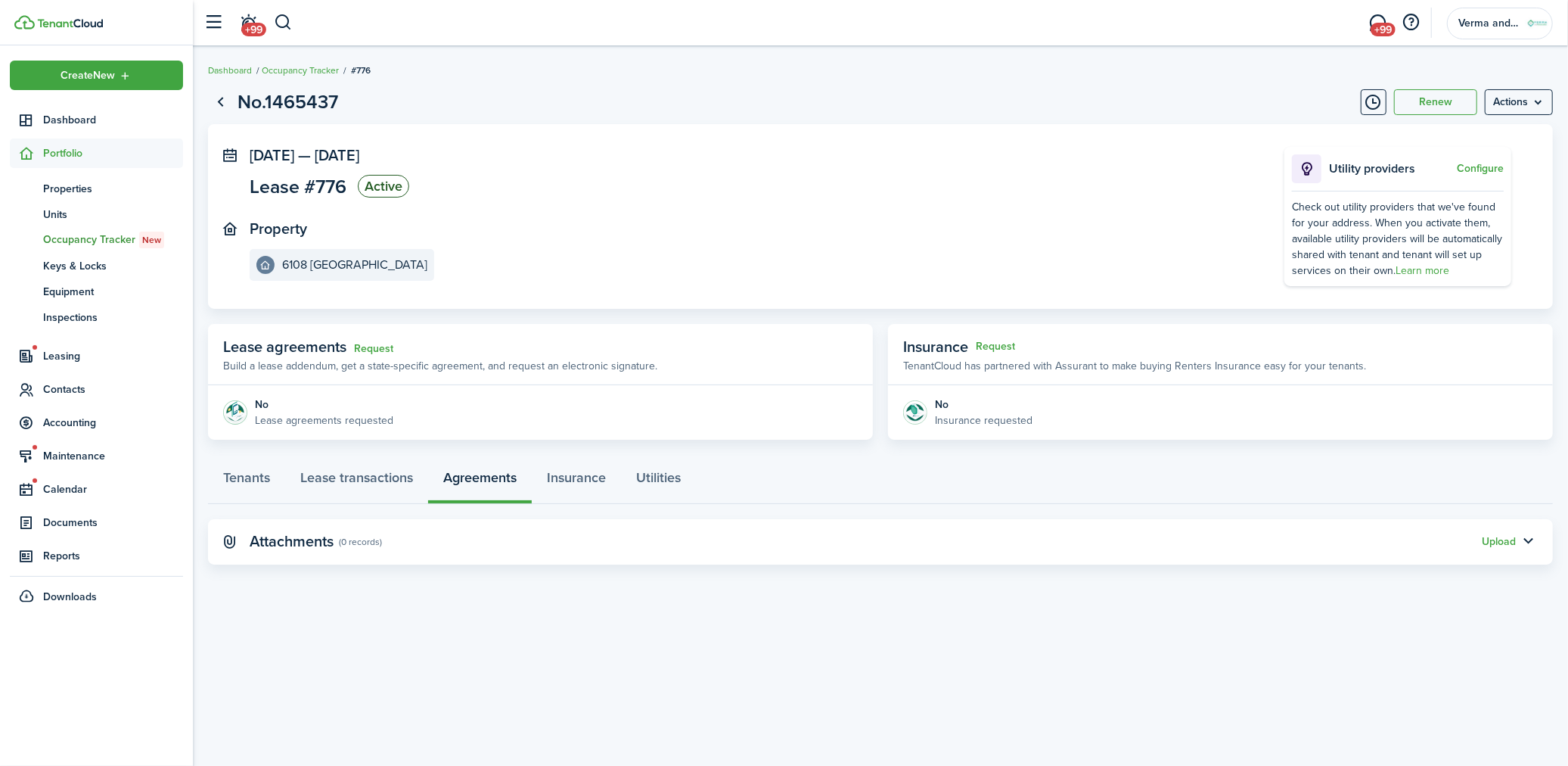
click at [337, 456] on page-view-layout "No.1465437 Renew Actions [DATE] — [DATE] Lease #776 Active Property 6108 Warrin…" at bounding box center [881, 326] width 1375 height 492
click at [341, 469] on link "Lease transactions" at bounding box center [356, 481] width 143 height 45
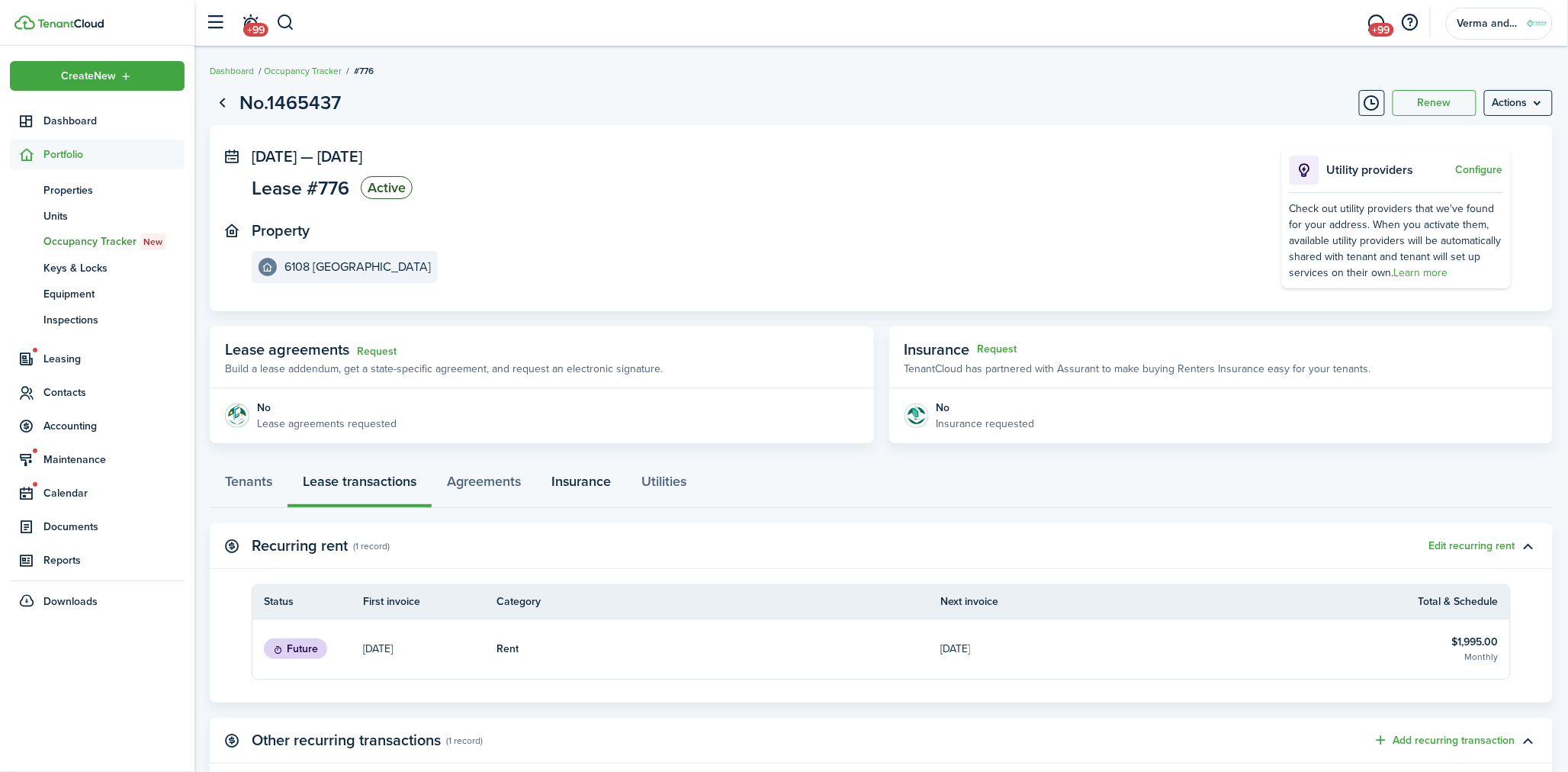
click at [569, 480] on link "Insurance" at bounding box center [581, 485] width 90 height 46
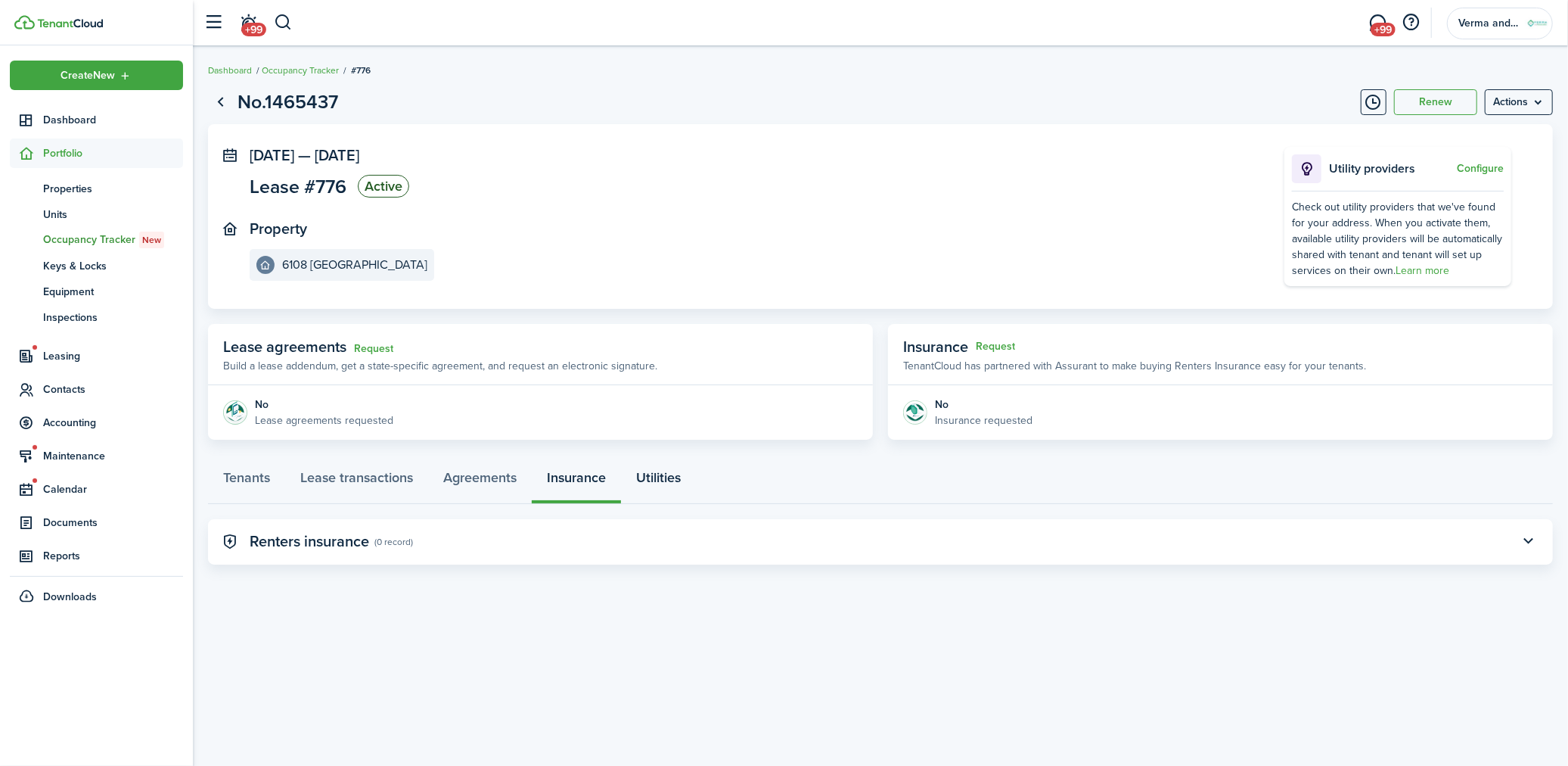
click at [670, 476] on link "Utilities" at bounding box center [658, 481] width 75 height 45
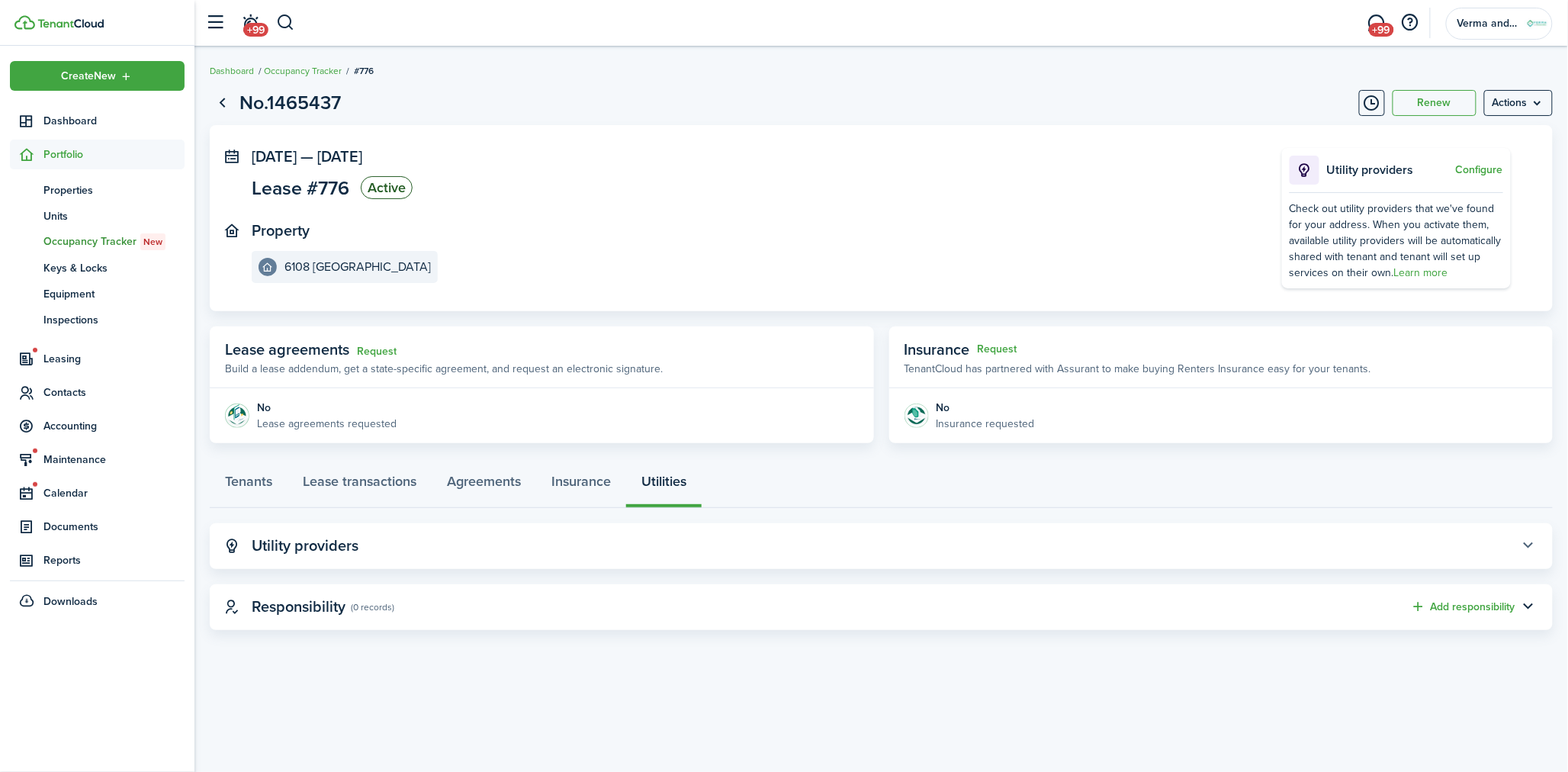
click at [1533, 542] on button "button" at bounding box center [1528, 545] width 26 height 26
click at [1541, 538] on button "button" at bounding box center [1542, 545] width 26 height 26
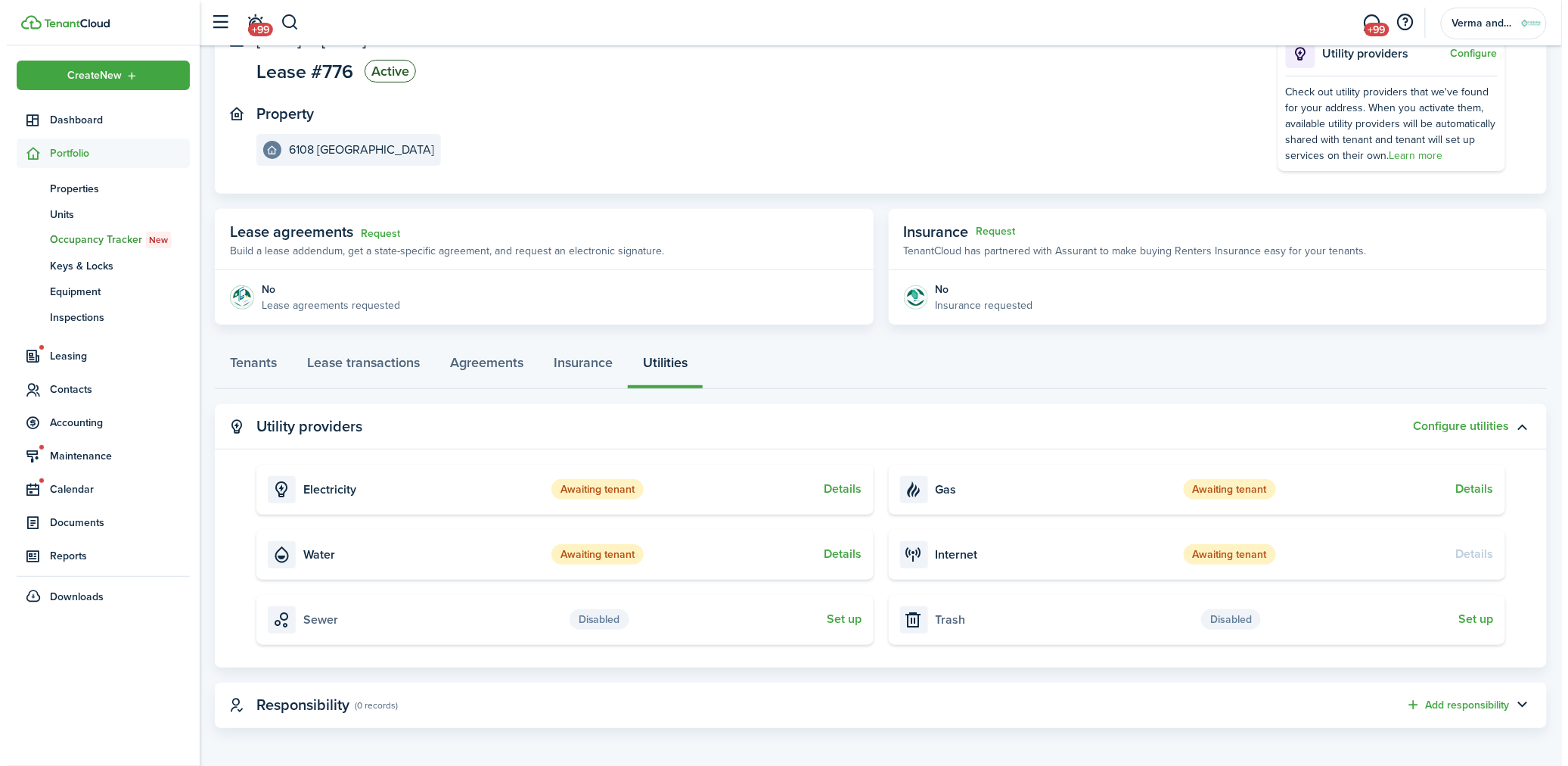
scroll to position [118, 0]
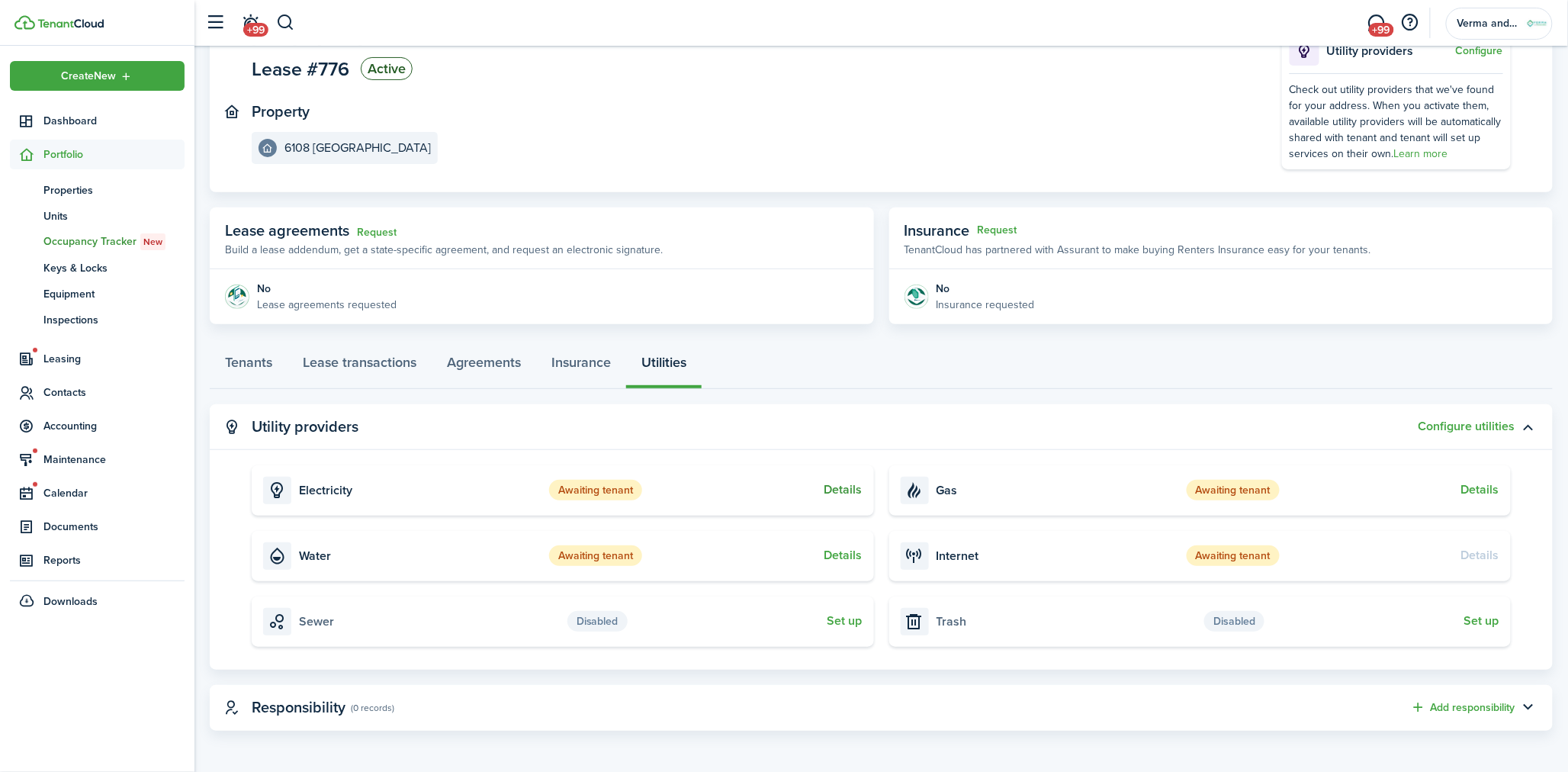
click at [832, 490] on button "Details" at bounding box center [843, 490] width 38 height 14
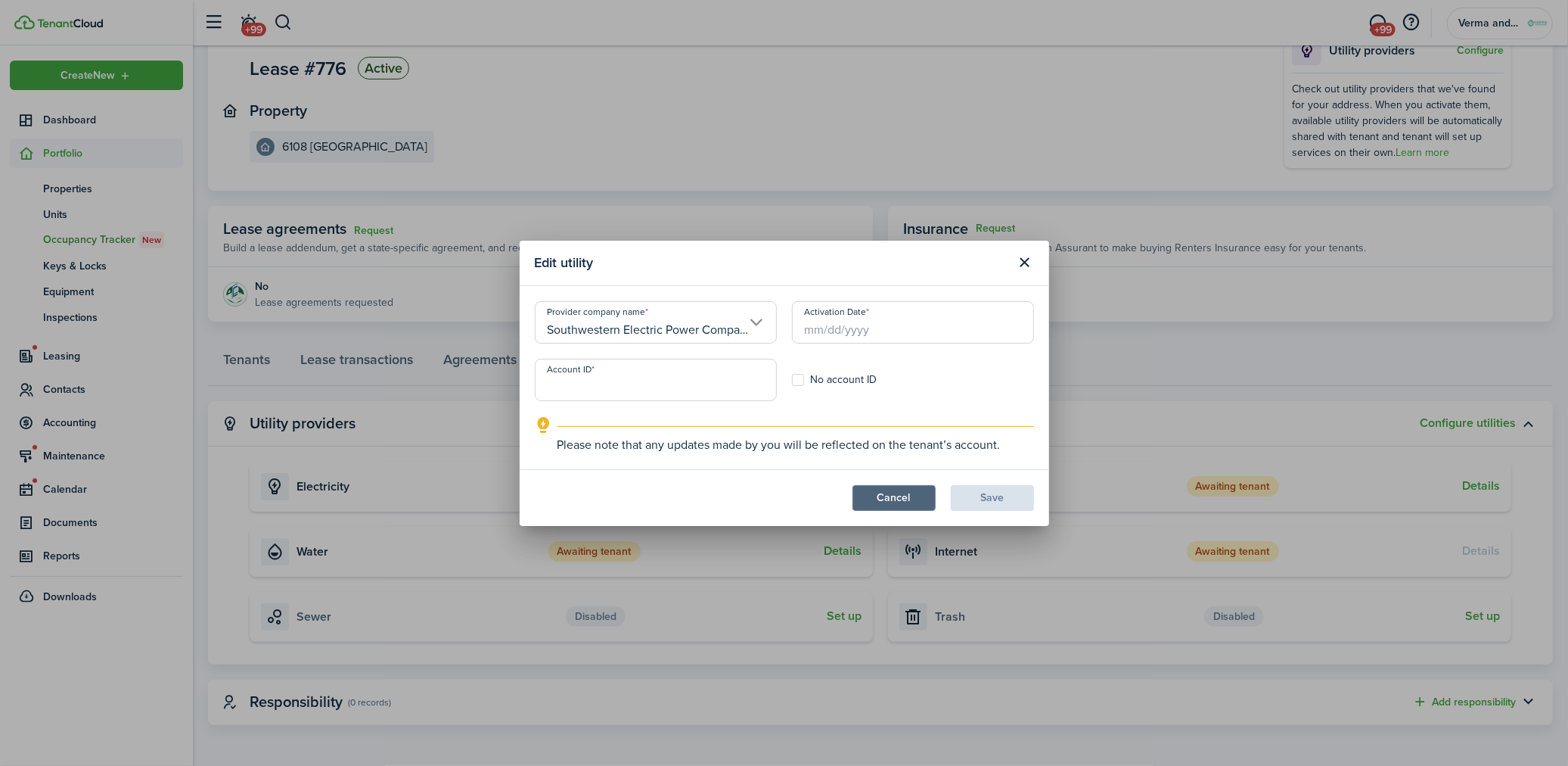
click at [920, 495] on button "Cancel" at bounding box center [894, 497] width 83 height 26
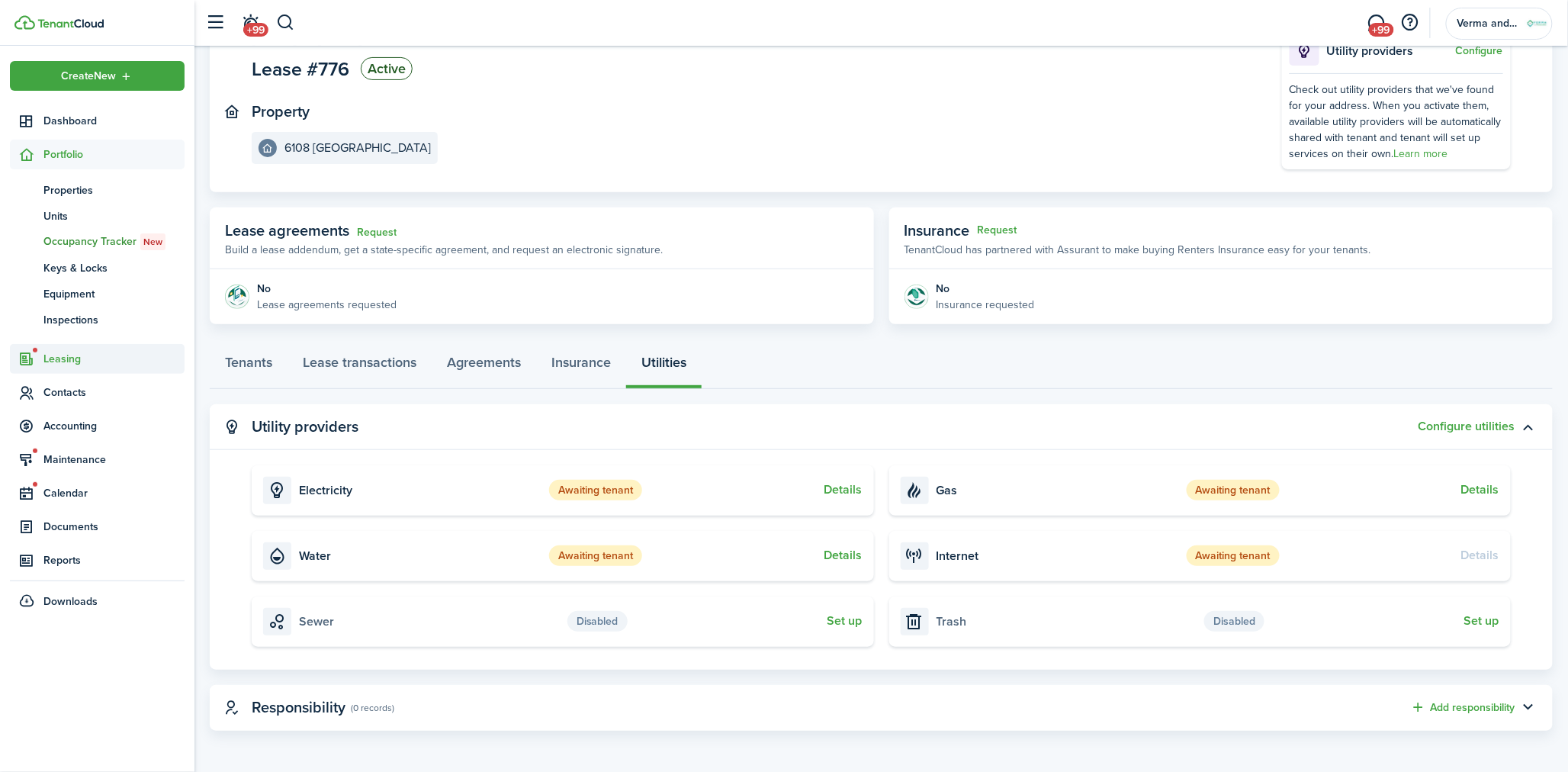
click at [84, 354] on span "Leasing" at bounding box center [114, 358] width 141 height 16
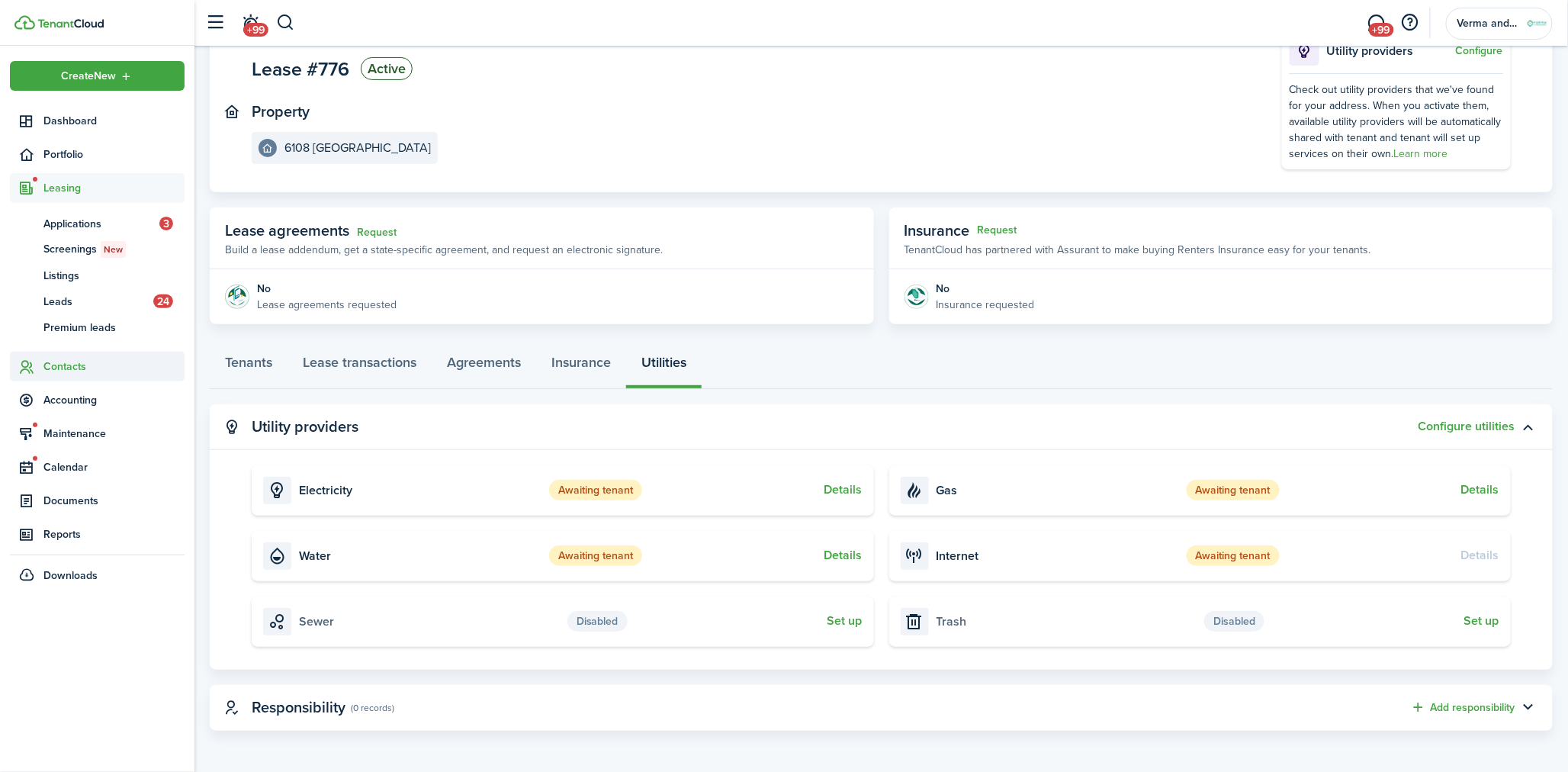
click at [84, 368] on span "Contacts" at bounding box center [114, 366] width 141 height 16
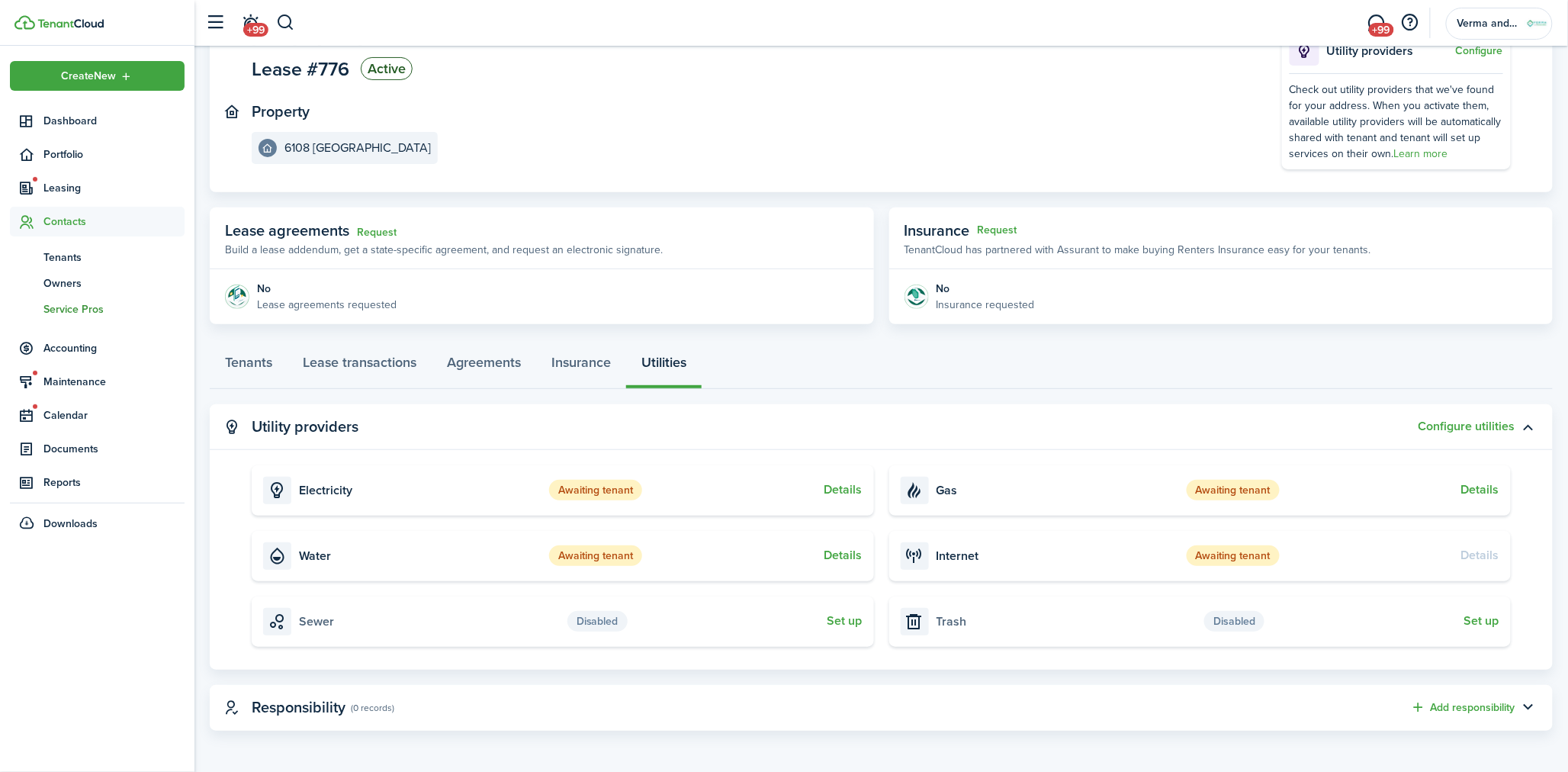
drag, startPoint x: 61, startPoint y: 282, endPoint x: 43, endPoint y: 312, distance: 35.0
click at [840, 487] on button "Details" at bounding box center [843, 490] width 38 height 14
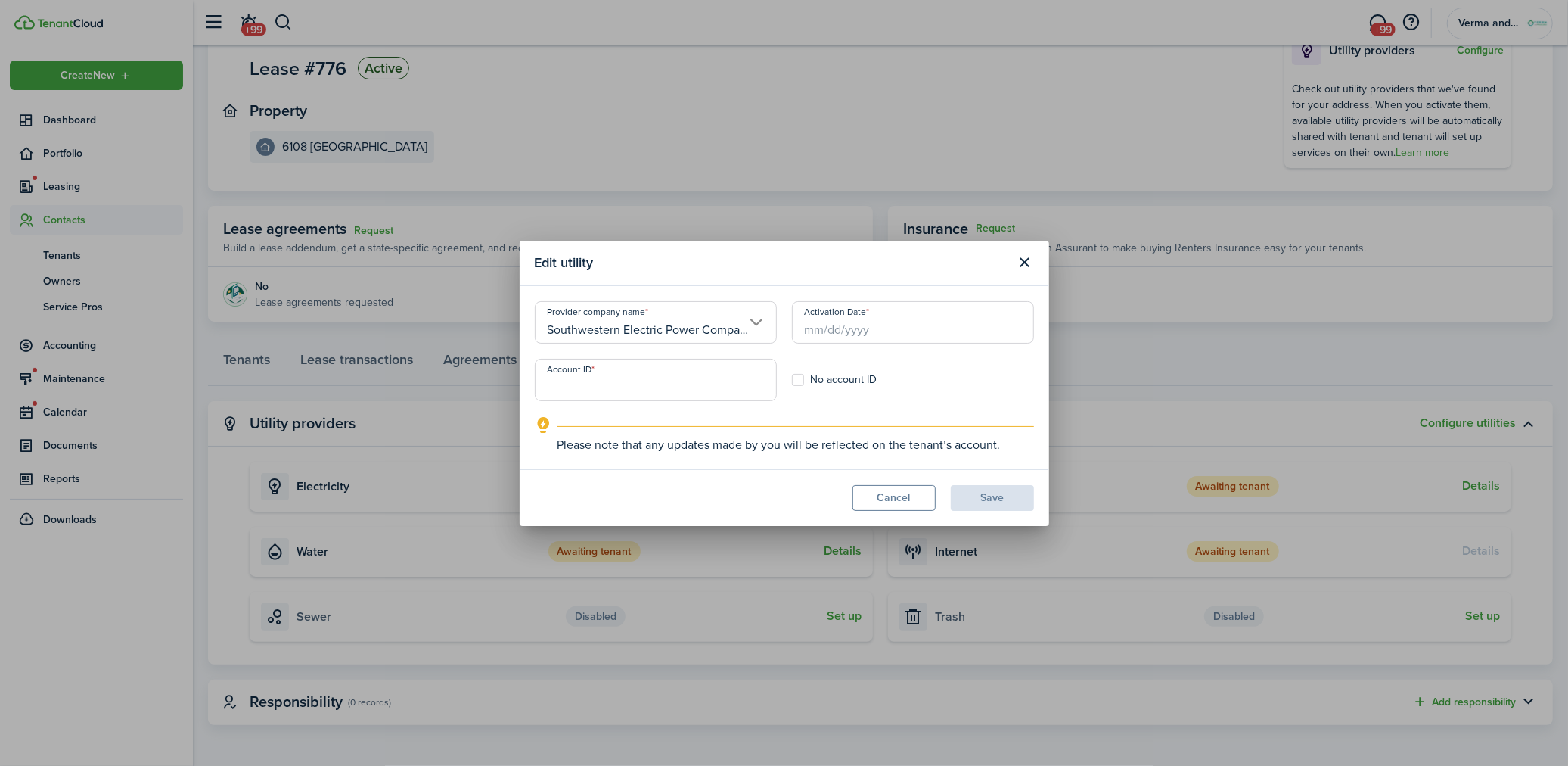
click at [660, 368] on input "Account ID" at bounding box center [656, 380] width 242 height 43
click at [685, 326] on input "Southwestern Electric Power Company" at bounding box center [656, 323] width 242 height 43
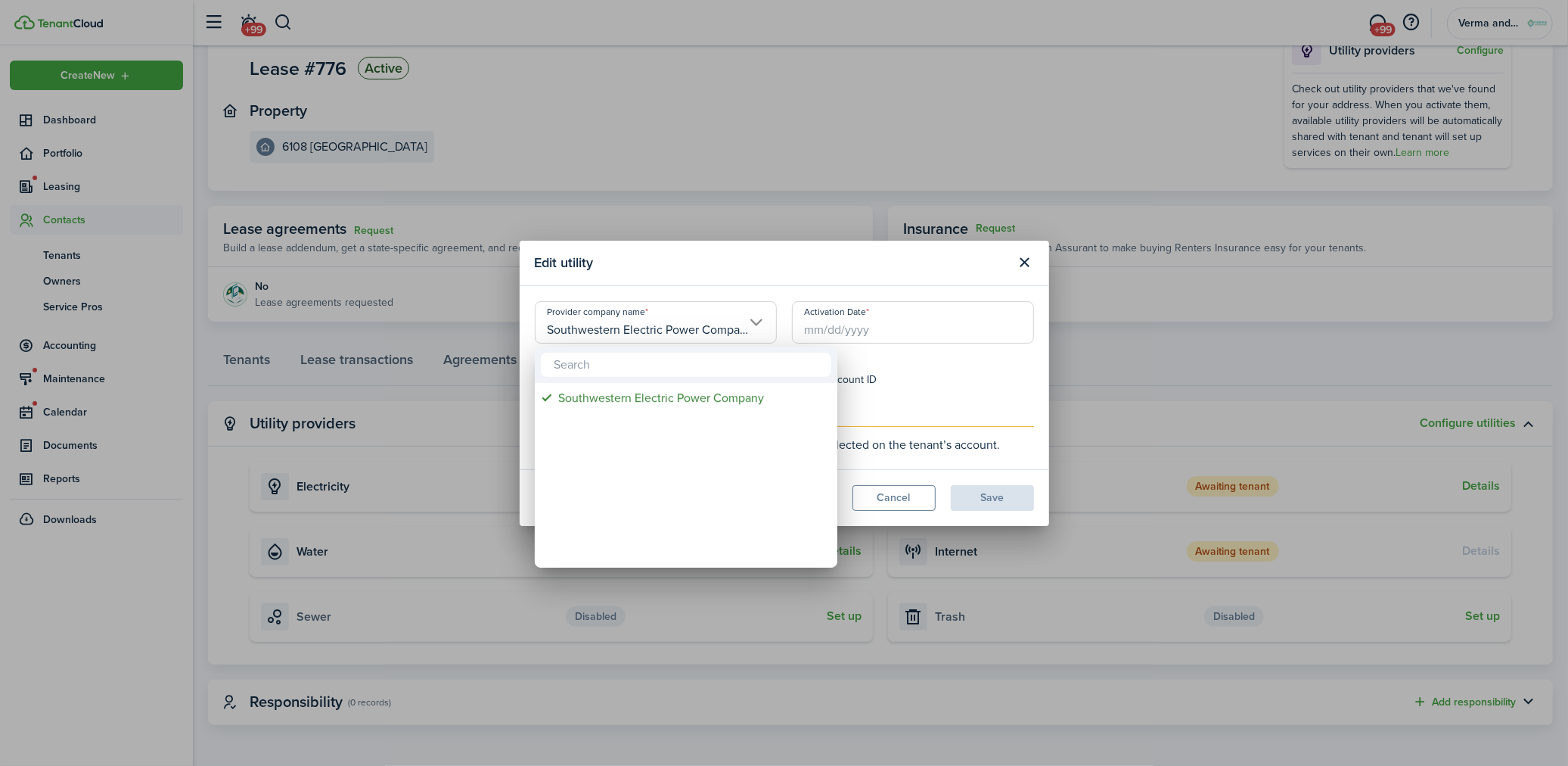
click at [685, 326] on div at bounding box center [784, 383] width 1809 height 1007
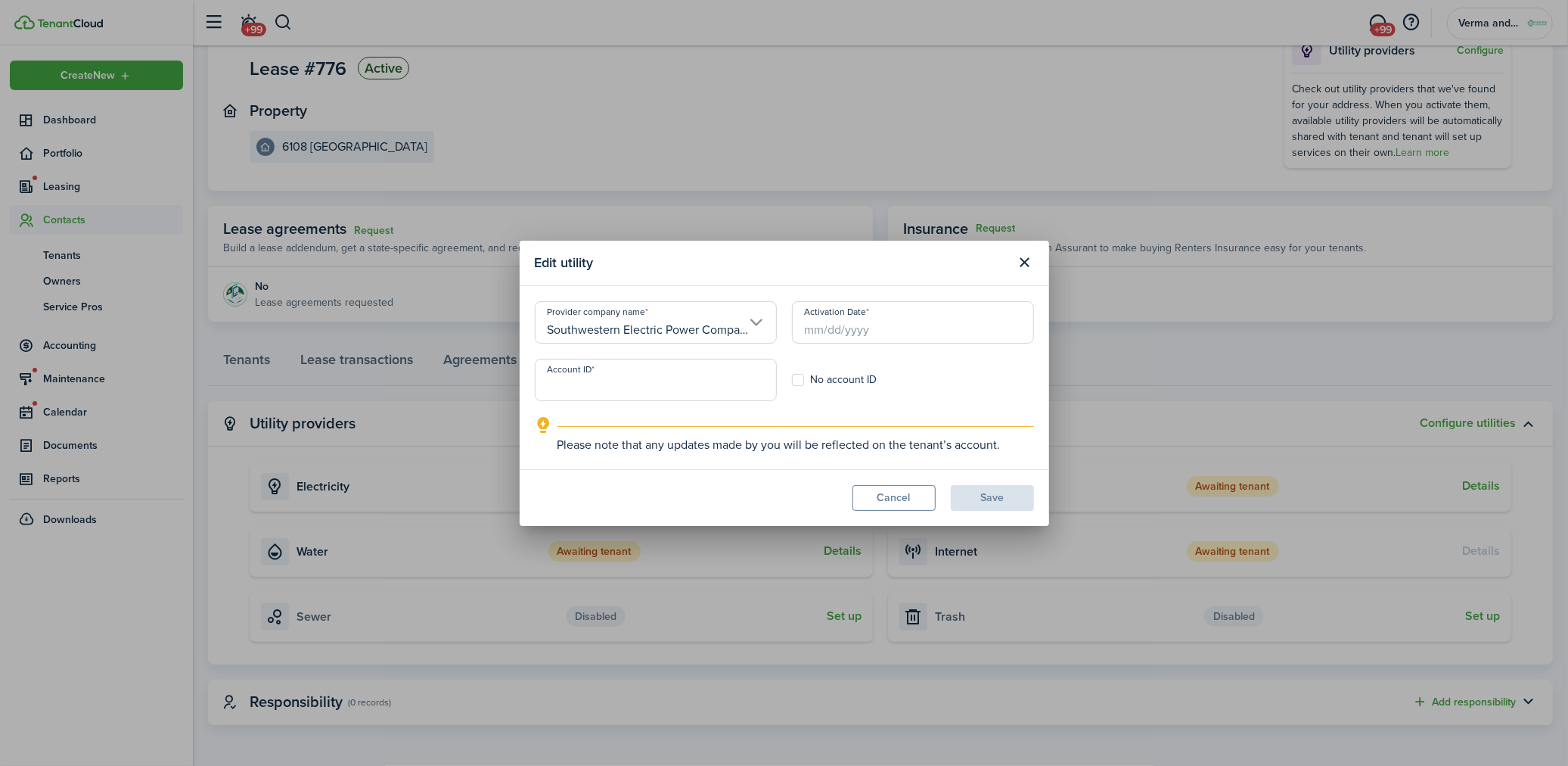
scroll to position [0, 4]
click at [1022, 264] on button "Close modal" at bounding box center [1024, 262] width 26 height 26
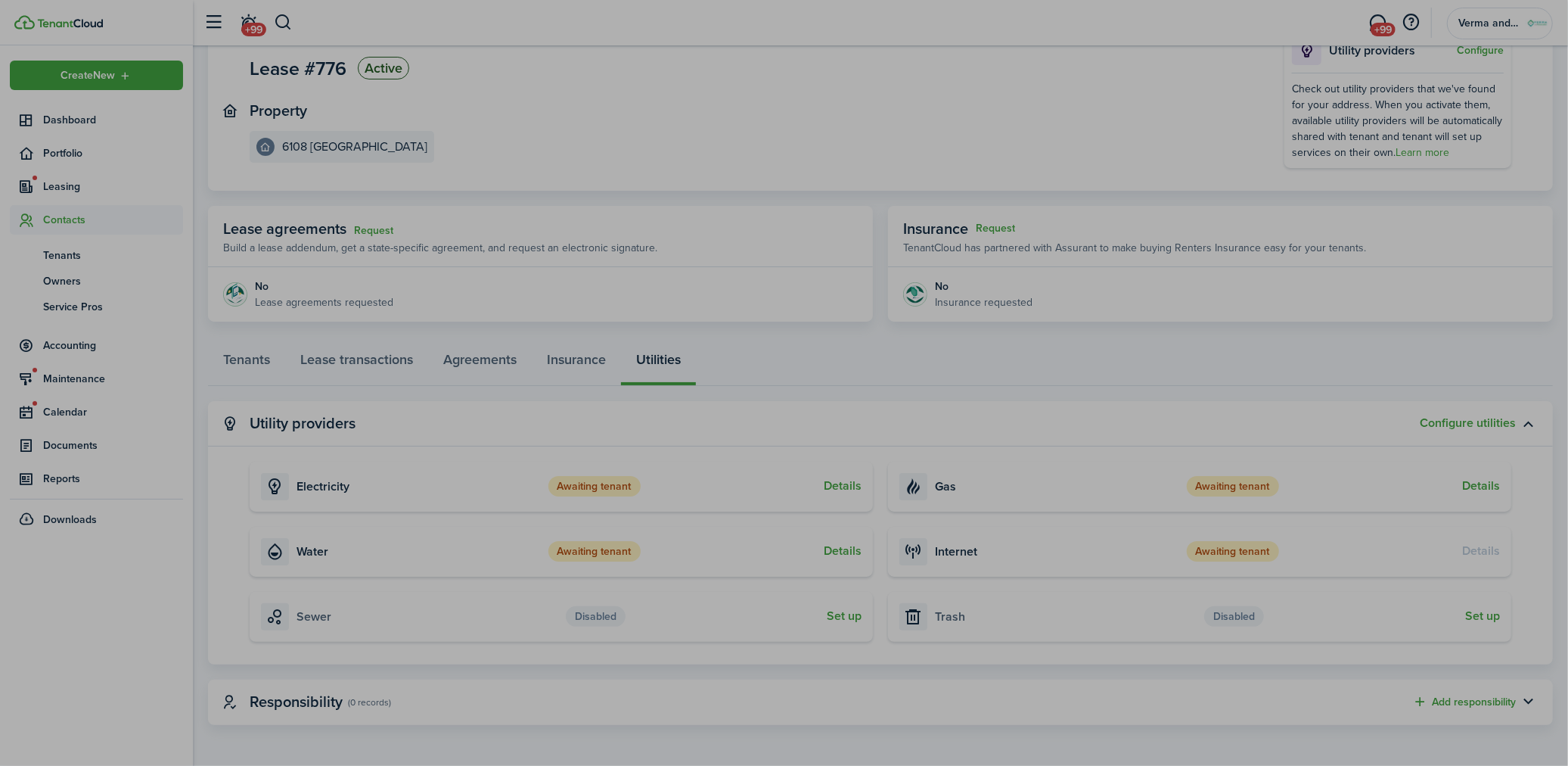
scroll to position [0, 0]
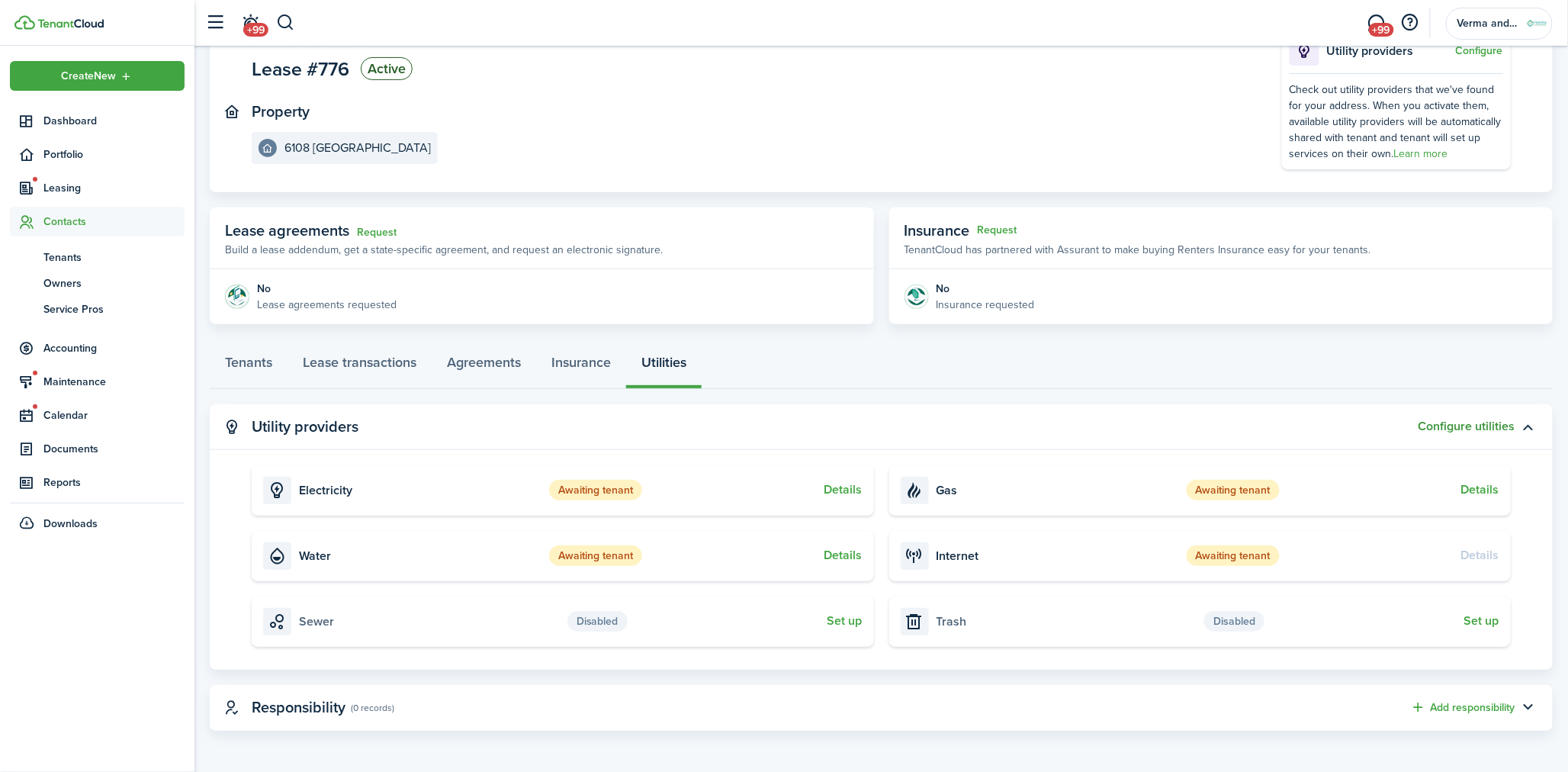
click at [1466, 424] on button "Configure utilities" at bounding box center [1467, 426] width 96 height 14
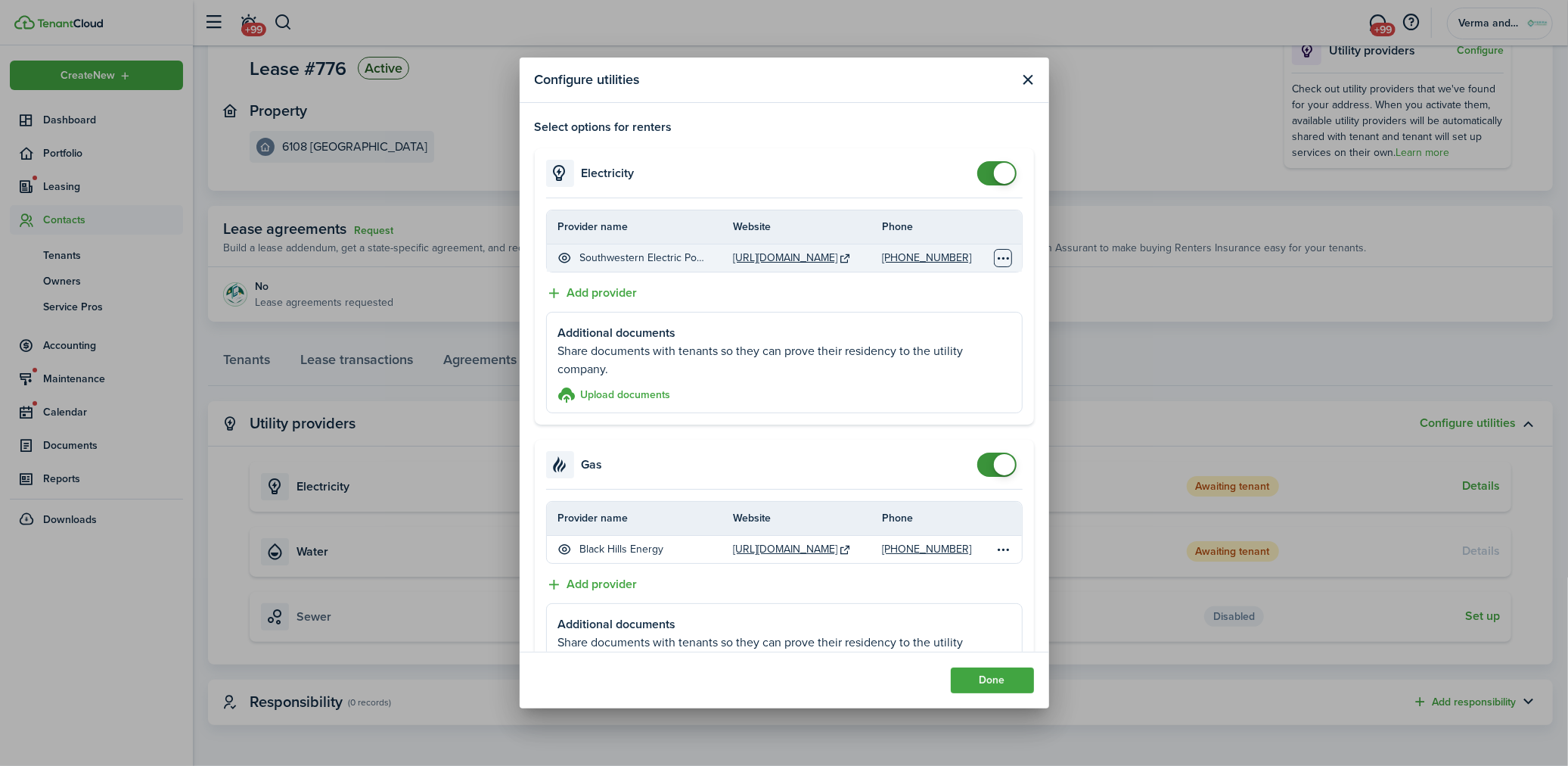
click at [994, 261] on table-menu-btn-icon "Open menu" at bounding box center [1002, 258] width 18 height 18
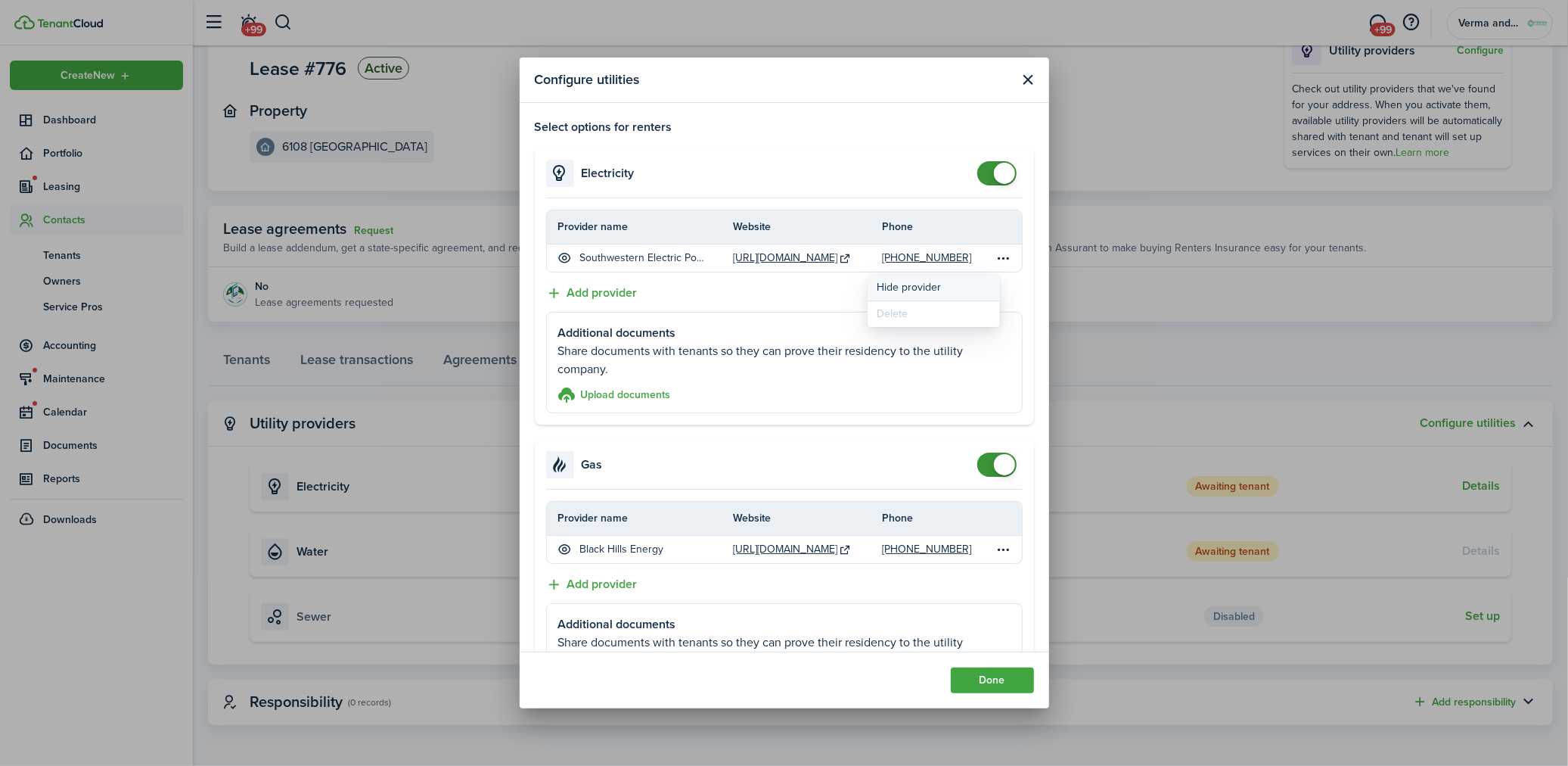
click at [947, 285] on button "Hide provider" at bounding box center [933, 287] width 132 height 26
click at [623, 296] on button "Add provider" at bounding box center [591, 294] width 92 height 19
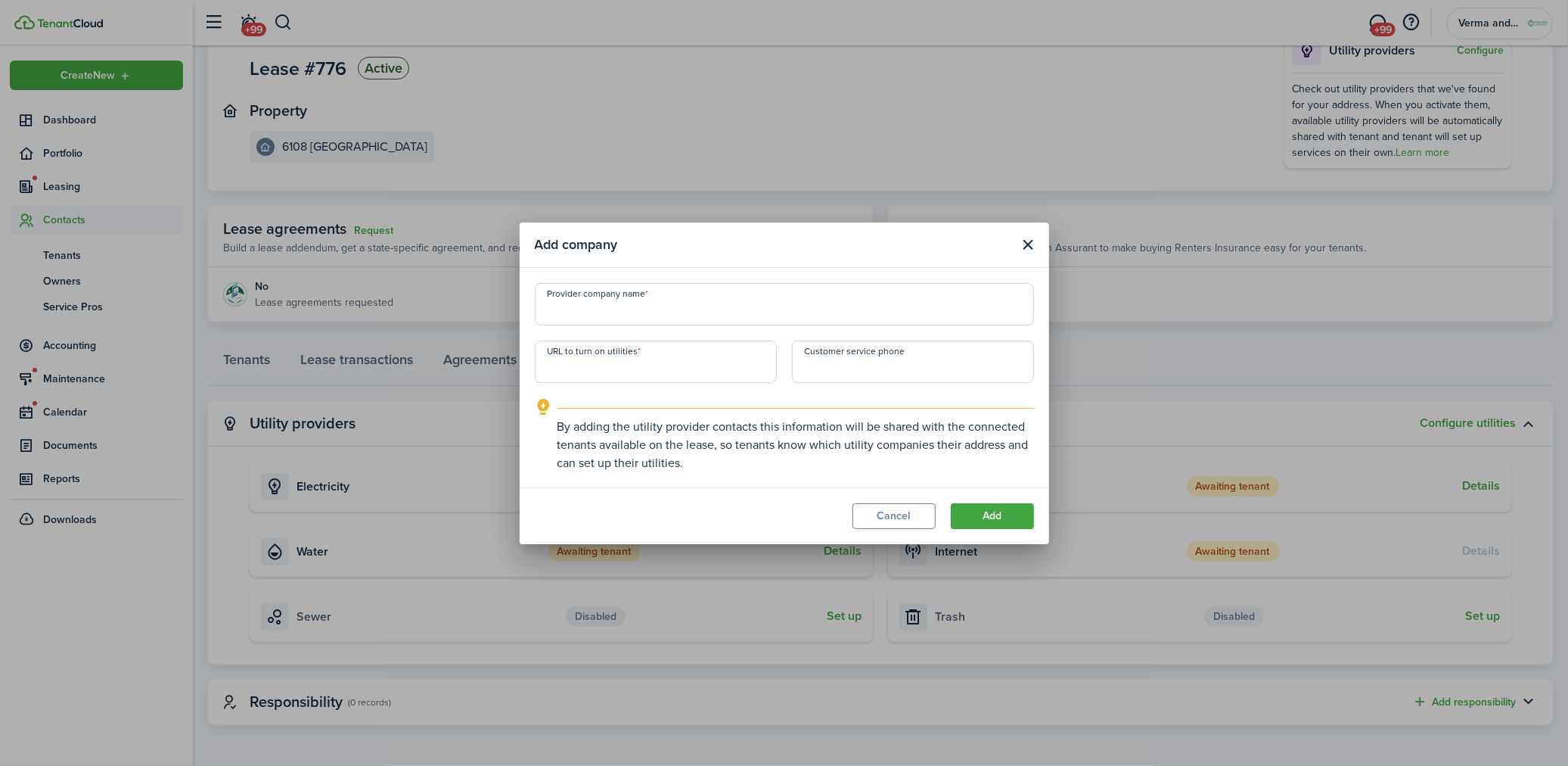
click at [671, 310] on input "Provider company name" at bounding box center [784, 304] width 499 height 43
type input "City of [GEOGRAPHIC_DATA]"
paste input "[URL][DOMAIN_NAME]"
type input "[URL][DOMAIN_NAME]"
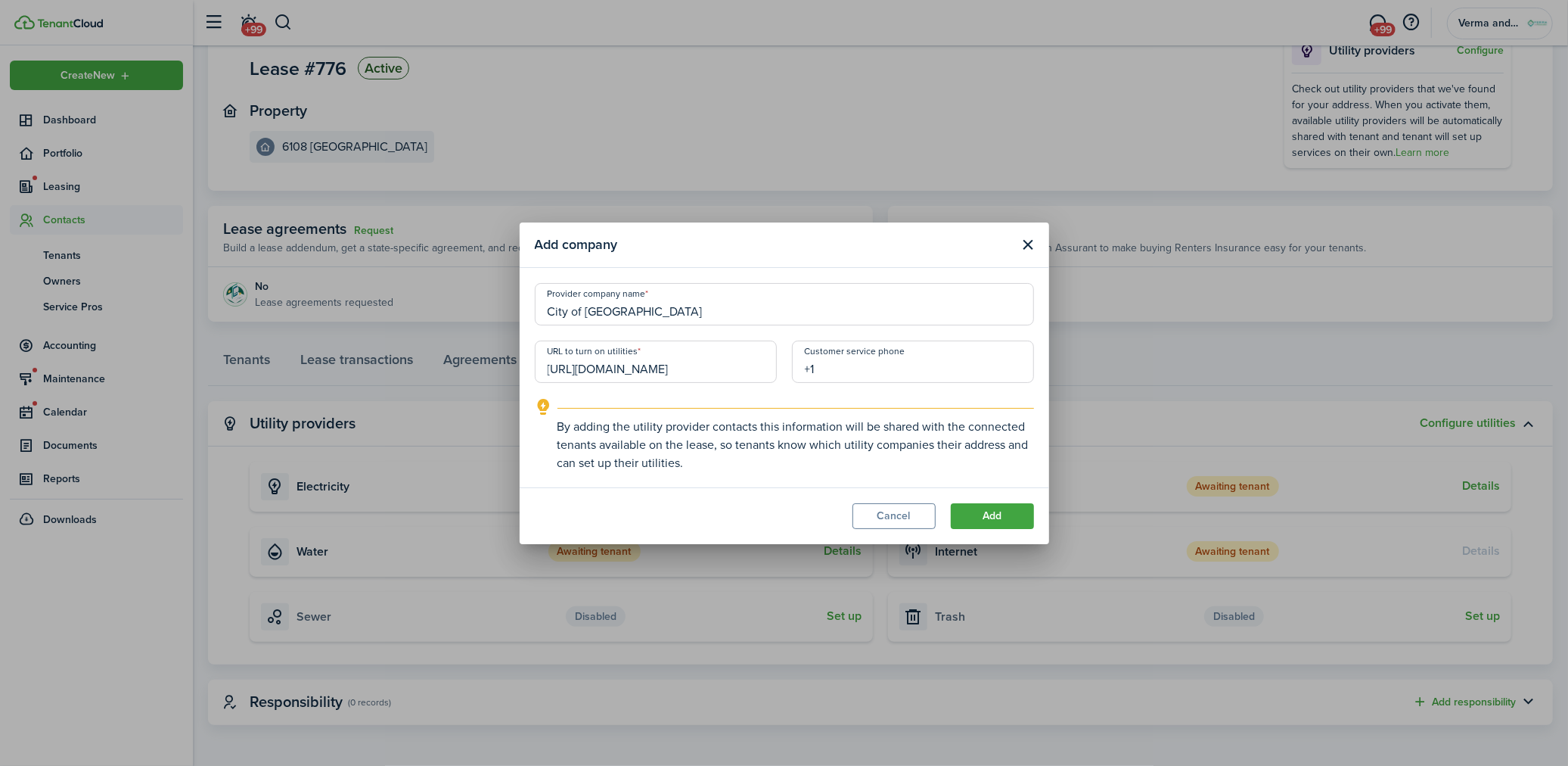
click at [870, 368] on input "+1" at bounding box center [912, 361] width 242 height 43
paste input "[PHONE_NUMBER]"
type input "[PHONE_NUMBER]"
click at [1014, 495] on modal-footer "Cancel Add" at bounding box center [784, 515] width 529 height 57
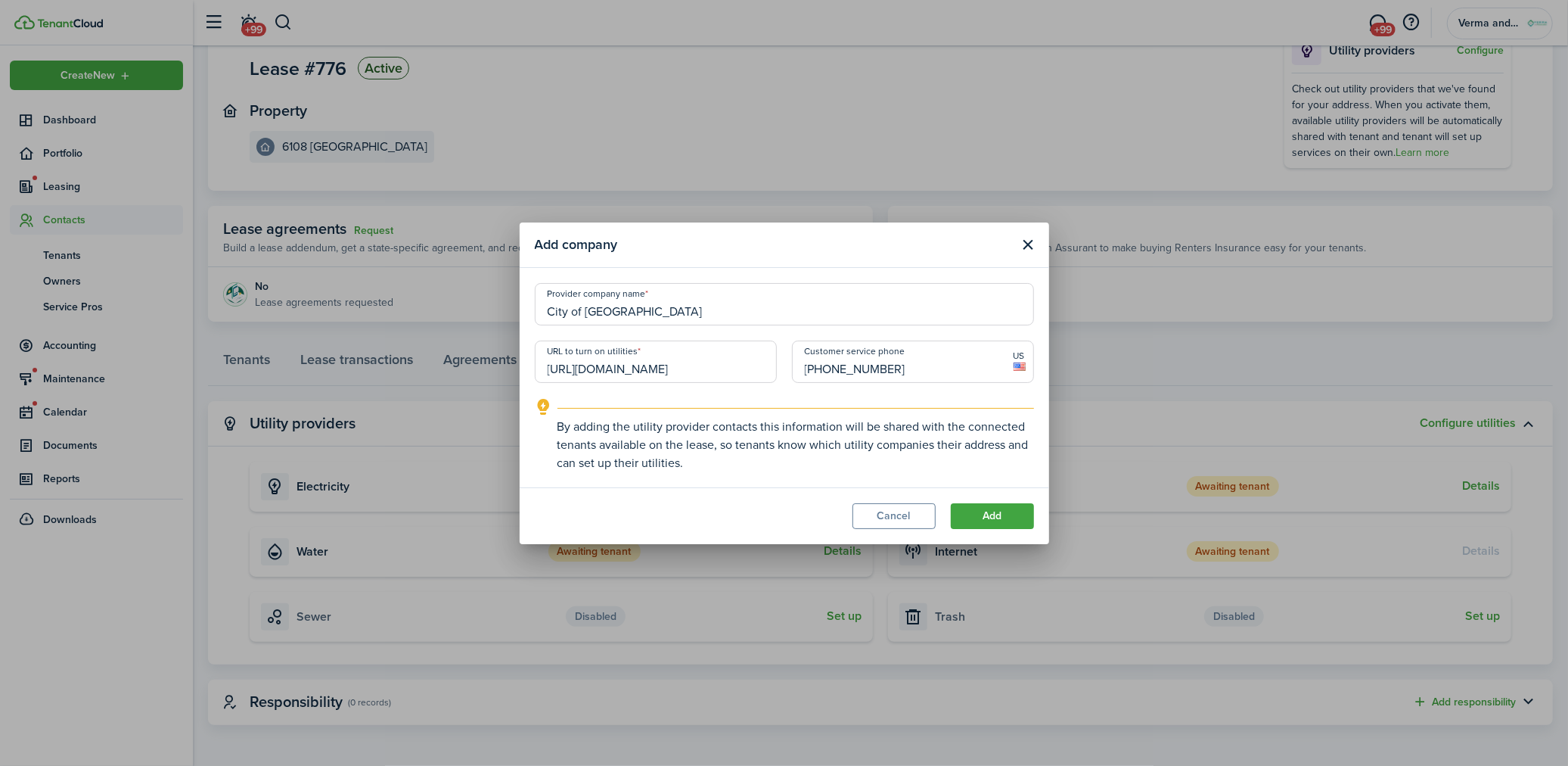
click at [1016, 501] on modal-footer "Cancel Add" at bounding box center [784, 515] width 529 height 57
click at [1014, 509] on button "Add" at bounding box center [993, 516] width 83 height 26
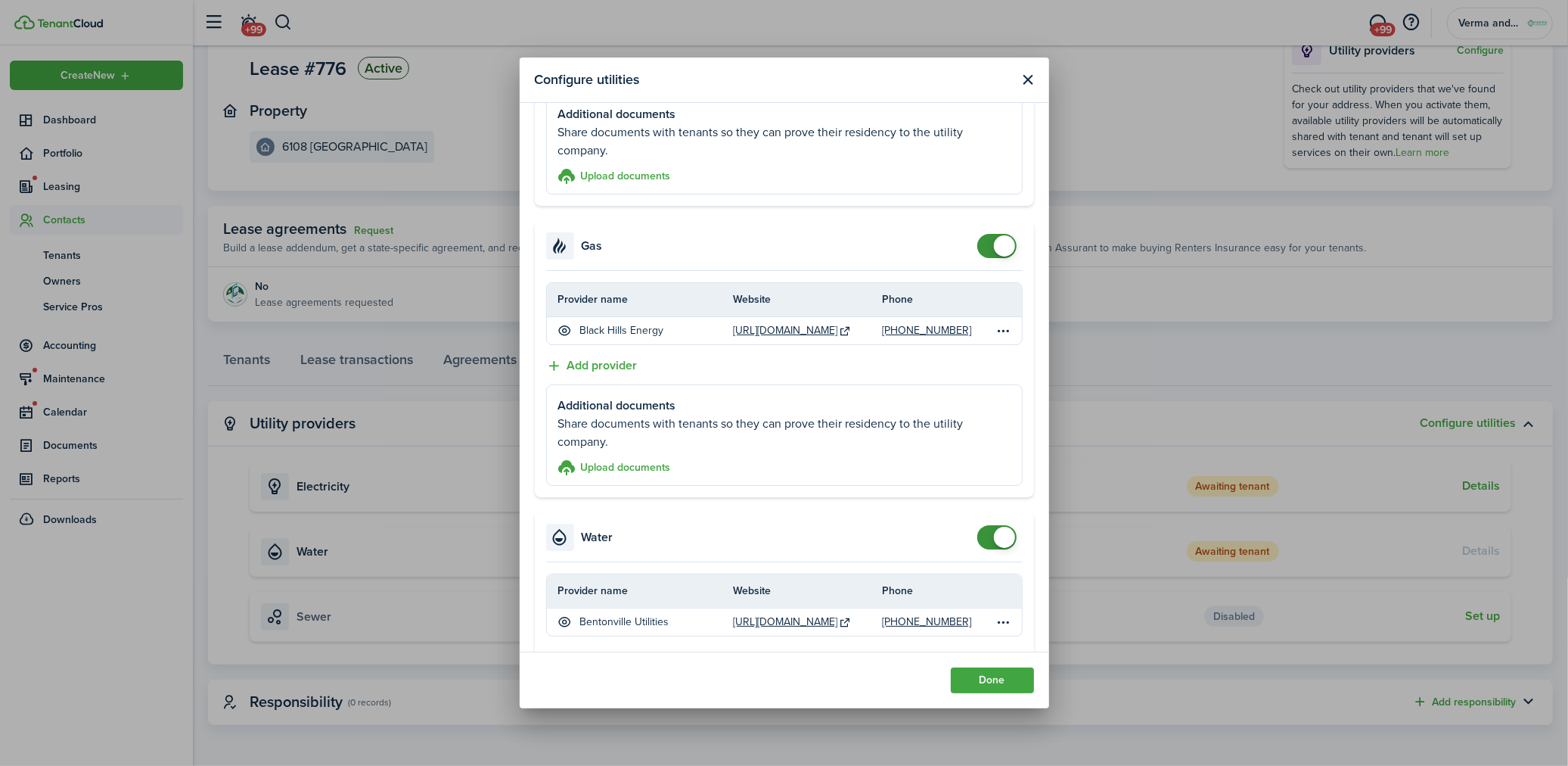
scroll to position [252, 0]
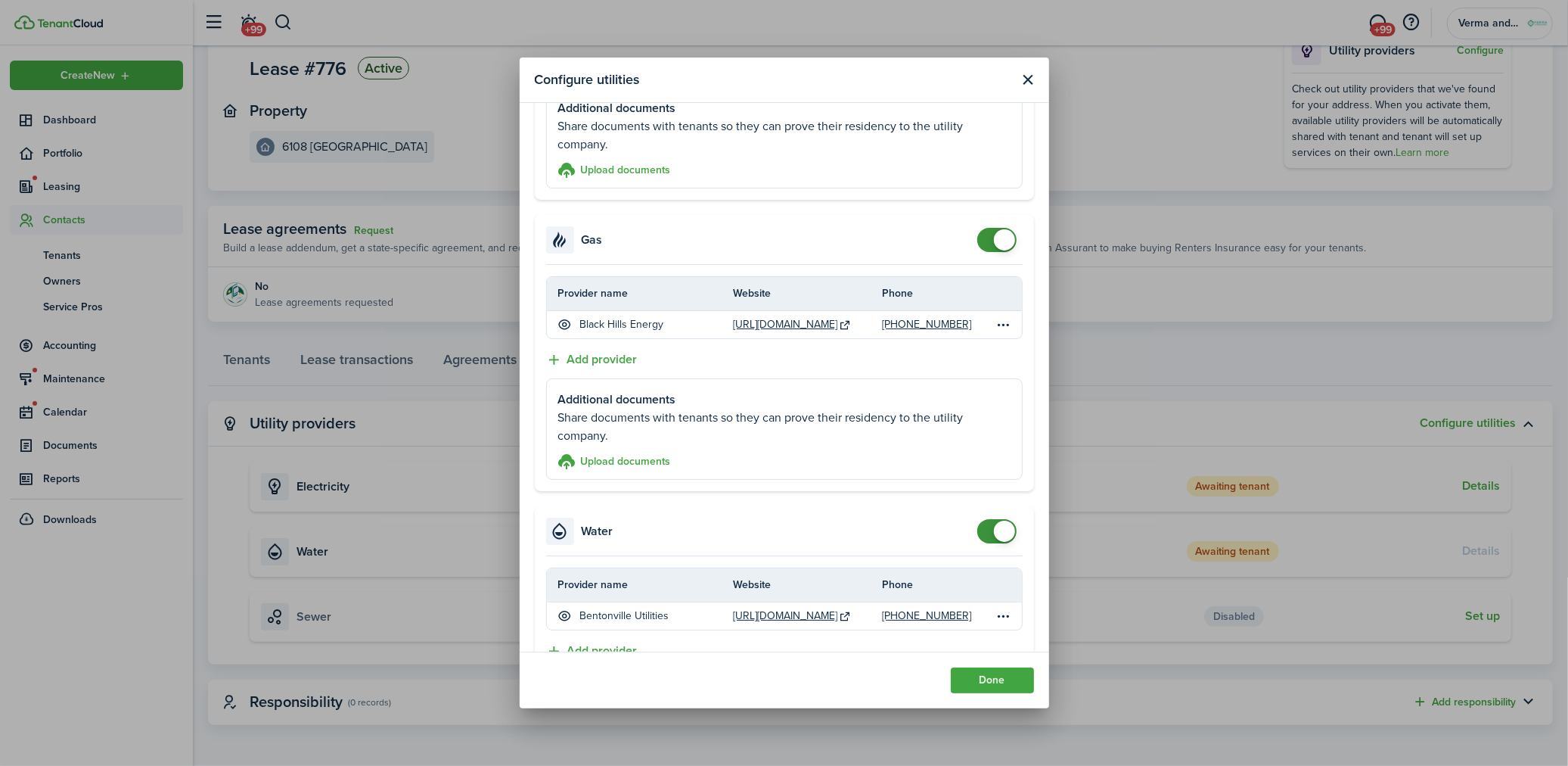
checkbox input "false"
click at [989, 240] on span at bounding box center [996, 240] width 15 height 24
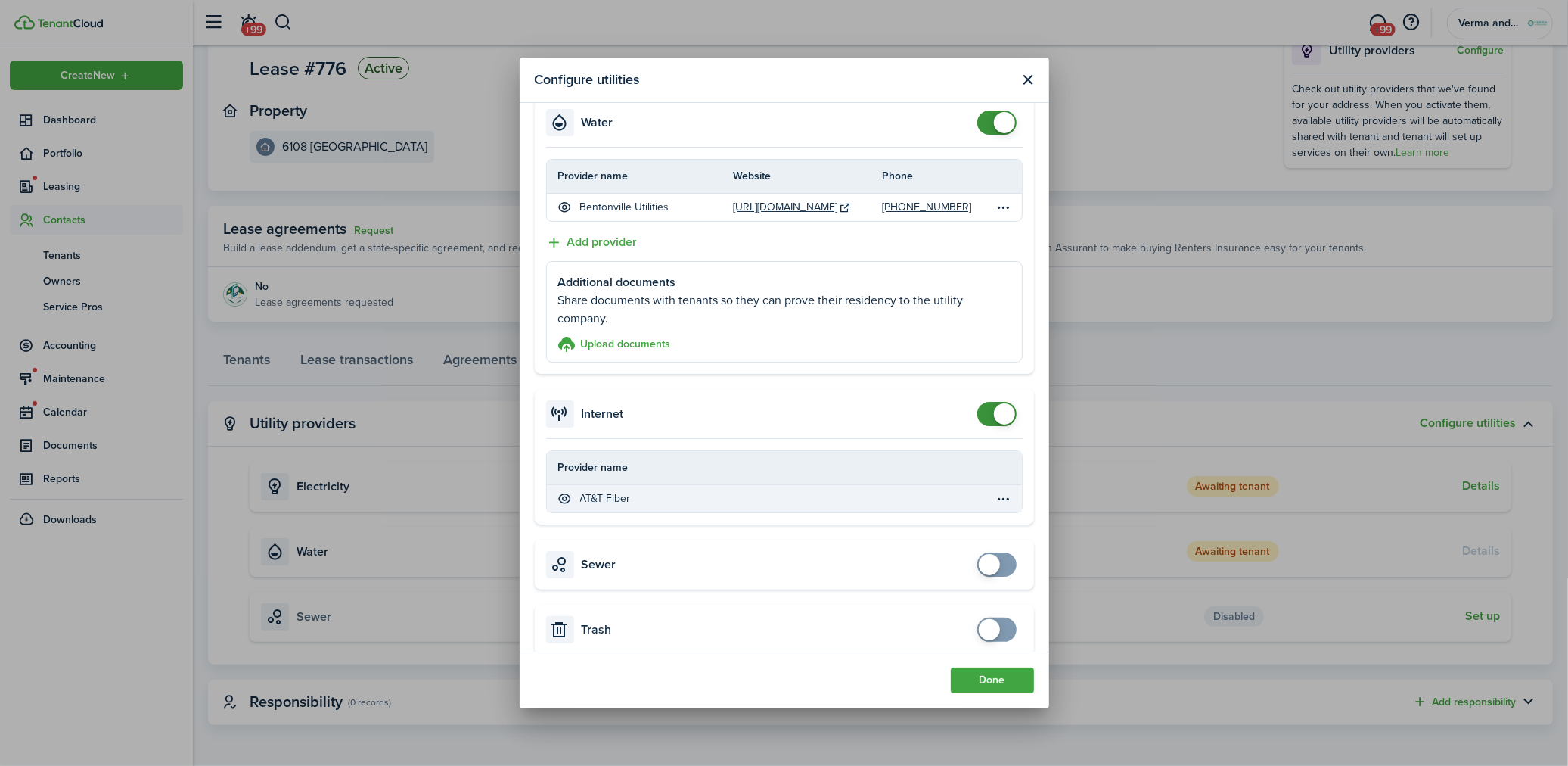
scroll to position [452, 0]
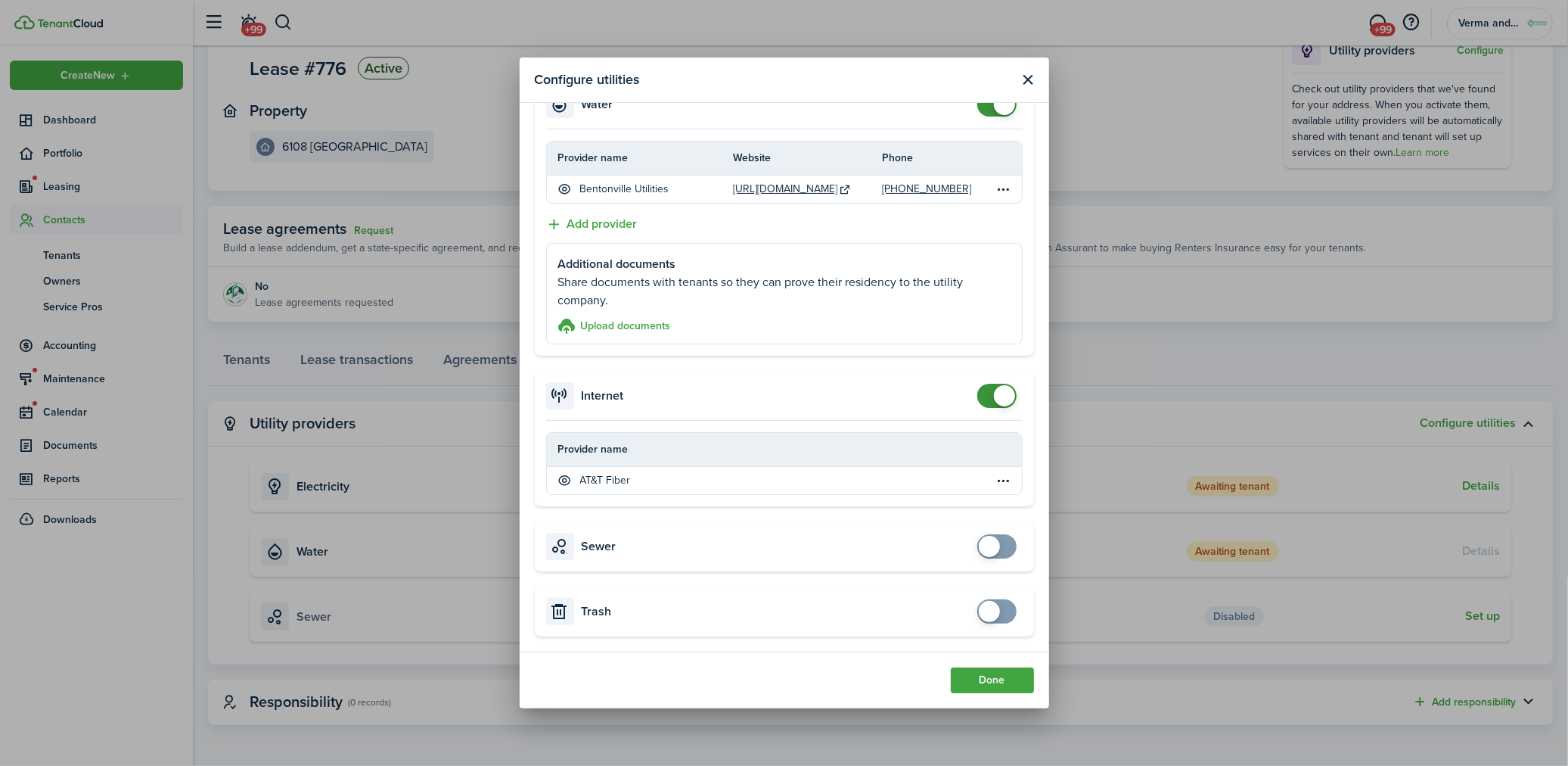
checkbox input "true"
click at [981, 607] on span at bounding box center [989, 611] width 21 height 21
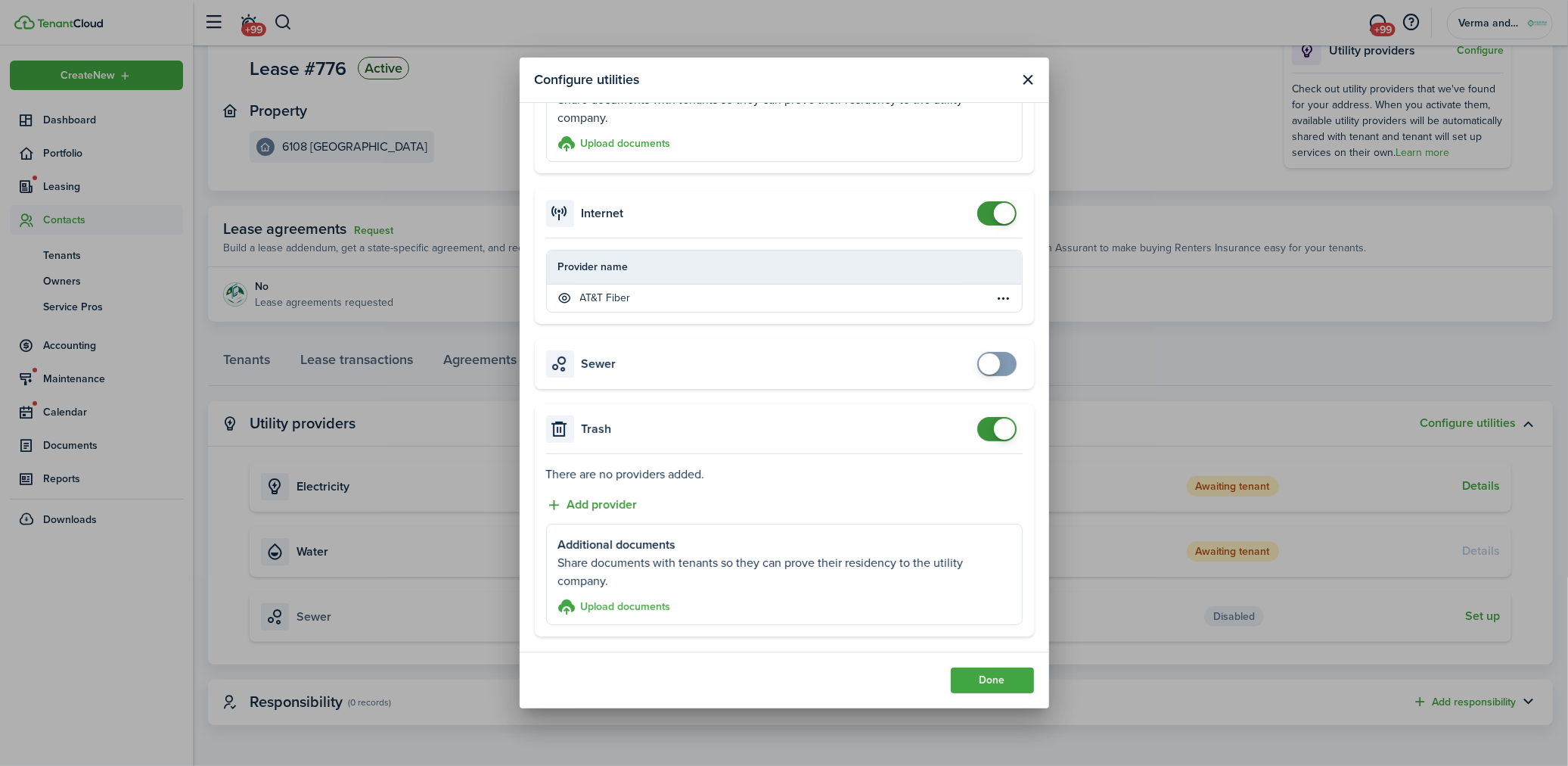
click at [619, 508] on button "Add provider" at bounding box center [591, 505] width 92 height 19
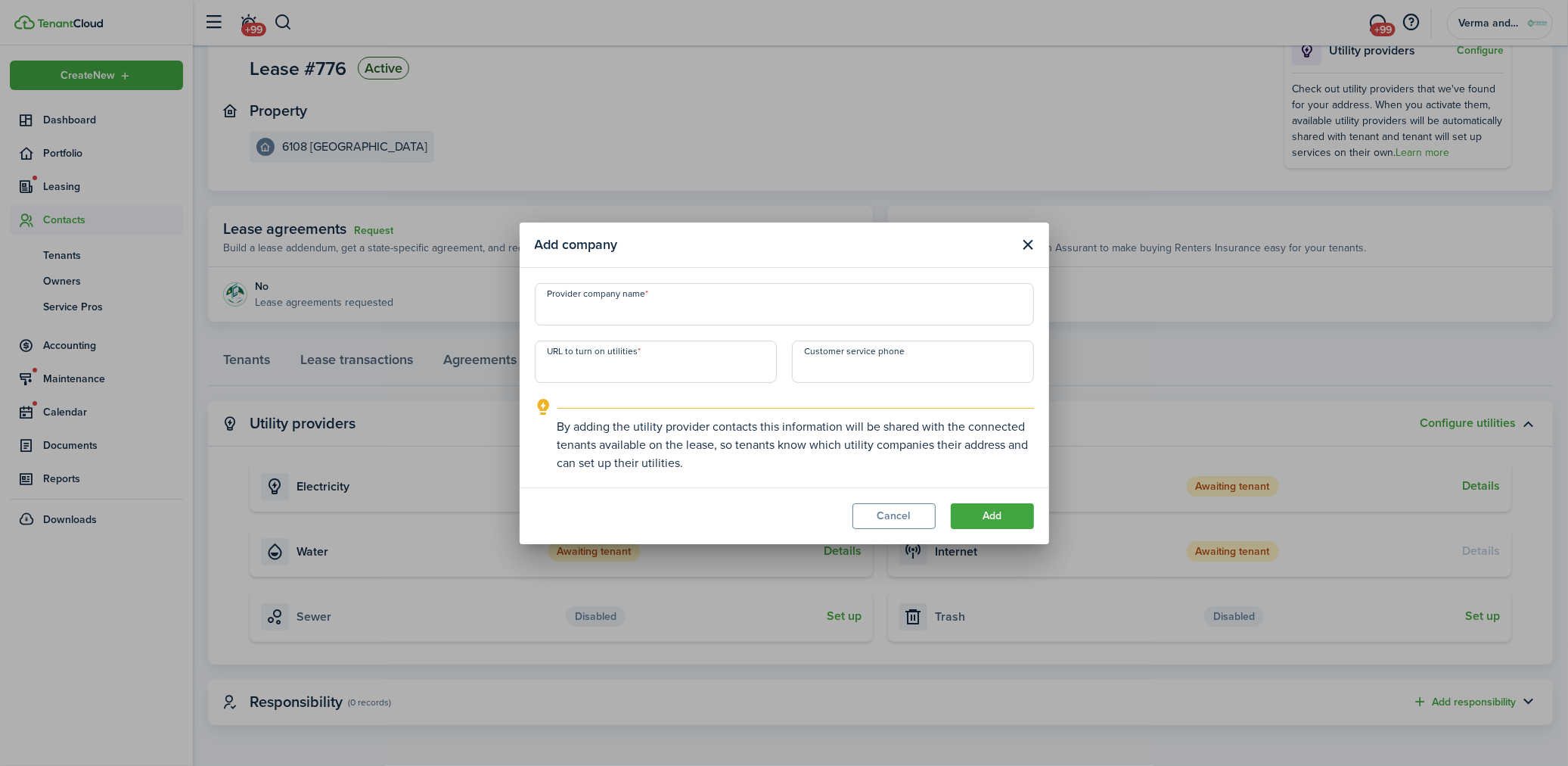
click at [719, 316] on input "Provider company name" at bounding box center [784, 304] width 499 height 43
type input "City of [GEOGRAPHIC_DATA]"
paste input "[URL][DOMAIN_NAME]"
type input "[URL][DOMAIN_NAME]"
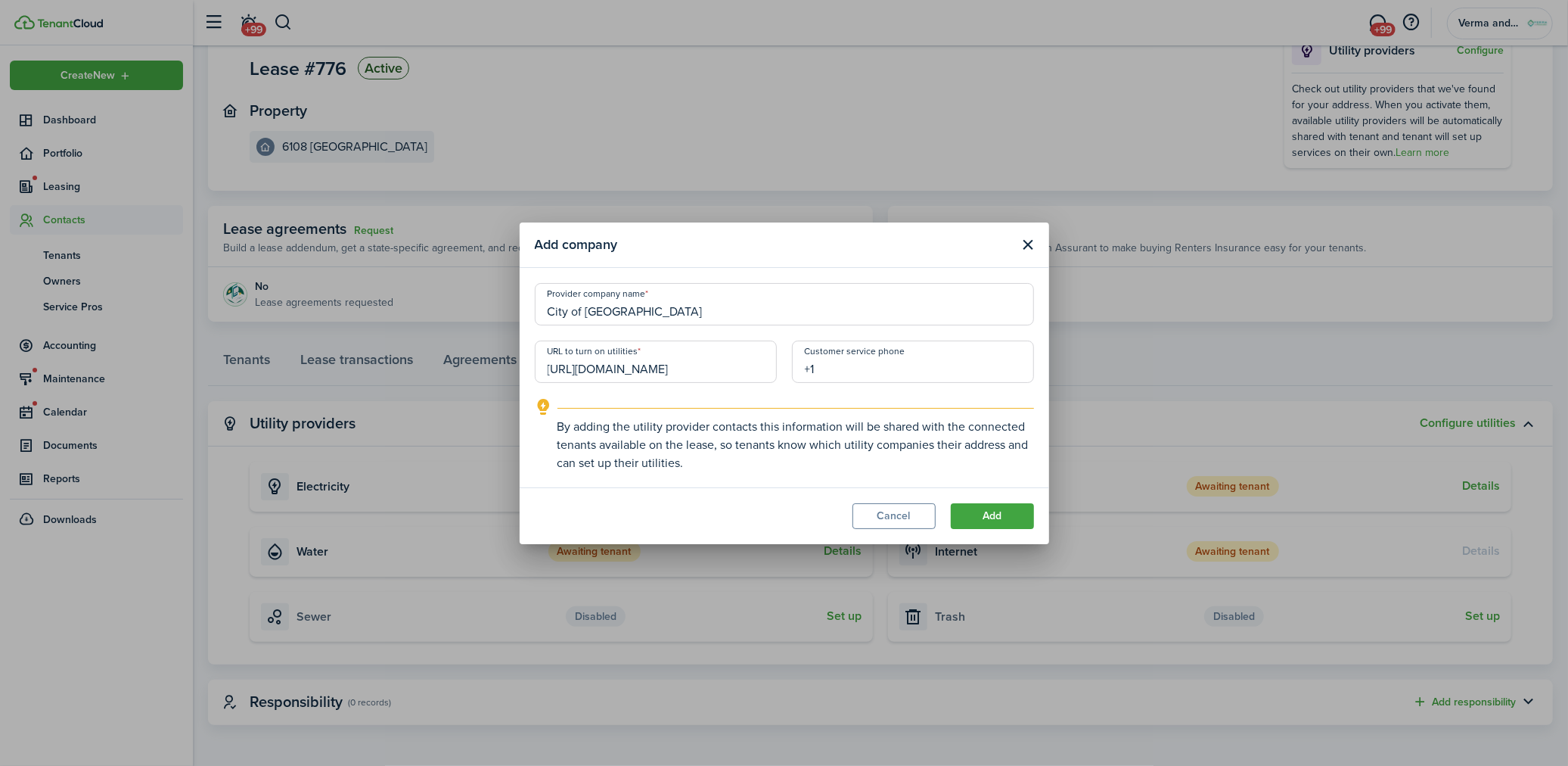
scroll to position [0, 0]
paste input "[PHONE_NUMBER]"
type input "[PHONE_NUMBER]"
click at [998, 507] on button "Add" at bounding box center [993, 516] width 83 height 26
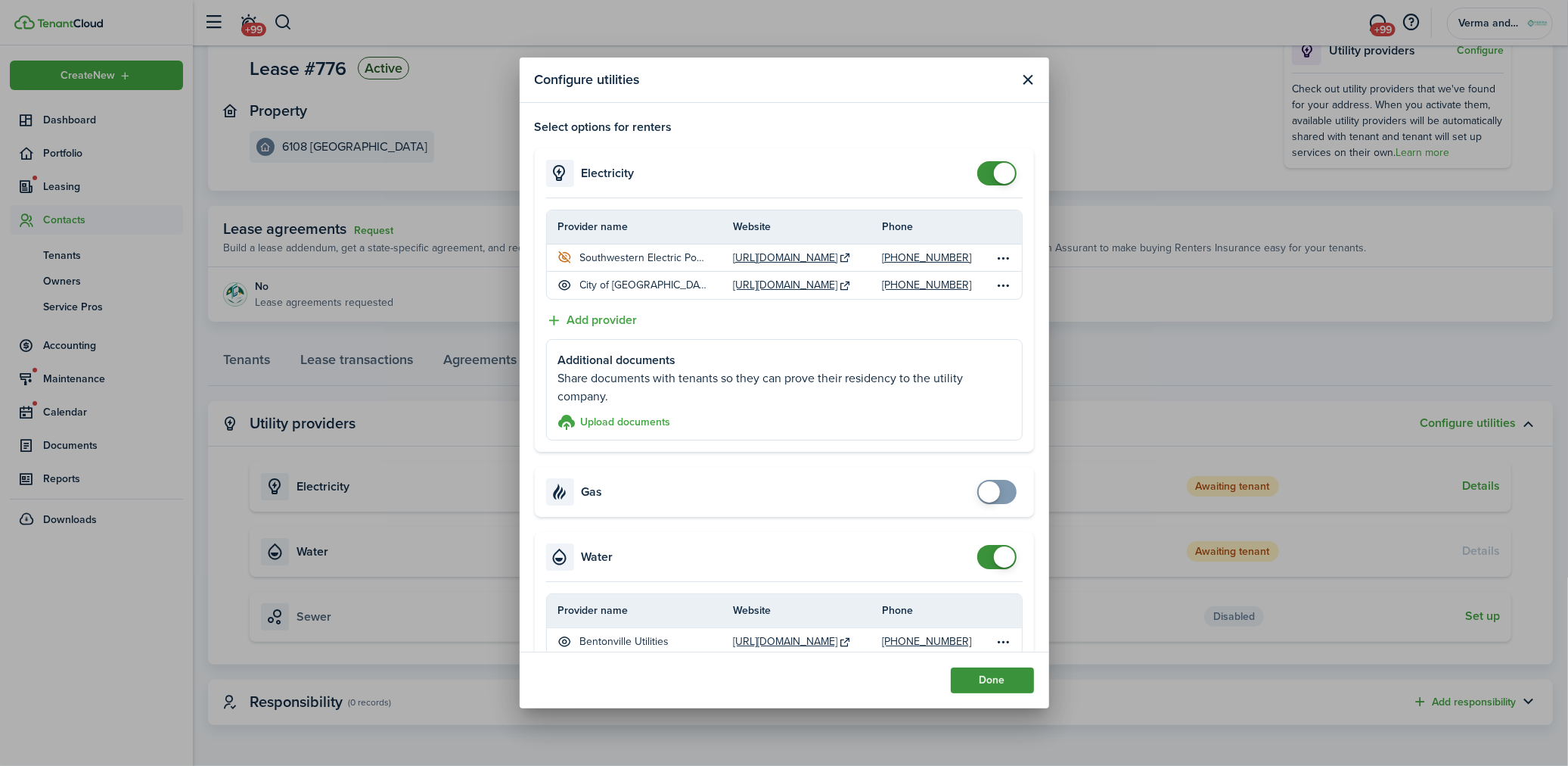
click at [1000, 684] on button "Done" at bounding box center [993, 680] width 83 height 26
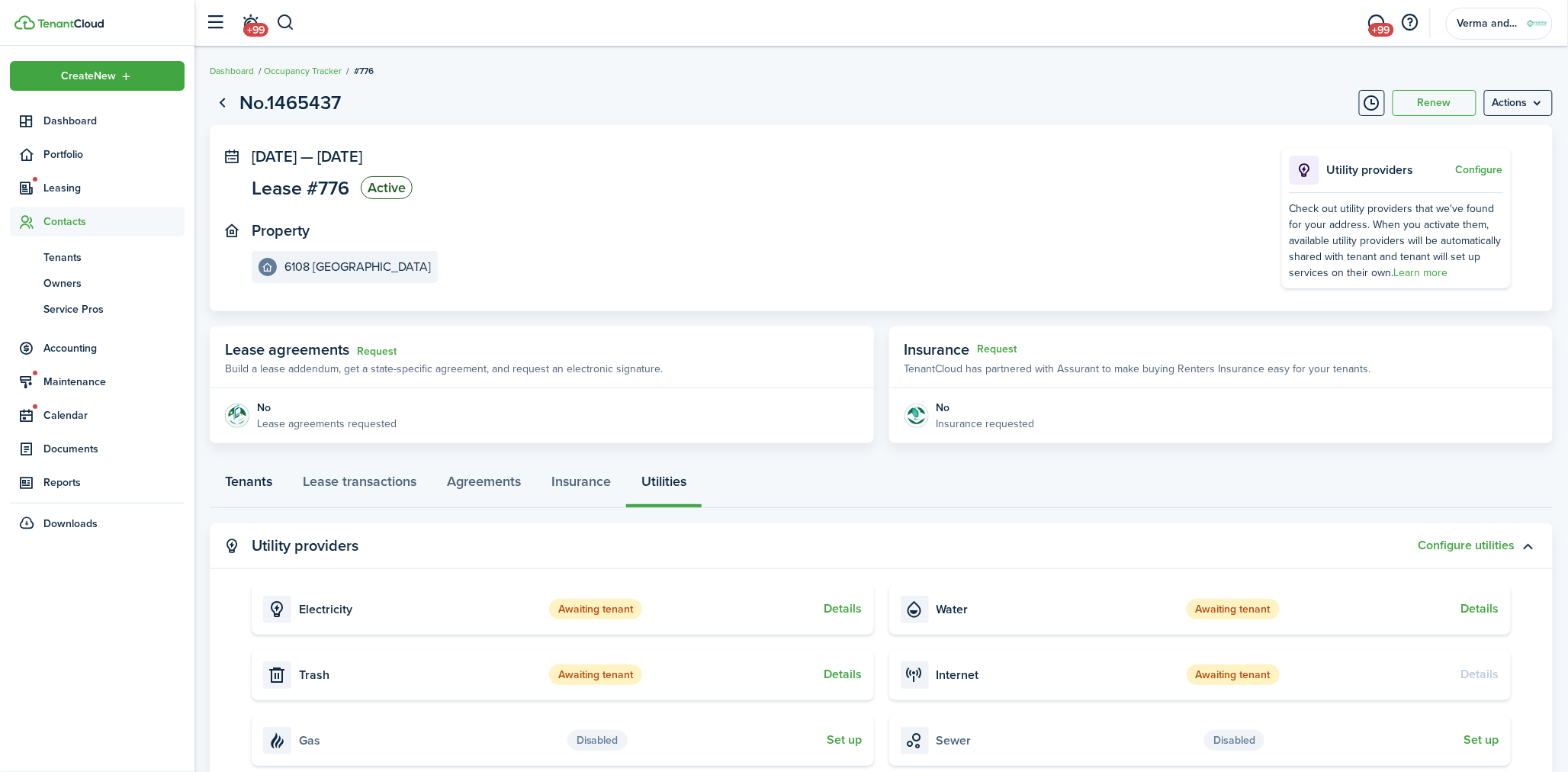
click at [244, 489] on link "Tenants" at bounding box center [248, 485] width 78 height 46
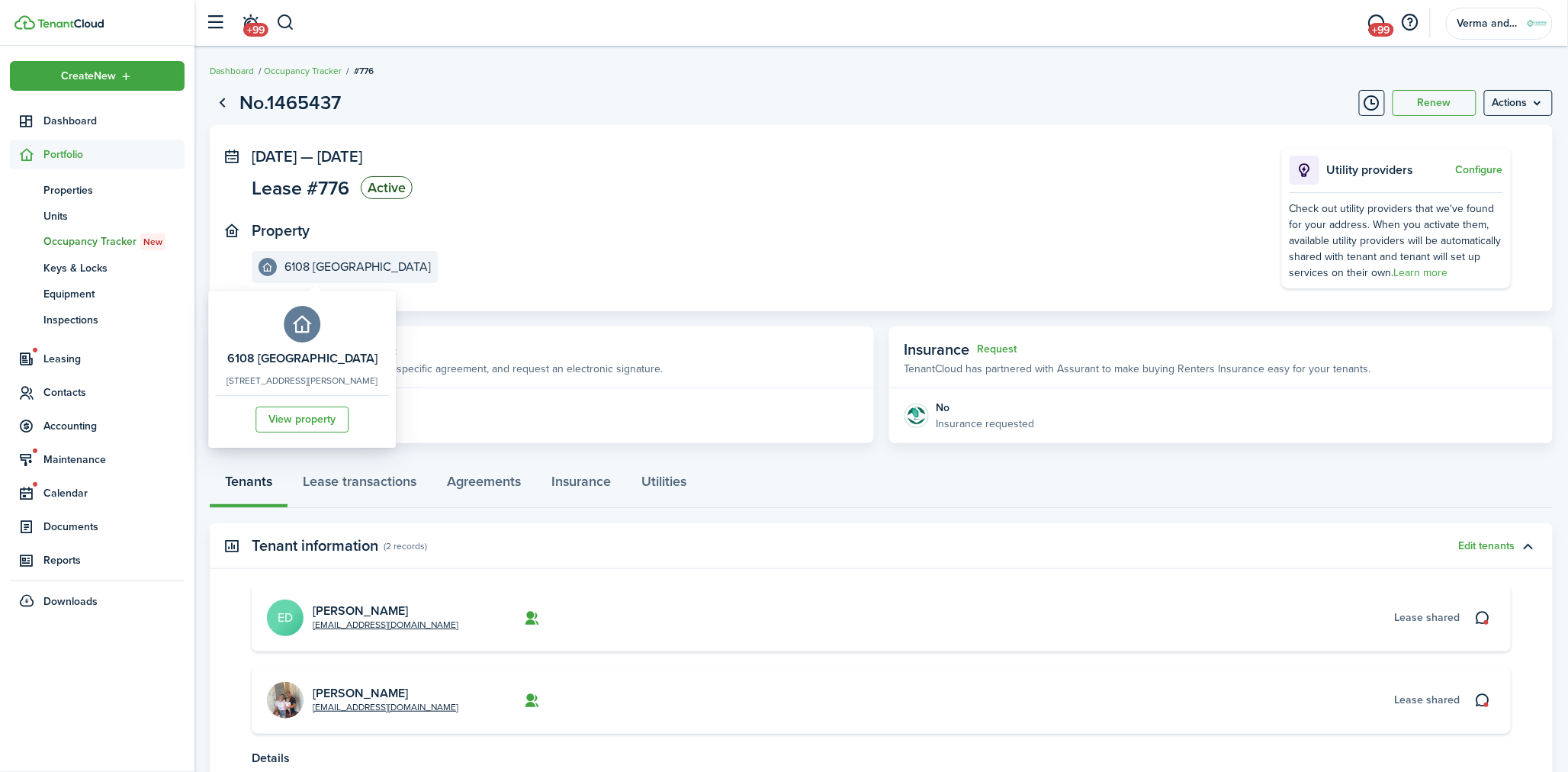
drag, startPoint x: 340, startPoint y: 391, endPoint x: 291, endPoint y: 386, distance: 49.3
click at [291, 386] on p "[STREET_ADDRESS][PERSON_NAME]" at bounding box center [302, 381] width 151 height 13
click at [588, 237] on panel-main-section "Property 6108 [GEOGRAPHIC_DATA]" at bounding box center [743, 252] width 985 height 61
drag, startPoint x: 394, startPoint y: 621, endPoint x: 312, endPoint y: 628, distance: 82.3
click at [313, 628] on card-description "[EMAIL_ADDRESS][DOMAIN_NAME]" at bounding box center [414, 624] width 203 height 14
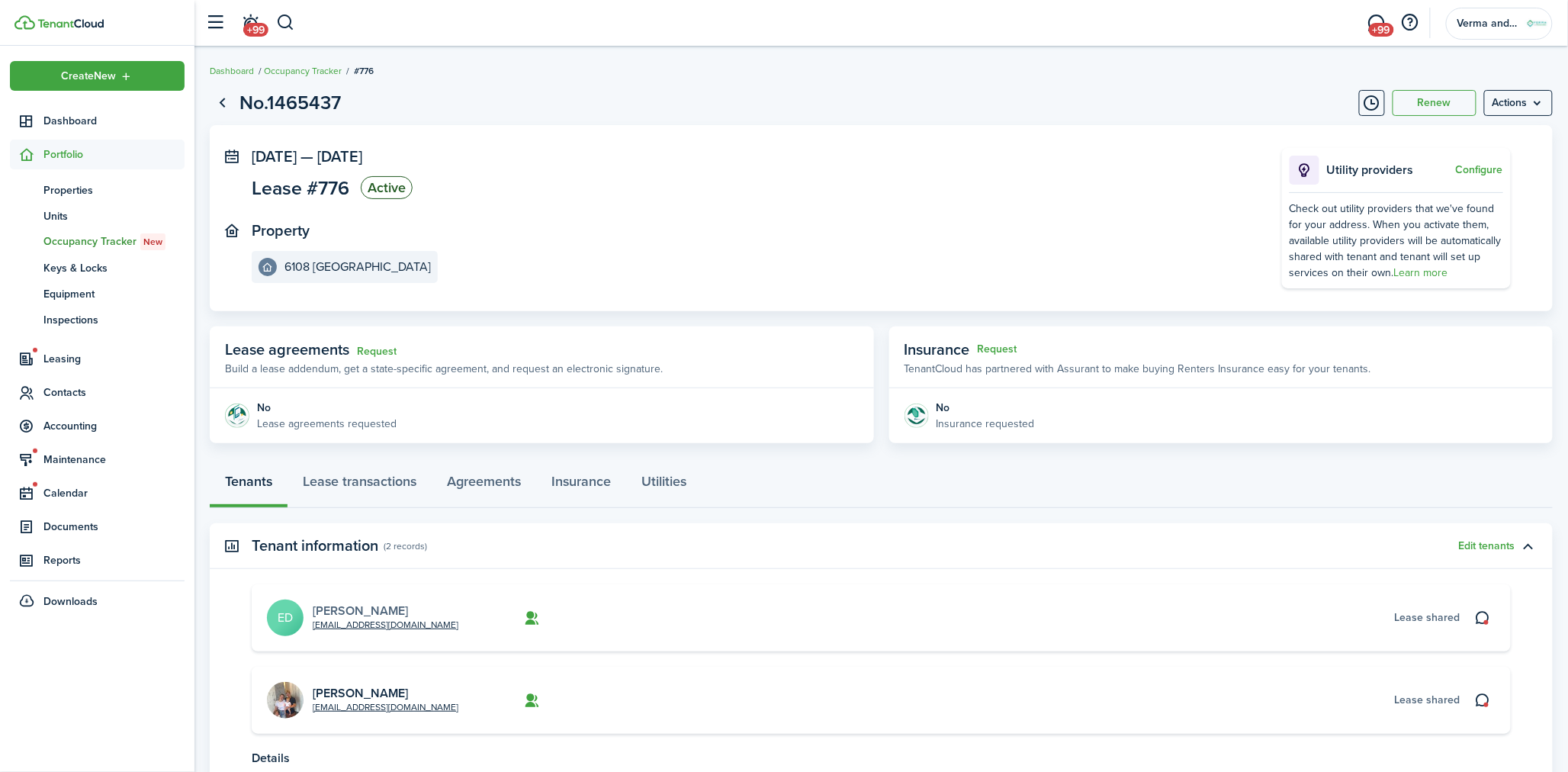
copy link "[EMAIL_ADDRESS][DOMAIN_NAME]"
click at [617, 551] on panel-main-header "Tenant information (2 records) Edit tenants" at bounding box center [880, 545] width 1343 height 46
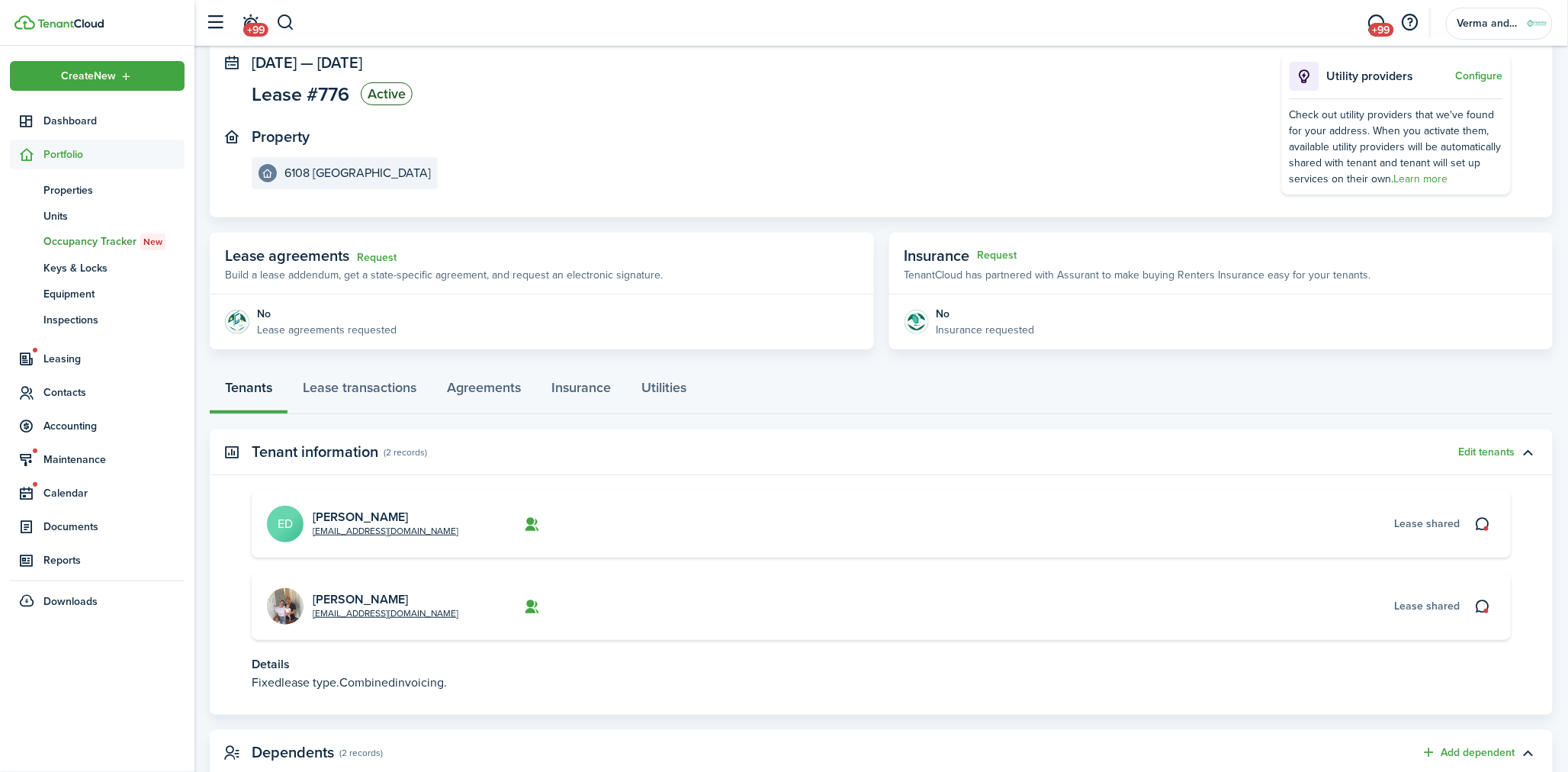
scroll to position [169, 0]
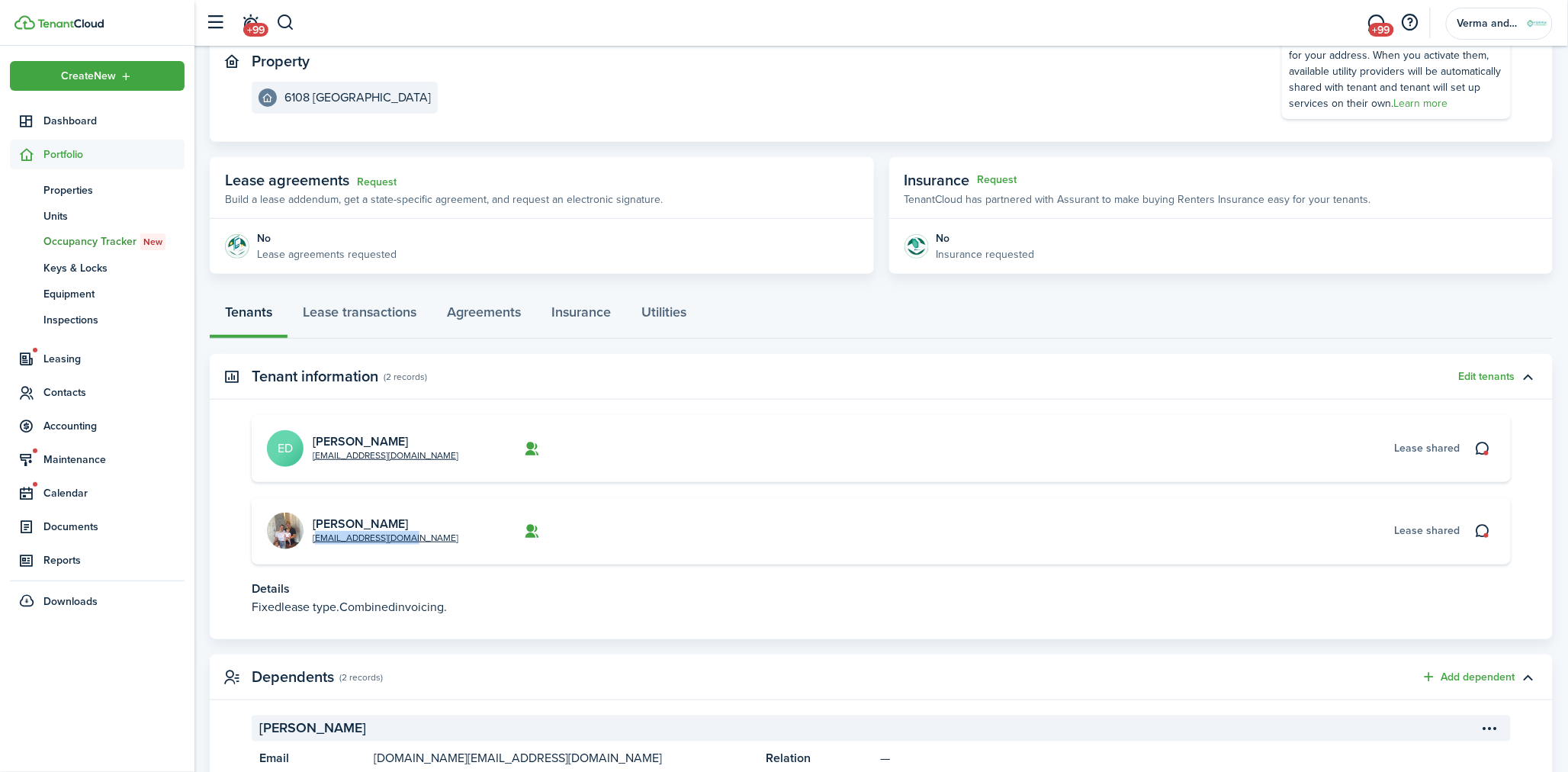
drag, startPoint x: 409, startPoint y: 536, endPoint x: 311, endPoint y: 539, distance: 98.0
click at [311, 539] on card "[EMAIL_ADDRESS][DOMAIN_NAME] [PERSON_NAME] Lease shared" at bounding box center [880, 531] width 1259 height 67
copy link "[EMAIL_ADDRESS][DOMAIN_NAME]"
